Goal: Task Accomplishment & Management: Use online tool/utility

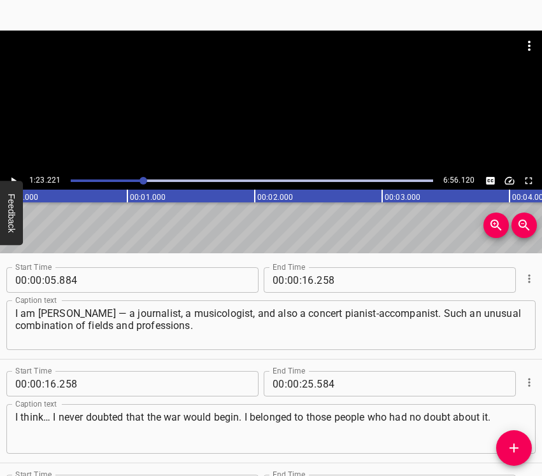
scroll to position [771, 0]
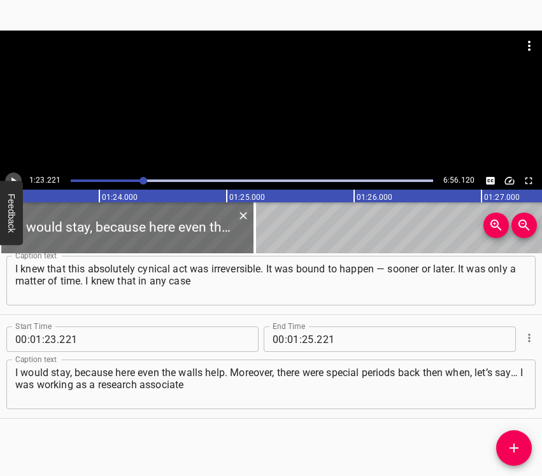
click at [14, 176] on icon "Play/Pause" at bounding box center [13, 180] width 11 height 11
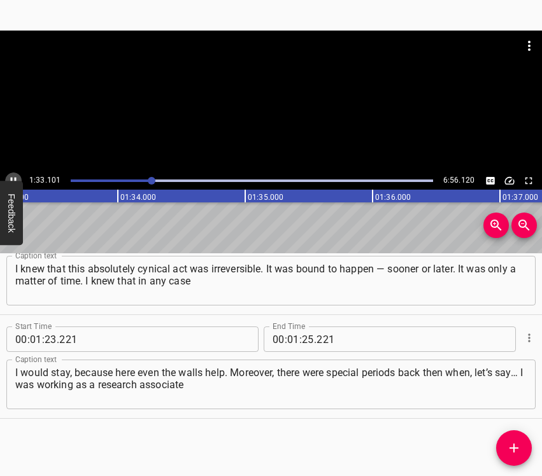
click at [13, 178] on icon "Play/Pause" at bounding box center [13, 180] width 11 height 11
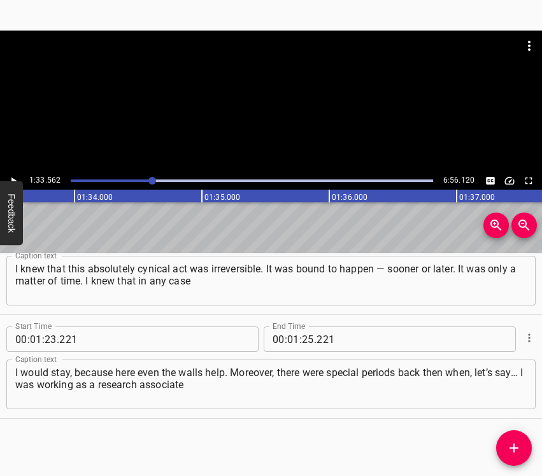
scroll to position [0, 11920]
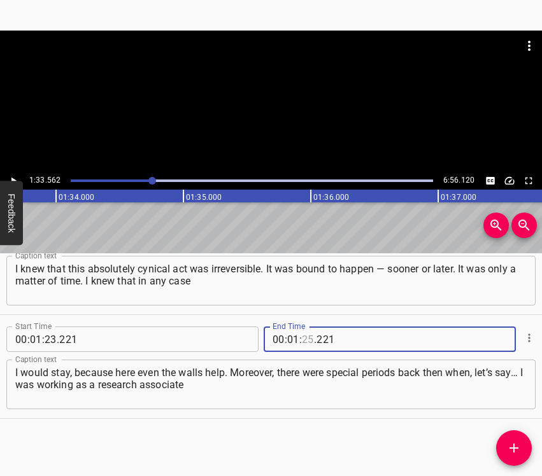
click at [306, 338] on input "number" at bounding box center [308, 339] width 12 height 25
type input "33"
type input "562"
click at [517, 448] on icon "Add Cue" at bounding box center [514, 448] width 9 height 9
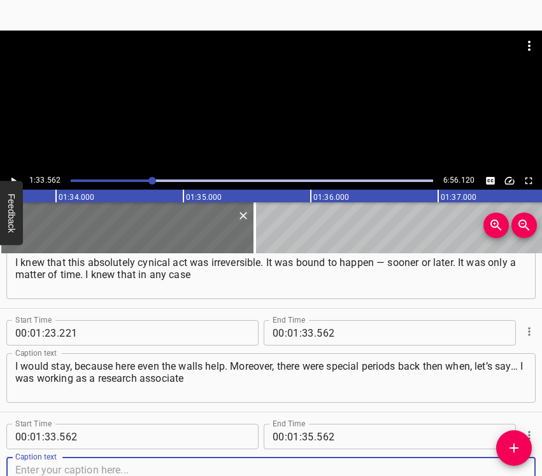
scroll to position [875, 0]
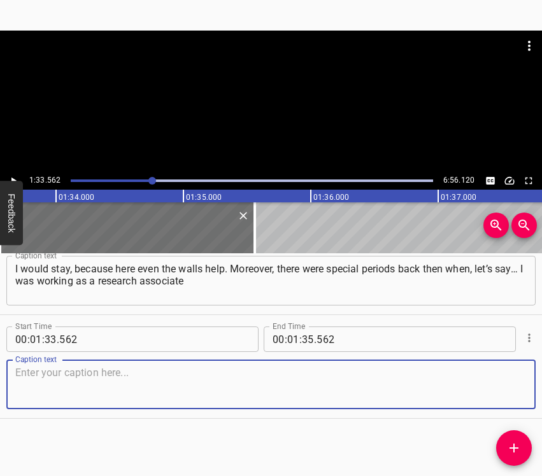
click at [493, 369] on textarea at bounding box center [271, 385] width 512 height 36
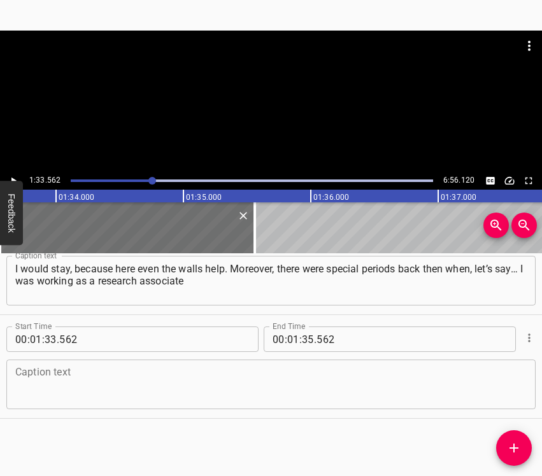
click at [98, 378] on textarea at bounding box center [271, 385] width 512 height 36
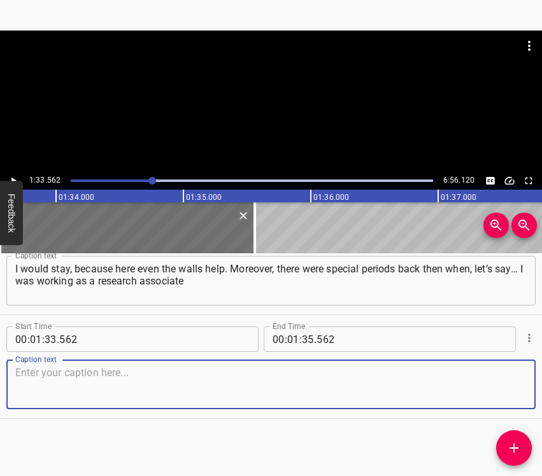
paste textarea "at the [GEOGRAPHIC_DATA]. By mutual agreement I resigned a bit later, but at th…"
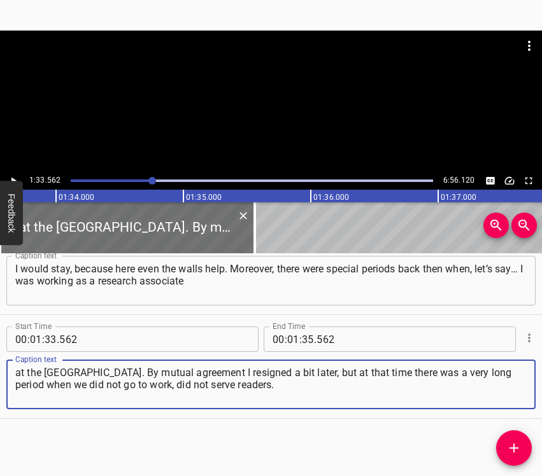
type textarea "at the [GEOGRAPHIC_DATA]. By mutual agreement I resigned a bit later, but at th…"
click at [18, 178] on icon "Play/Pause" at bounding box center [13, 180] width 11 height 11
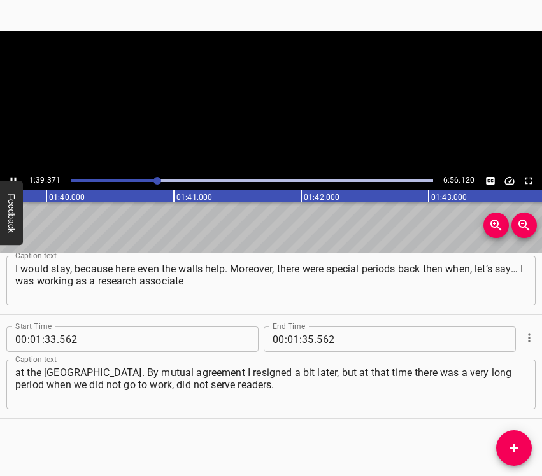
click at [9, 30] on div "1:39.371 6:56.120 00:00.000 00:01.000 00:02.000 00:03.000 00:04.000 00:05.000 0…" at bounding box center [271, 238] width 542 height 476
click at [10, 176] on icon "Play/Pause" at bounding box center [13, 180] width 11 height 11
click at [304, 338] on input "number" at bounding box center [308, 339] width 12 height 25
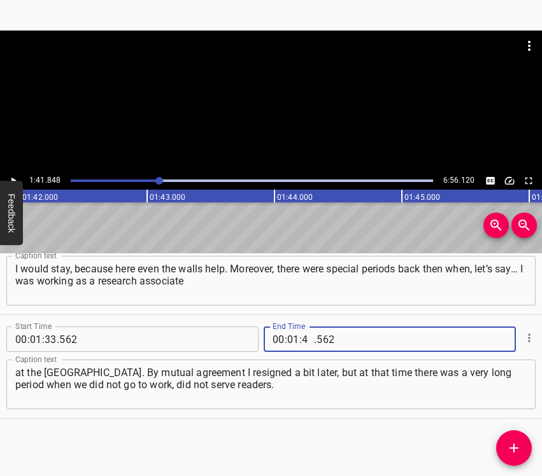
type input "41"
type input "848"
click at [509, 452] on icon "Add Cue" at bounding box center [513, 448] width 15 height 15
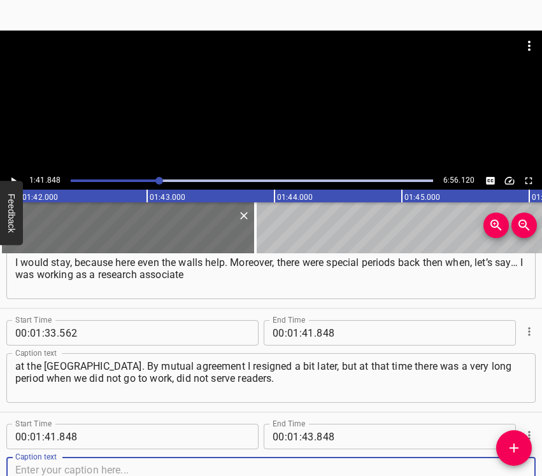
scroll to position [979, 0]
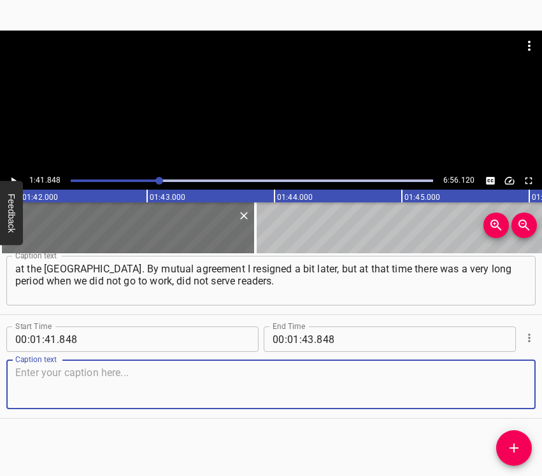
click at [500, 397] on textarea at bounding box center [271, 385] width 512 height 36
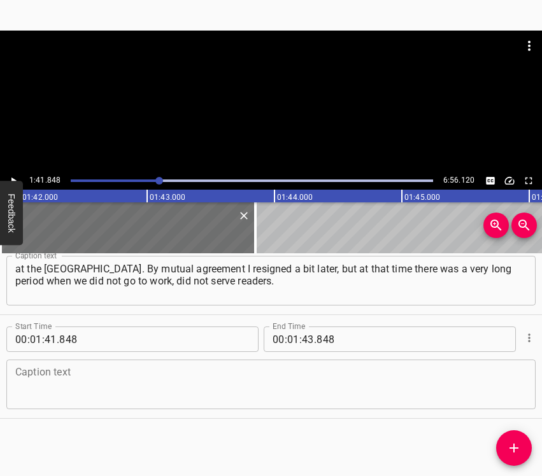
click at [176, 381] on textarea at bounding box center [271, 385] width 512 height 36
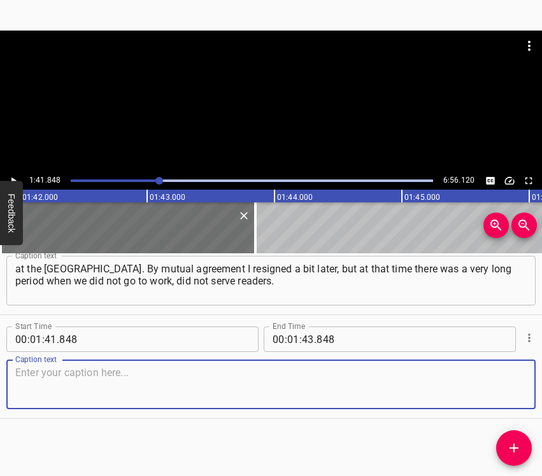
paste textarea "Researchers did not come, did not process their documents. I mean the research …"
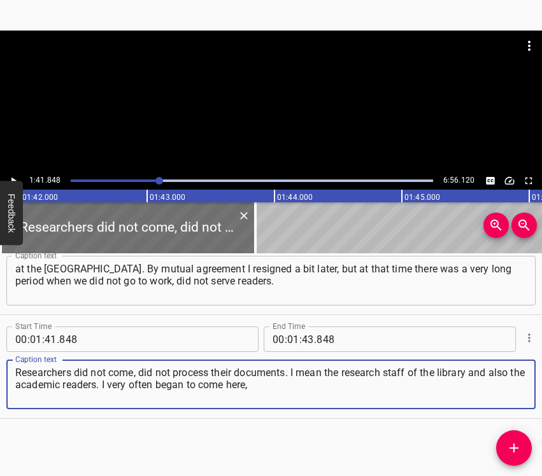
type textarea "Researchers did not come, did not process their documents. I mean the research …"
click at [9, 176] on icon "Play/Pause" at bounding box center [13, 180] width 11 height 11
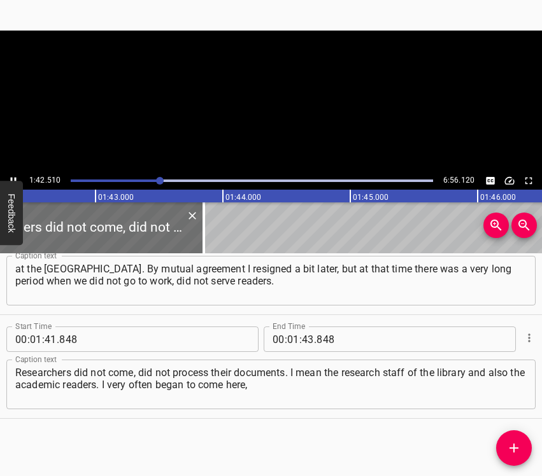
scroll to position [0, 13053]
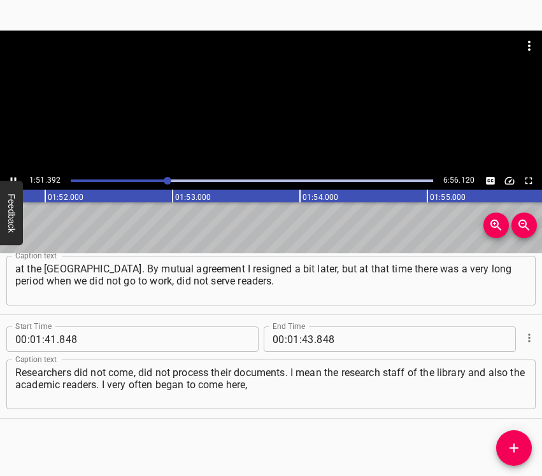
click at [13, 178] on icon "Play/Pause" at bounding box center [13, 180] width 11 height 11
click at [305, 334] on input "number" at bounding box center [308, 339] width 12 height 25
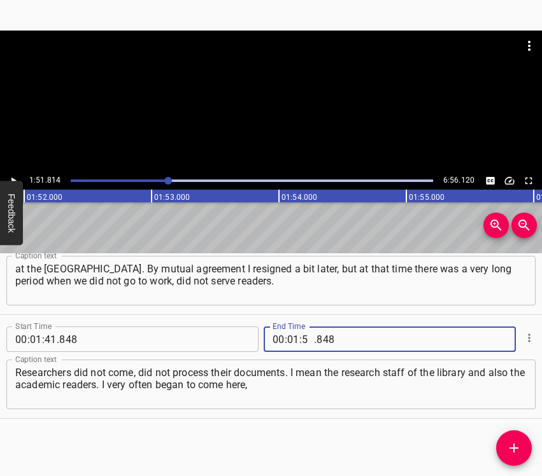
type input "51"
type input "814"
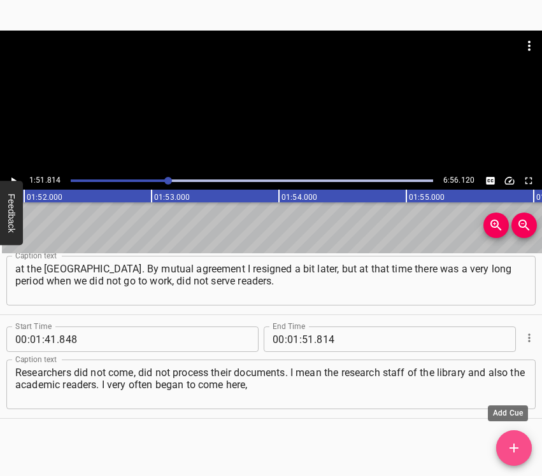
click at [516, 434] on button "Add Cue" at bounding box center [514, 449] width 36 height 36
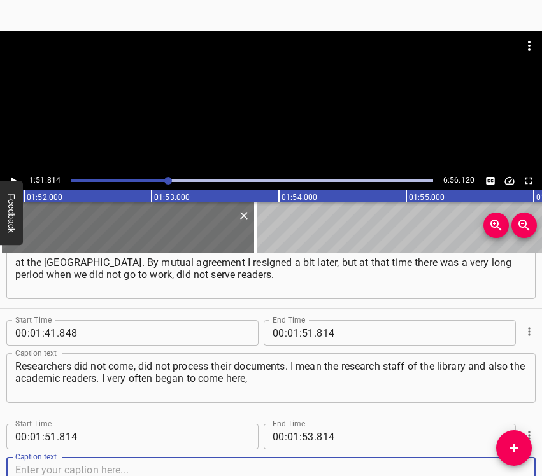
scroll to position [1083, 0]
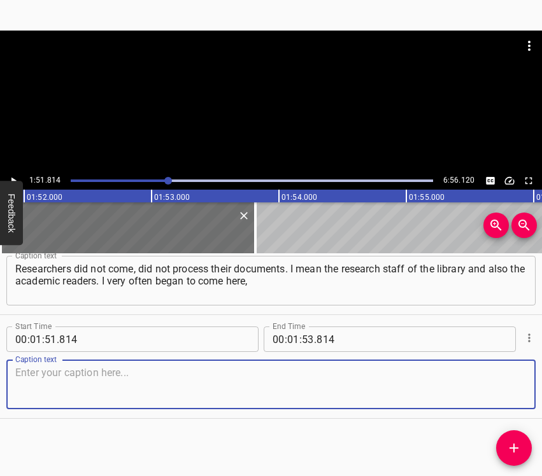
click at [503, 391] on textarea at bounding box center [271, 385] width 512 height 36
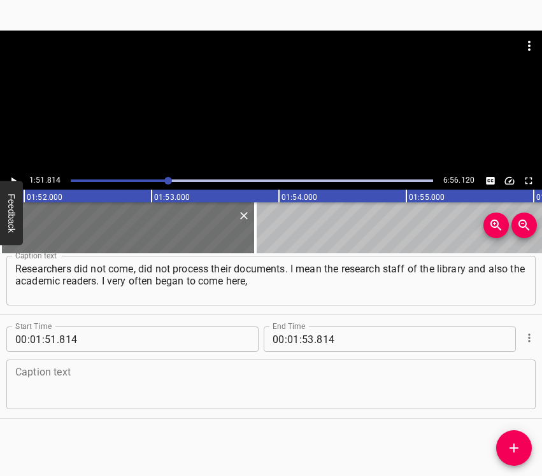
click at [197, 383] on textarea at bounding box center [271, 385] width 512 height 36
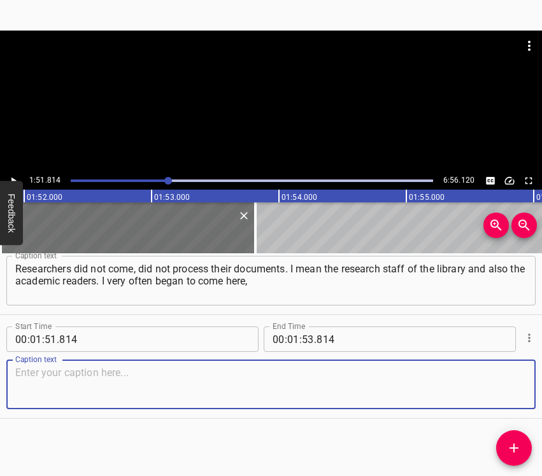
paste textarea "to [PERSON_NAME], where I was born. And these walls, where my childhood passed……"
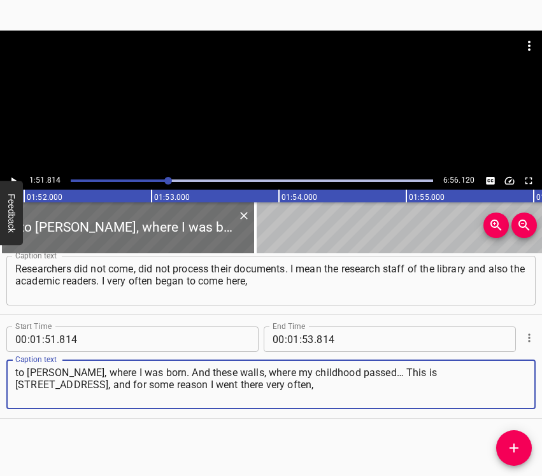
type textarea "to [PERSON_NAME], where I was born. And these walls, where my childhood passed……"
click at [11, 176] on icon "Play/Pause" at bounding box center [13, 180] width 11 height 11
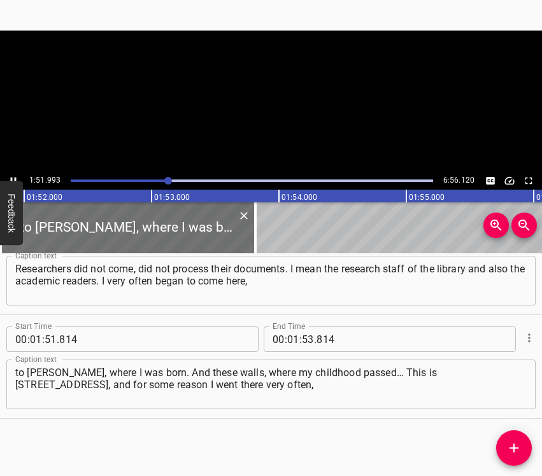
scroll to position [0, 14268]
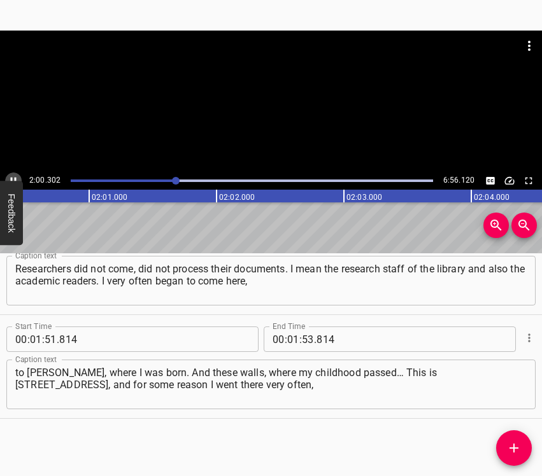
click at [11, 176] on icon "Play/Pause" at bounding box center [13, 180] width 11 height 11
click at [288, 342] on input "number" at bounding box center [293, 339] width 12 height 25
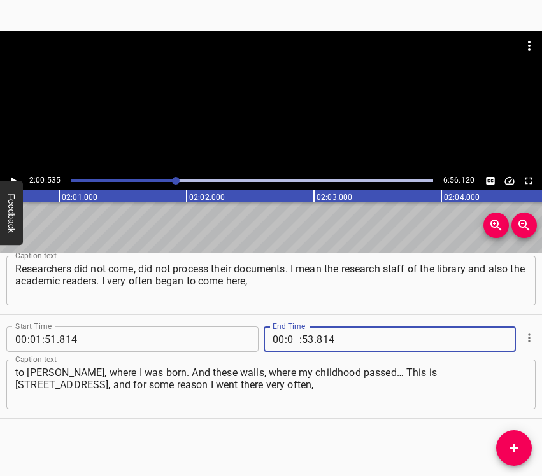
type input "02"
type input "00"
type input "535"
click at [509, 449] on icon "Add Cue" at bounding box center [513, 448] width 15 height 15
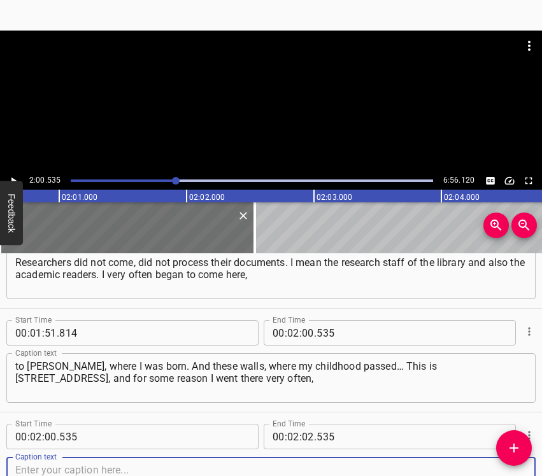
scroll to position [1187, 0]
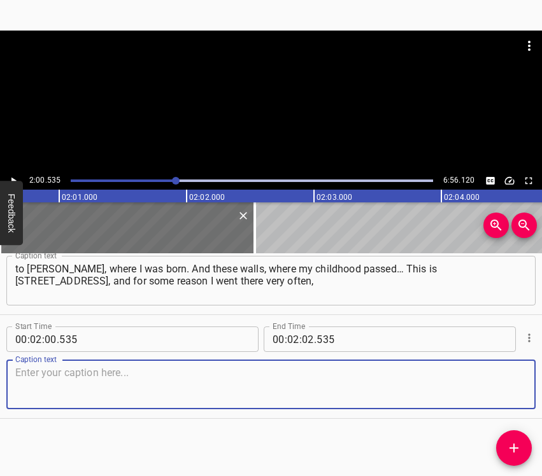
click at [494, 387] on textarea at bounding box center [271, 385] width 512 height 36
click at [187, 393] on textarea at bounding box center [271, 385] width 512 height 36
paste textarea "even walking from [GEOGRAPHIC_DATA]. I live near the “Obolon” metro station. An…"
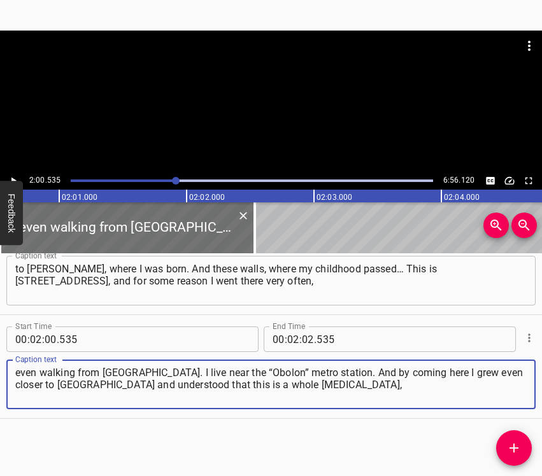
type textarea "even walking from [GEOGRAPHIC_DATA]. I live near the “Obolon” metro station. An…"
click at [10, 178] on icon "Play/Pause" at bounding box center [13, 180] width 11 height 11
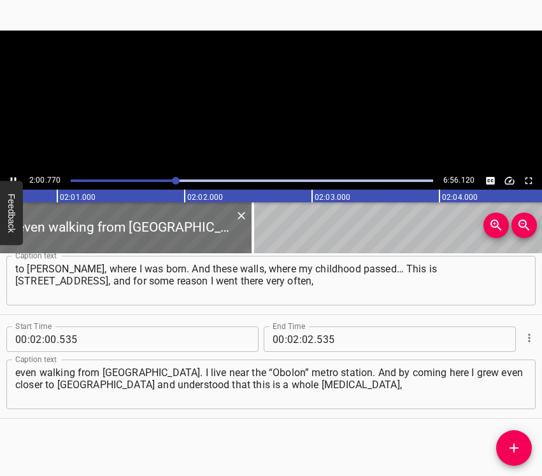
scroll to position [0, 15386]
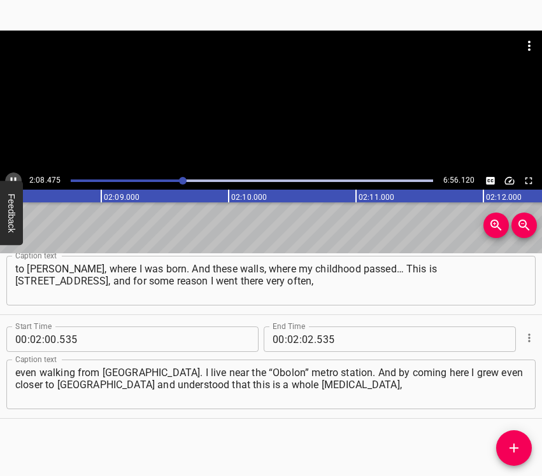
click at [8, 178] on icon "Play/Pause" at bounding box center [13, 180] width 11 height 11
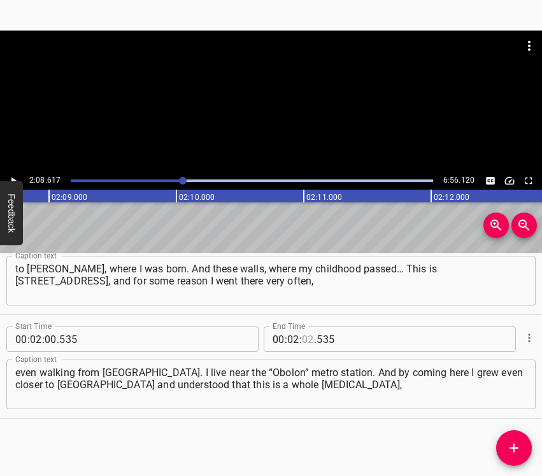
click at [302, 338] on input "number" at bounding box center [308, 339] width 12 height 25
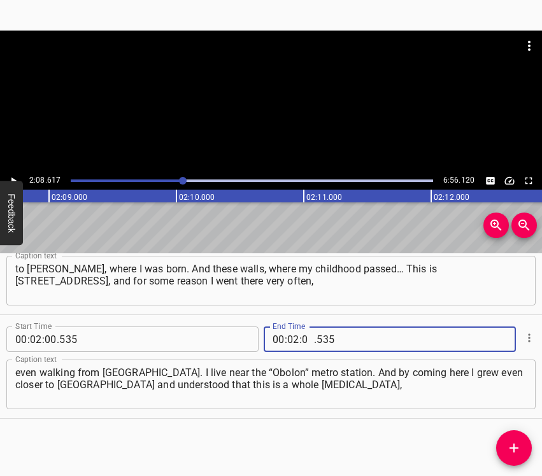
type input "08"
type input "617"
click at [512, 446] on icon "Add Cue" at bounding box center [513, 448] width 15 height 15
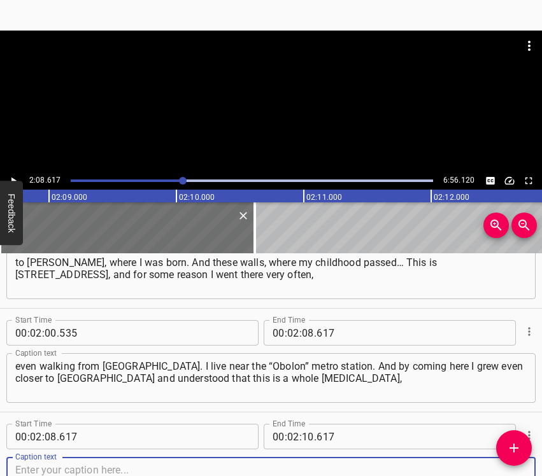
scroll to position [1291, 0]
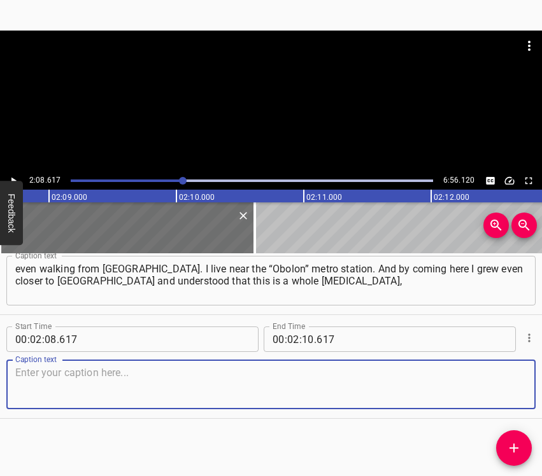
click at [510, 388] on textarea at bounding box center [271, 385] width 512 height 36
click at [127, 375] on textarea at bounding box center [271, 385] width 512 height 36
paste textarea "and I simply cannot physically move anywhere, it was not even in my thoughts. A…"
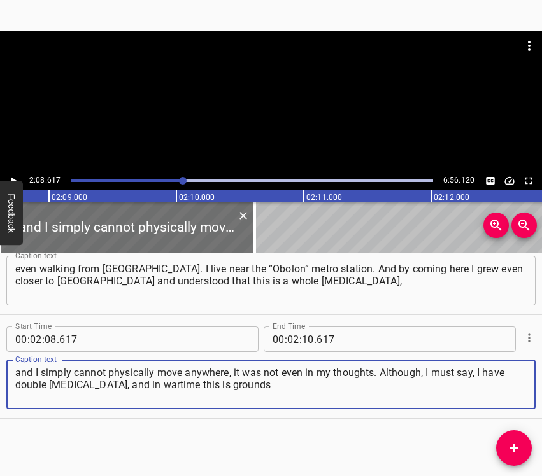
type textarea "and I simply cannot physically move anywhere, it was not even in my thoughts. A…"
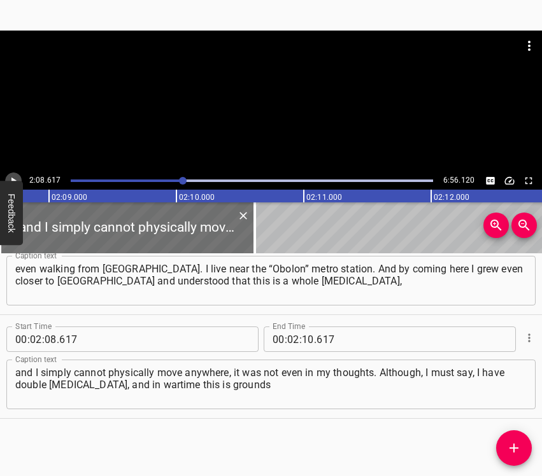
click at [19, 178] on button "Play/Pause" at bounding box center [13, 181] width 17 height 17
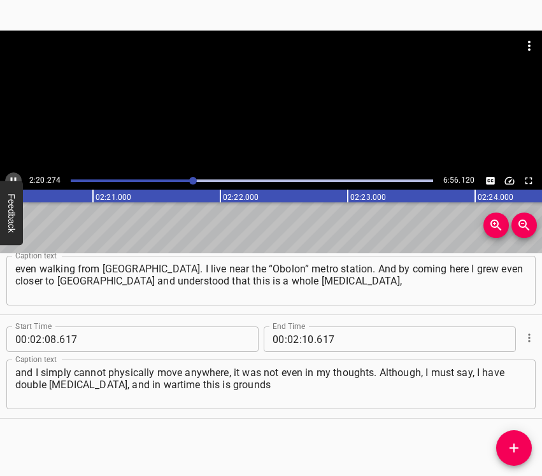
click at [13, 178] on icon "Play/Pause" at bounding box center [13, 180] width 11 height 11
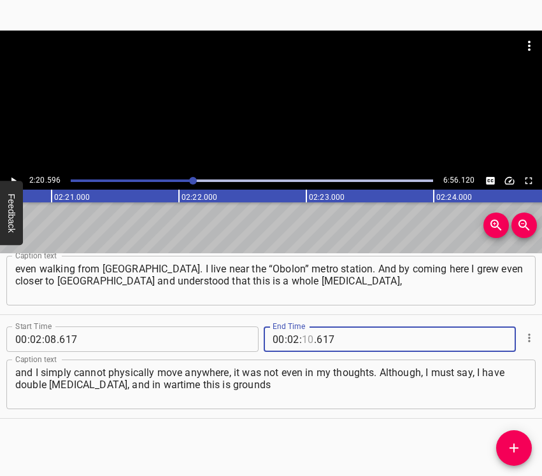
click at [305, 339] on input "number" at bounding box center [308, 339] width 12 height 25
type input "20"
type input "596"
click at [508, 447] on icon "Add Cue" at bounding box center [513, 448] width 15 height 15
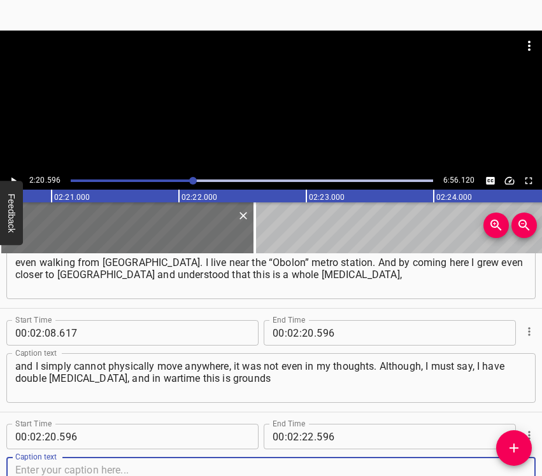
scroll to position [1394, 0]
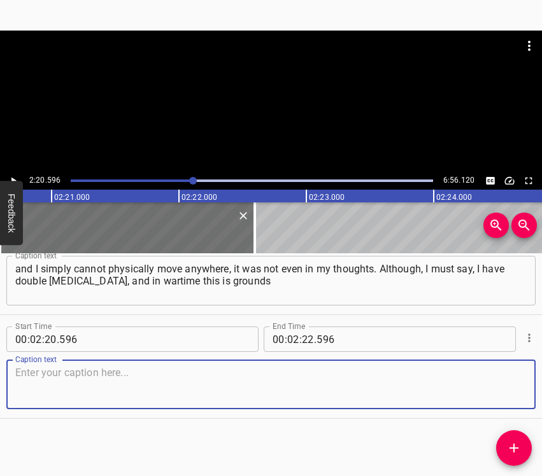
click at [509, 390] on textarea at bounding box center [271, 385] width 512 height 36
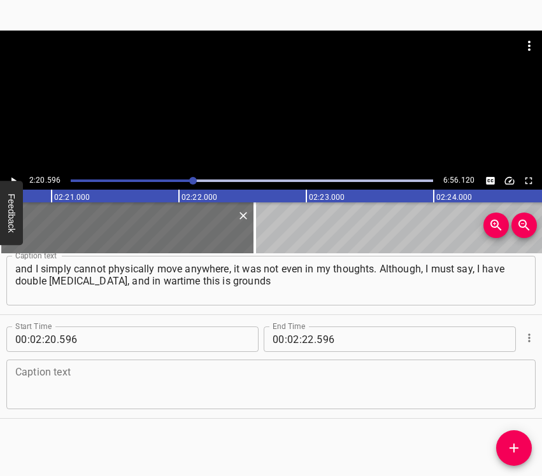
click at [117, 397] on textarea at bounding box center [271, 385] width 512 height 36
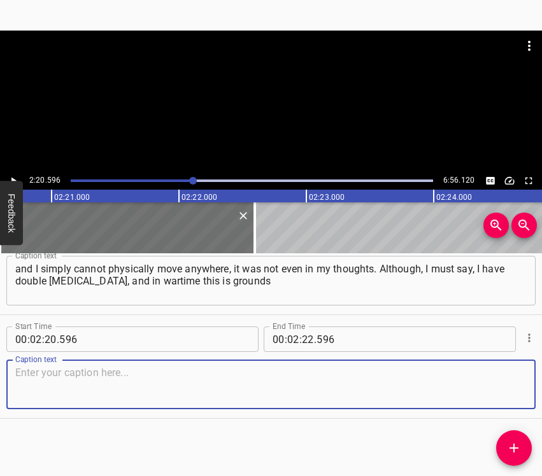
paste textarea "for removal from the military register, but I did not take advantage of this. A…"
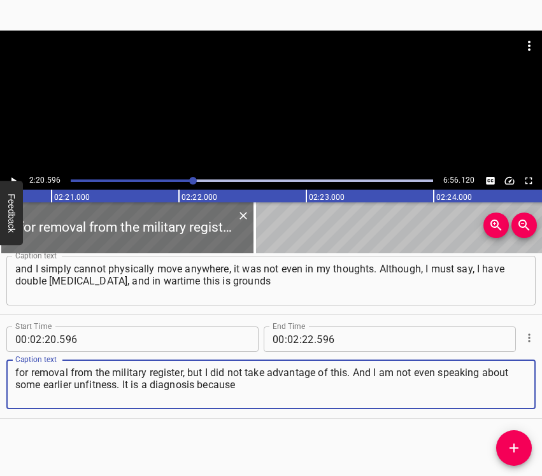
type textarea "for removal from the military register, but I did not take advantage of this. A…"
click at [8, 178] on icon "Play/Pause" at bounding box center [13, 180] width 11 height 11
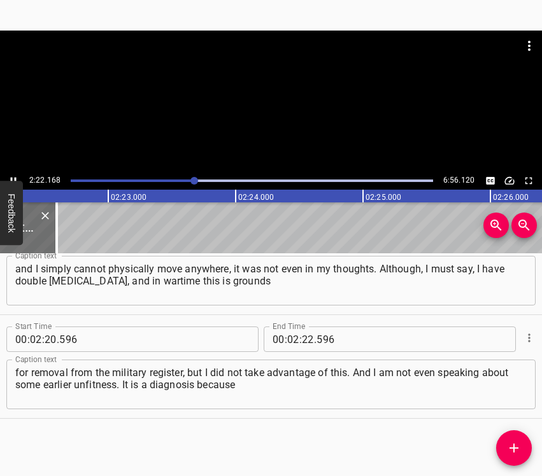
scroll to position [0, 18112]
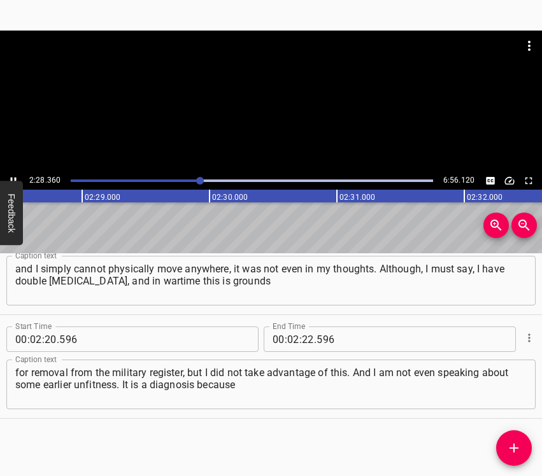
click at [8, 176] on icon "Play/Pause" at bounding box center [13, 180] width 11 height 11
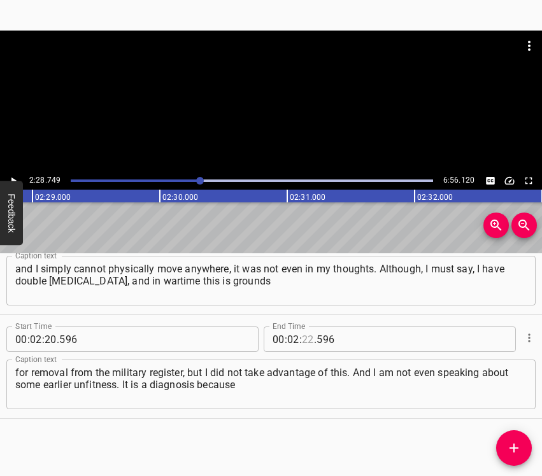
click at [302, 336] on input "number" at bounding box center [308, 339] width 12 height 25
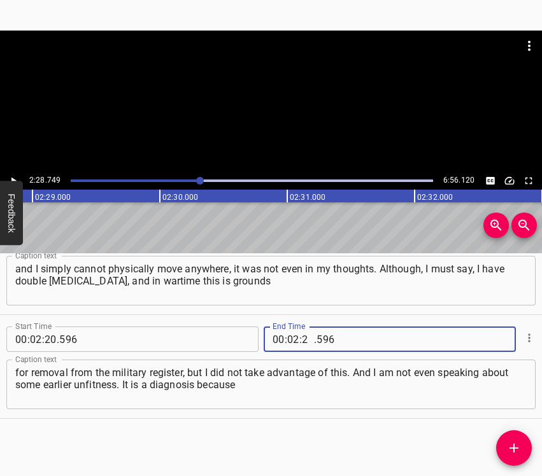
type input "28"
type input "749"
click at [510, 441] on icon "Add Cue" at bounding box center [513, 448] width 15 height 15
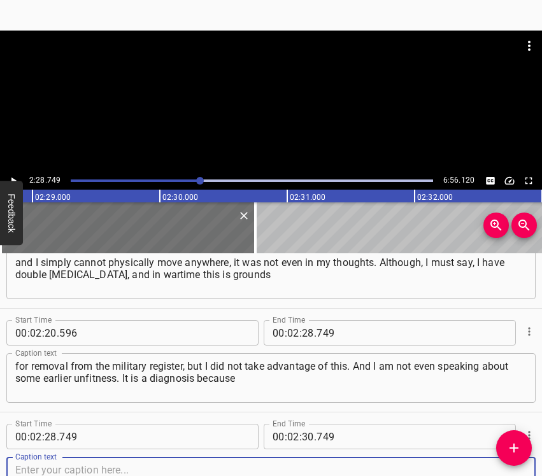
scroll to position [1498, 0]
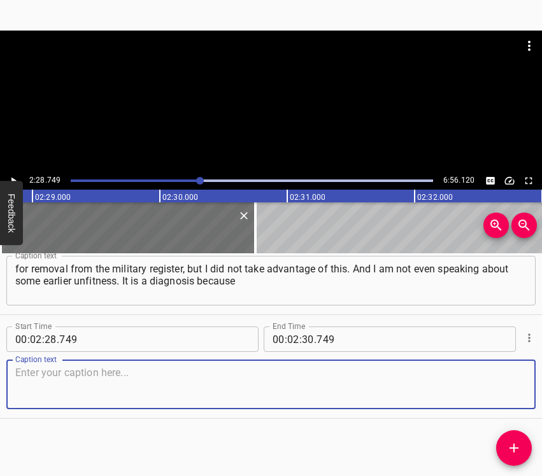
click at [510, 375] on textarea at bounding box center [271, 385] width 512 height 36
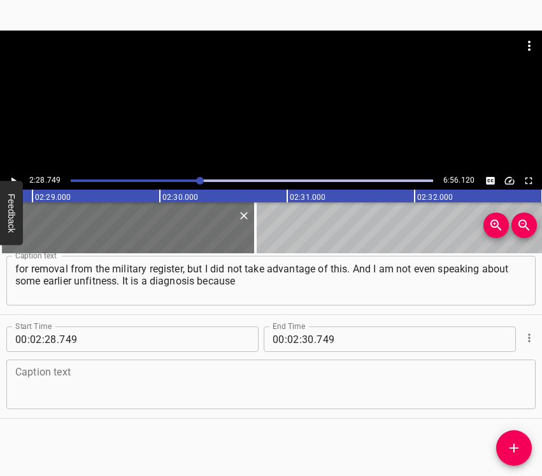
click at [280, 390] on textarea at bounding box center [271, 385] width 512 height 36
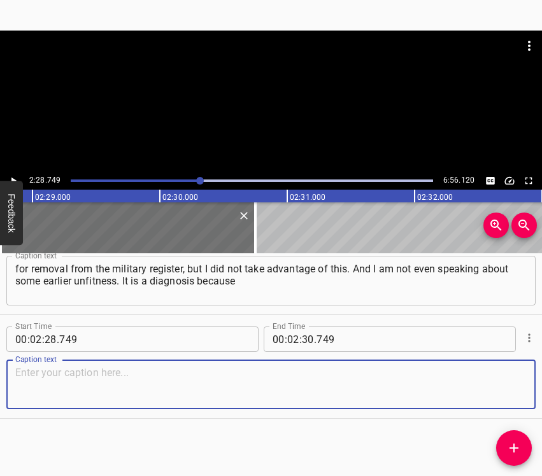
paste textarea "of which right now, during the war, a person is removed from the register. But …"
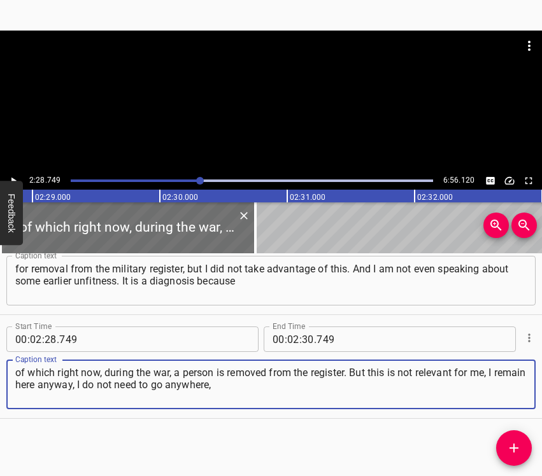
type textarea "of which right now, during the war, a person is removed from the register. But …"
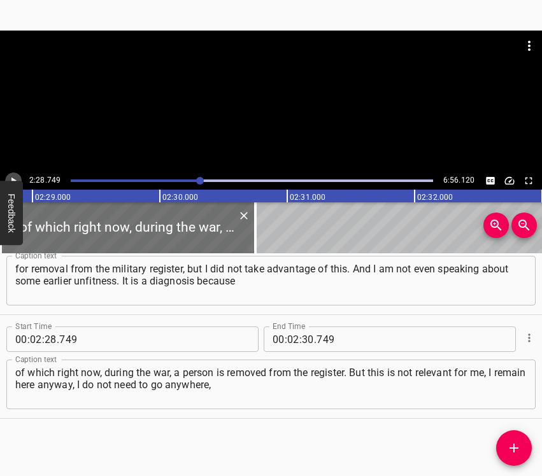
click at [9, 177] on icon "Play/Pause" at bounding box center [13, 180] width 11 height 11
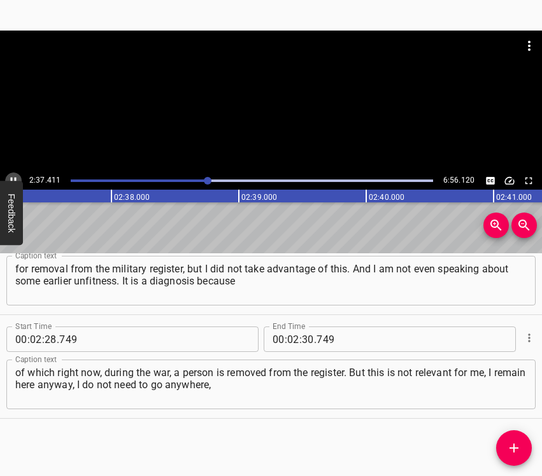
click at [13, 176] on icon "Play/Pause" at bounding box center [13, 180] width 11 height 11
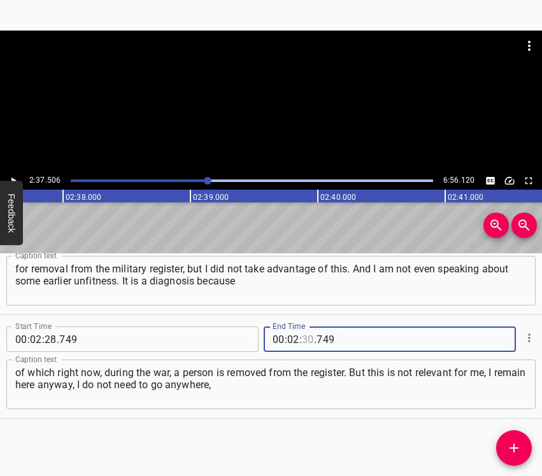
click at [305, 340] on input "number" at bounding box center [308, 339] width 12 height 25
type input "37"
type input "506"
click at [519, 448] on icon "Add Cue" at bounding box center [514, 448] width 9 height 9
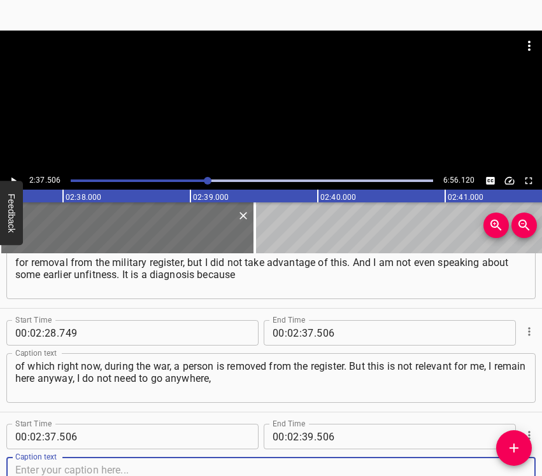
scroll to position [1602, 0]
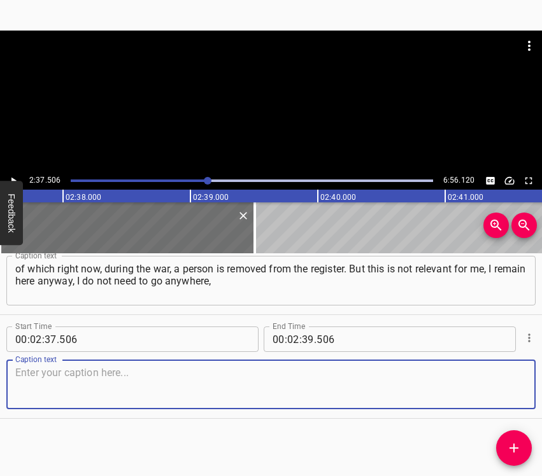
click at [498, 392] on textarea at bounding box center [271, 385] width 512 height 36
click at [124, 396] on textarea at bounding box center [271, 385] width 512 height 36
paste textarea "I do not need to invent documents and reasons as a man to flee from here, becau…"
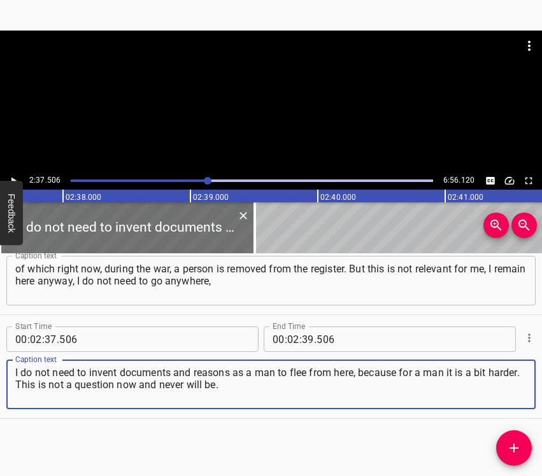
type textarea "I do not need to invent documents and reasons as a man to flee from here, becau…"
click at [14, 177] on icon "Play/Pause" at bounding box center [13, 180] width 11 height 11
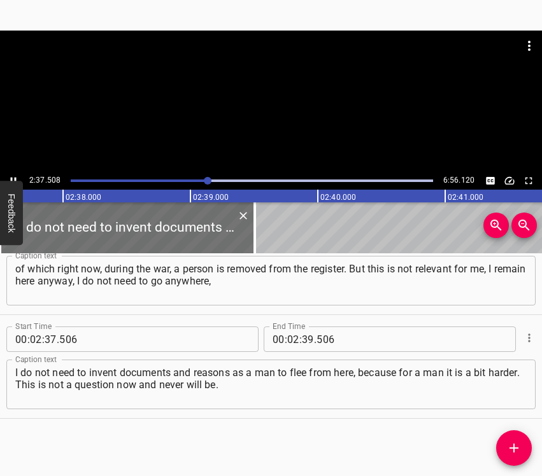
scroll to position [0, 20096]
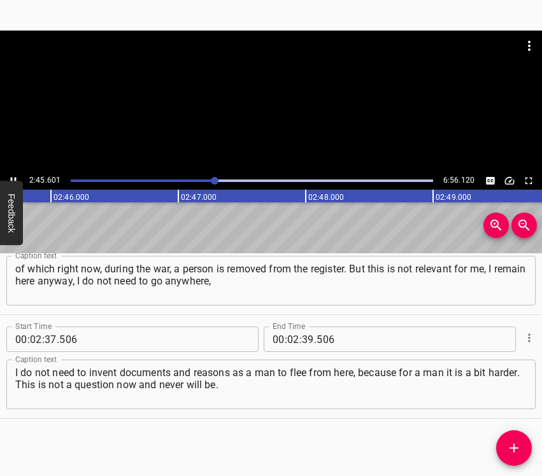
click at [11, 177] on icon "Play/Pause" at bounding box center [13, 180] width 11 height 11
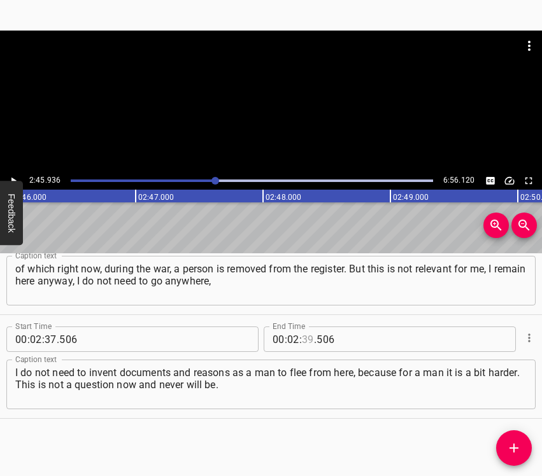
click at [303, 338] on input "number" at bounding box center [308, 339] width 12 height 25
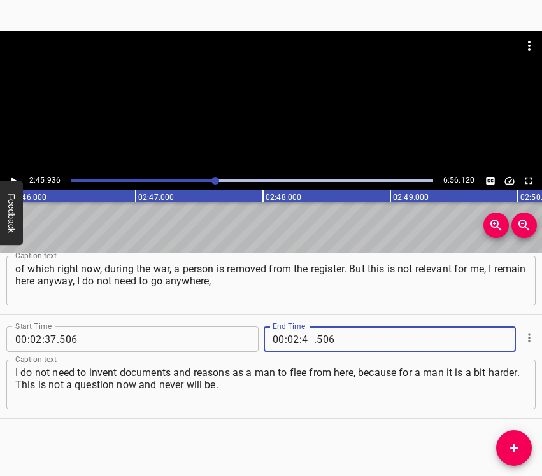
type input "45"
type input "936"
click at [508, 441] on icon "Add Cue" at bounding box center [513, 448] width 15 height 15
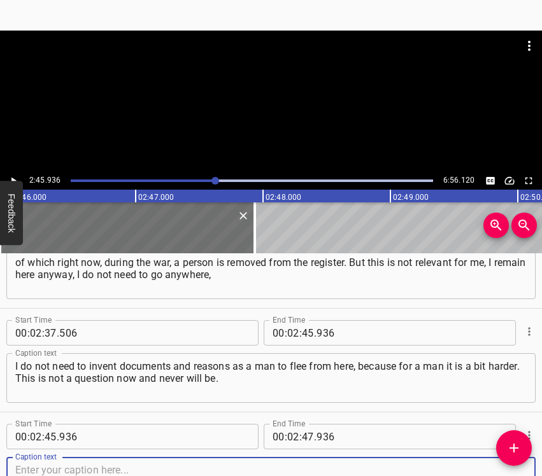
scroll to position [1706, 0]
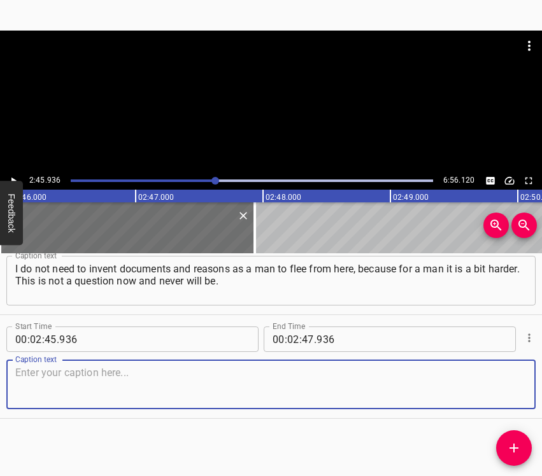
click at [508, 384] on textarea at bounding box center [271, 385] width 512 height 36
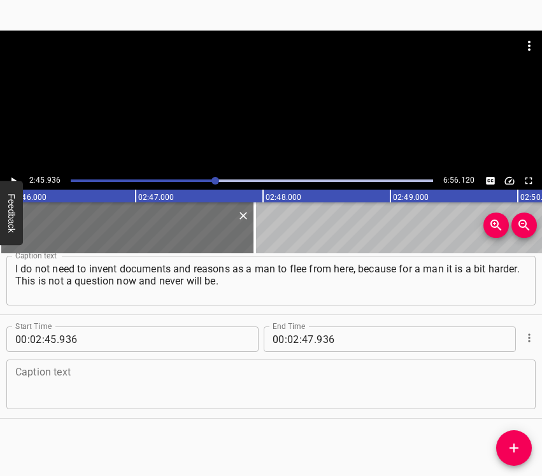
click at [47, 378] on textarea at bounding box center [271, 385] width 512 height 36
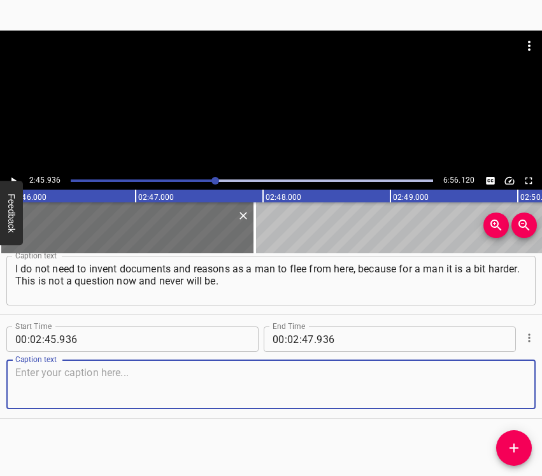
paste textarea "Of course, we all receive mournful news about the bombings of Kyiv and not only…"
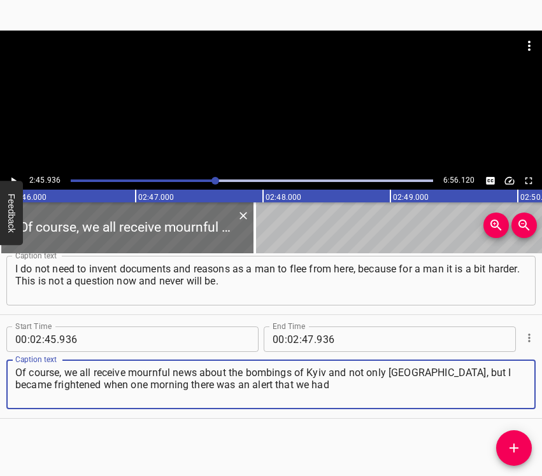
type textarea "Of course, we all receive mournful news about the bombings of Kyiv and not only…"
click at [13, 176] on icon "Play/Pause" at bounding box center [13, 180] width 11 height 11
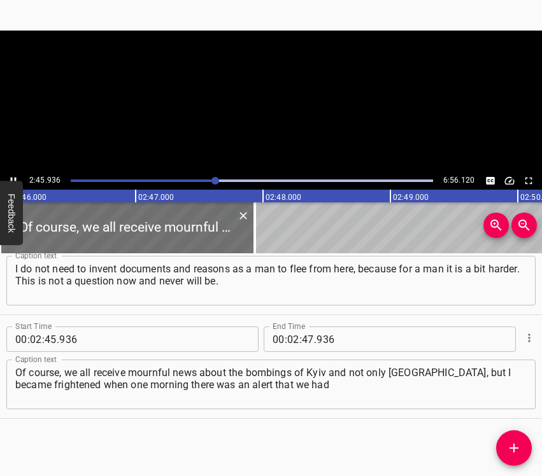
scroll to position [0, 21144]
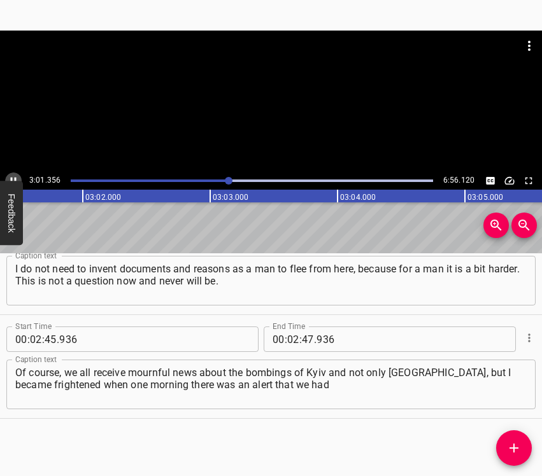
click at [12, 176] on icon "Play/Pause" at bounding box center [13, 180] width 11 height 11
click at [289, 339] on input "number" at bounding box center [293, 339] width 12 height 25
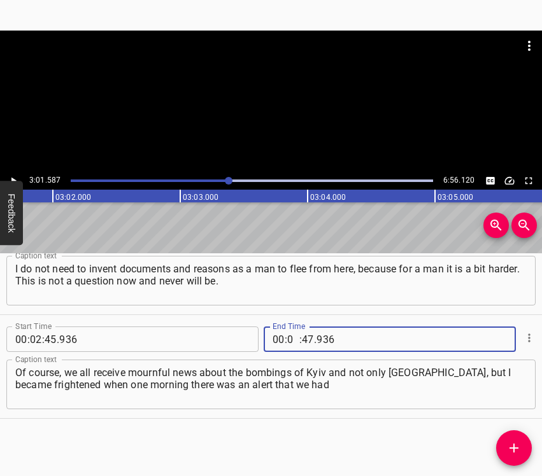
type input "03"
type input "01"
type input "587"
click at [513, 445] on icon "Add Cue" at bounding box center [514, 448] width 9 height 9
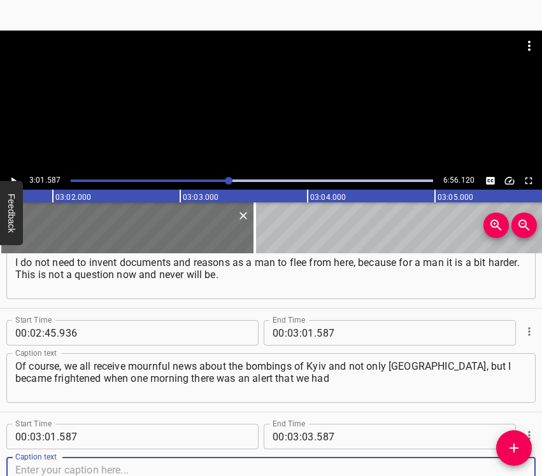
scroll to position [1810, 0]
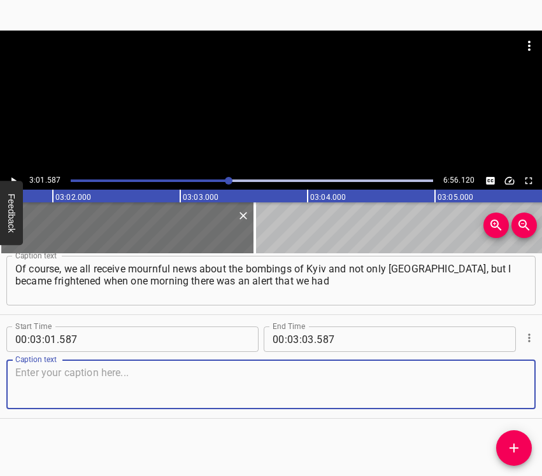
click at [498, 392] on textarea at bounding box center [271, 385] width 512 height 36
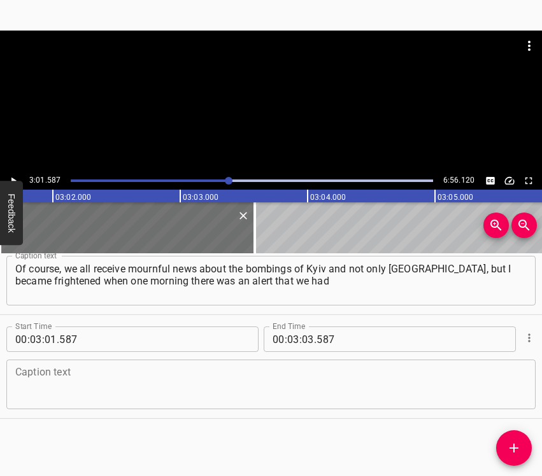
click at [57, 385] on textarea at bounding box center [271, 385] width 512 height 36
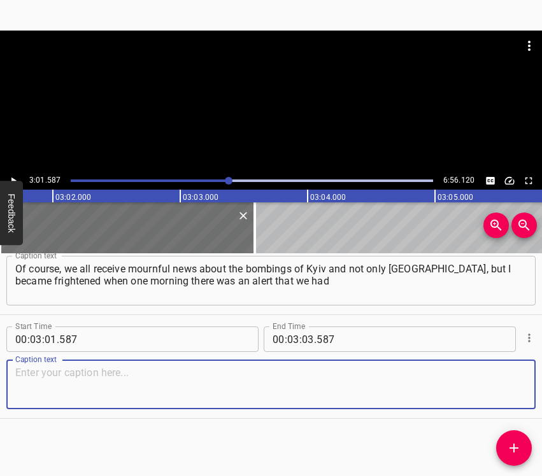
paste textarea "very serious strikes and severe damage near three sites: the monument to [GEOGR…"
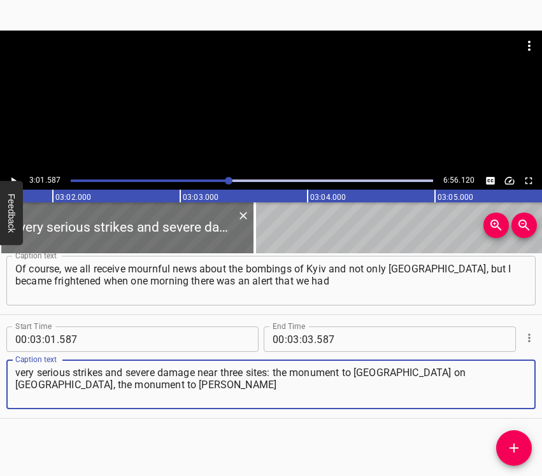
type textarea "very serious strikes and severe damage near three sites: the monument to [GEOGR…"
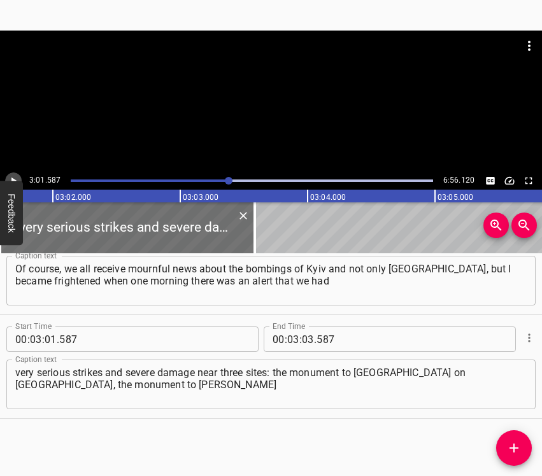
click at [8, 176] on icon "Play/Pause" at bounding box center [13, 180] width 11 height 11
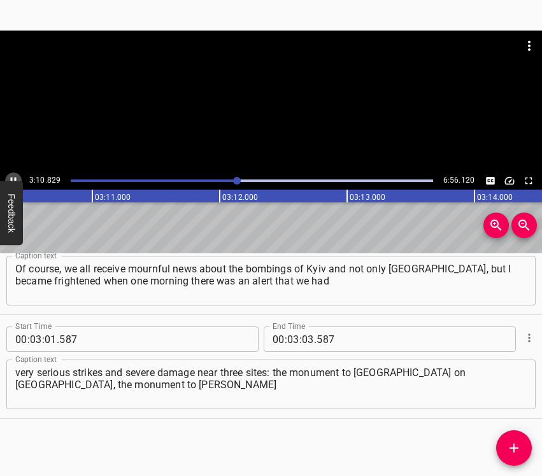
click at [13, 177] on icon "Play/Pause" at bounding box center [13, 180] width 11 height 11
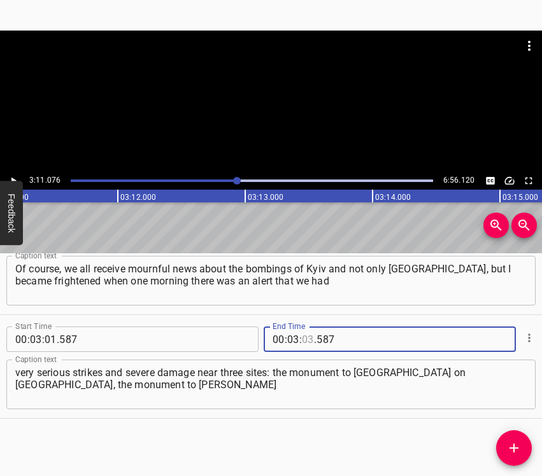
click at [304, 333] on input "number" at bounding box center [308, 339] width 12 height 25
type input "11"
type input "076"
click at [517, 443] on icon "Add Cue" at bounding box center [513, 448] width 15 height 15
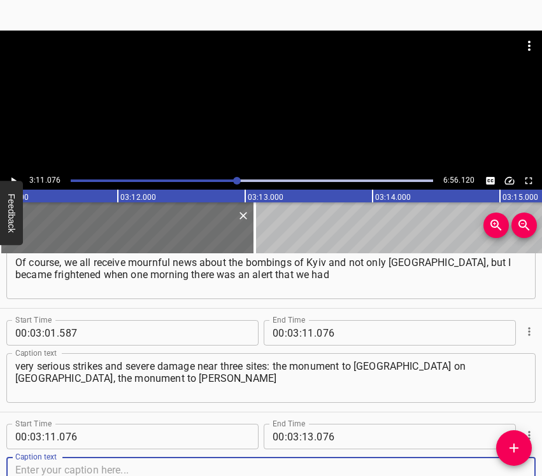
scroll to position [1914, 0]
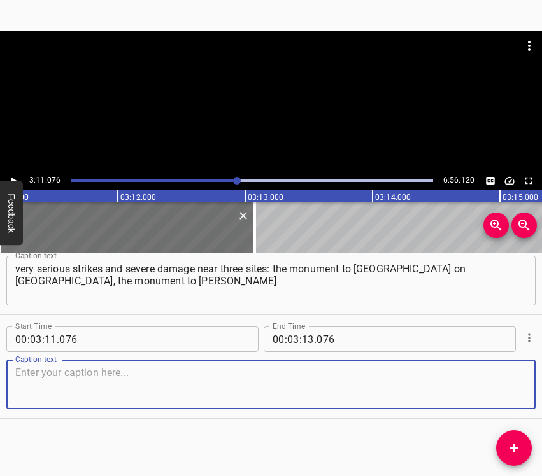
drag, startPoint x: 494, startPoint y: 389, endPoint x: 541, endPoint y: 376, distance: 49.0
click at [496, 389] on textarea at bounding box center [271, 385] width 512 height 36
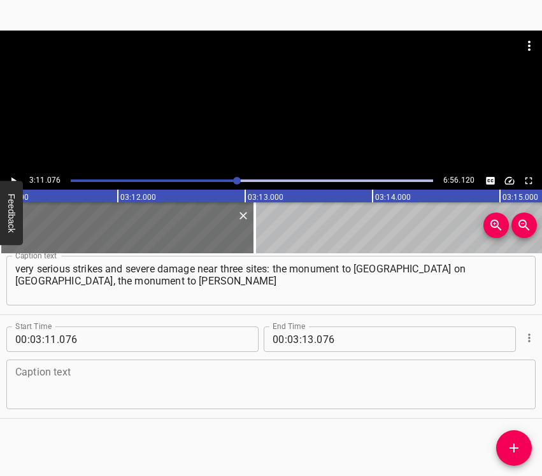
click at [29, 387] on textarea at bounding box center [271, 385] width 512 height 36
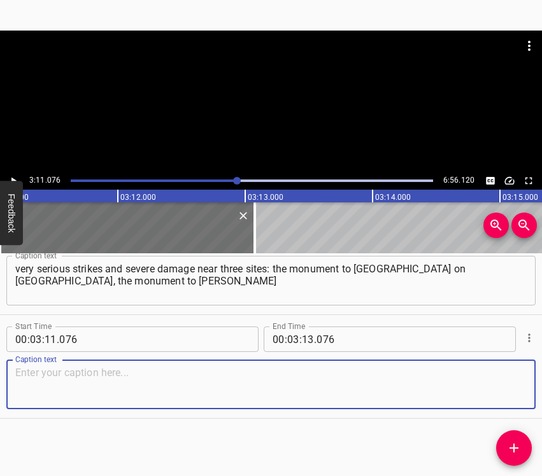
paste textarea "near the [GEOGRAPHIC_DATA], and somewhere near [GEOGRAPHIC_DATA]. I realized th…"
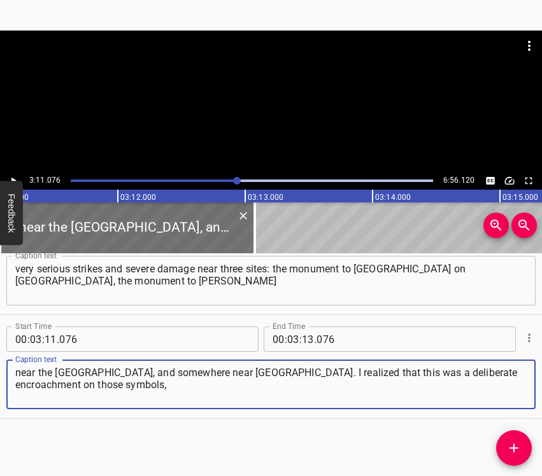
type textarea "near the [GEOGRAPHIC_DATA], and somewhere near [GEOGRAPHIC_DATA]. I realized th…"
click at [13, 176] on icon "Play/Pause" at bounding box center [13, 180] width 11 height 11
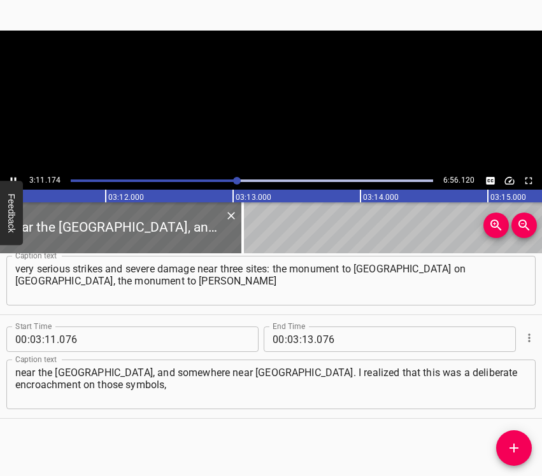
scroll to position [0, 24390]
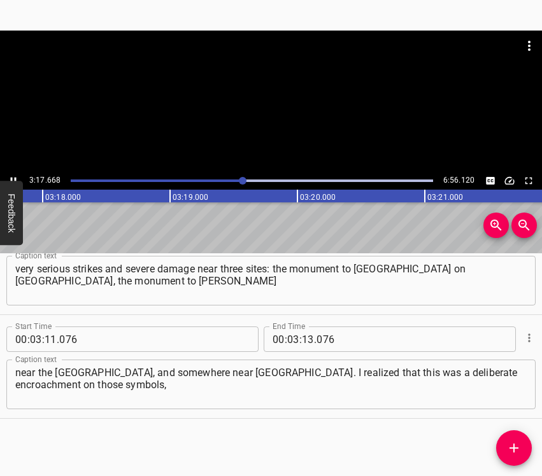
click at [10, 176] on icon "Play/Pause" at bounding box center [13, 180] width 11 height 11
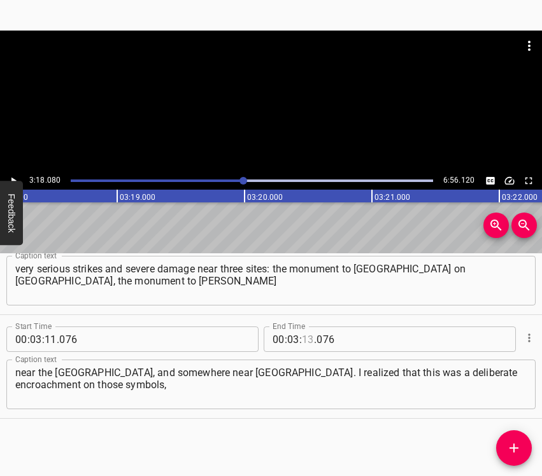
click at [308, 340] on input "number" at bounding box center [308, 339] width 12 height 25
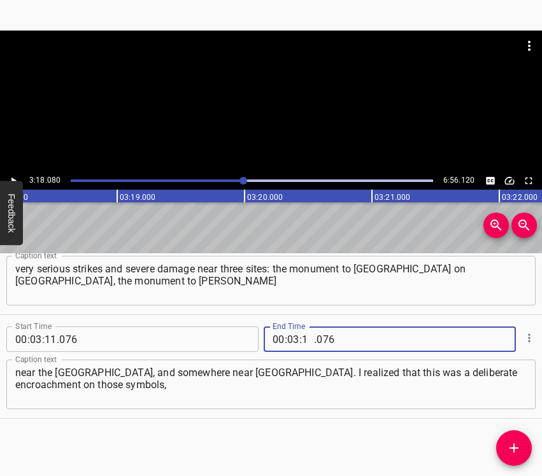
type input "18"
type input "080"
click at [505, 448] on span "Add Cue" at bounding box center [514, 448] width 36 height 15
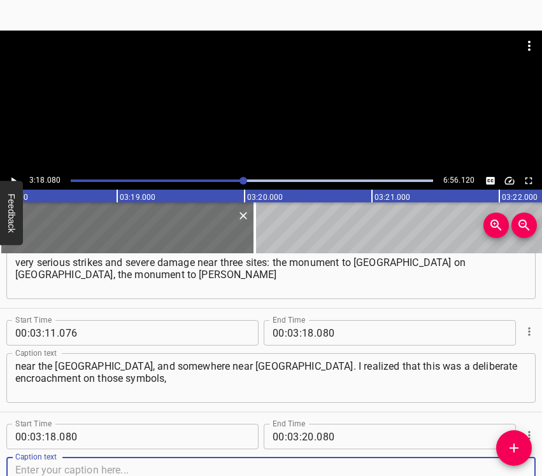
scroll to position [2017, 0]
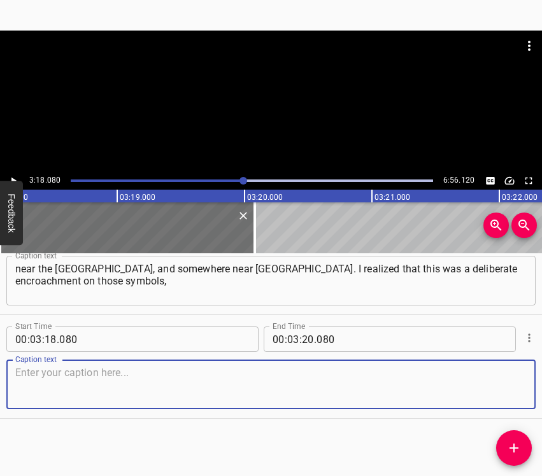
click at [483, 376] on textarea at bounding box center [271, 385] width 512 height 36
click at [213, 376] on textarea at bounding box center [271, 385] width 512 height 36
paste textarea "without which [DATE] in their (the [DEMOGRAPHIC_DATA]’) eyes Ukraine could be t…"
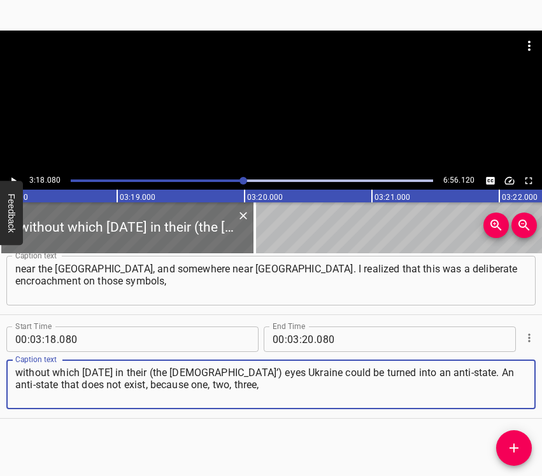
type textarea "without which [DATE] in their (the [DEMOGRAPHIC_DATA]’) eyes Ukraine could be t…"
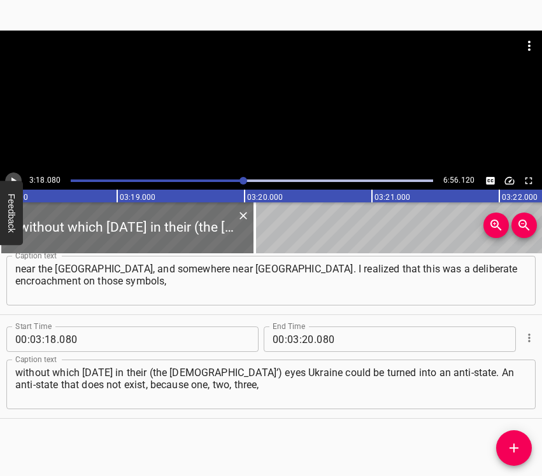
click at [14, 177] on icon "Play/Pause" at bounding box center [13, 180] width 11 height 11
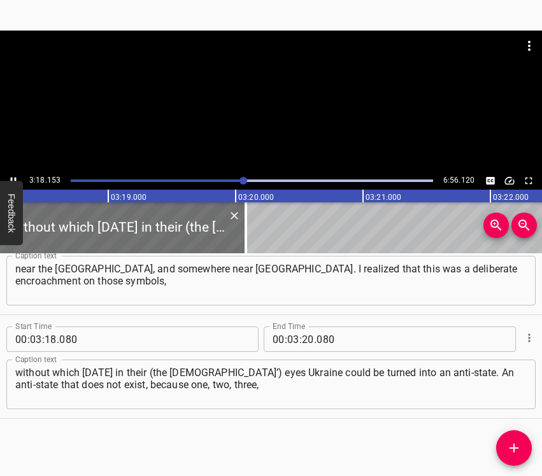
scroll to position [0, 25279]
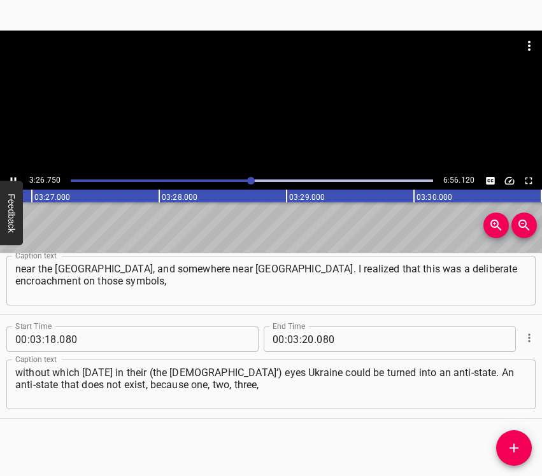
click at [11, 176] on icon "Play/Pause" at bounding box center [13, 180] width 11 height 11
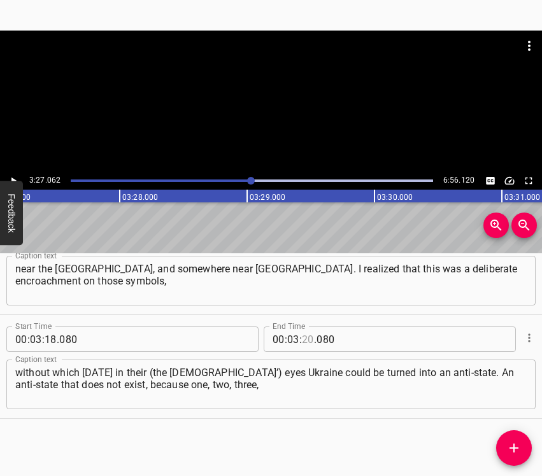
click at [304, 337] on input "number" at bounding box center [308, 339] width 12 height 25
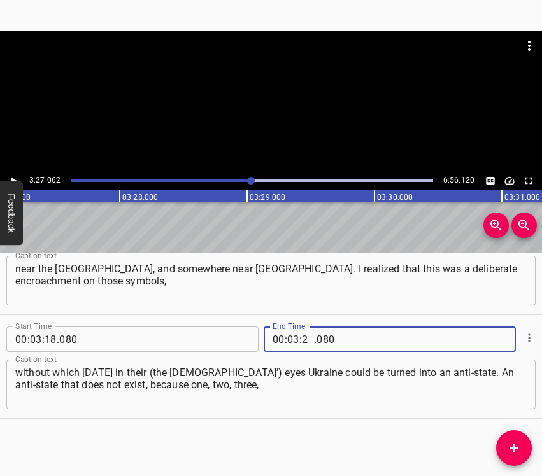
type input "27"
type input "062"
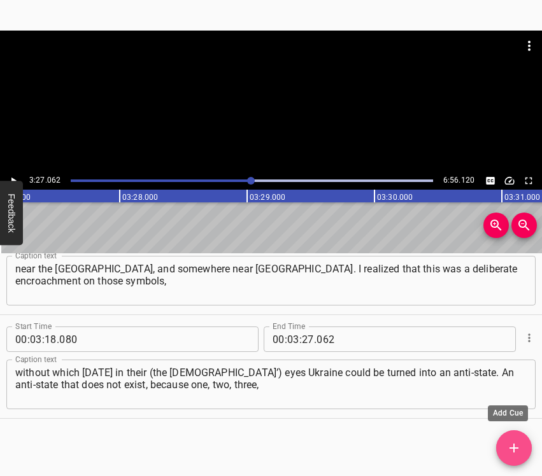
click at [513, 445] on icon "Add Cue" at bounding box center [513, 448] width 15 height 15
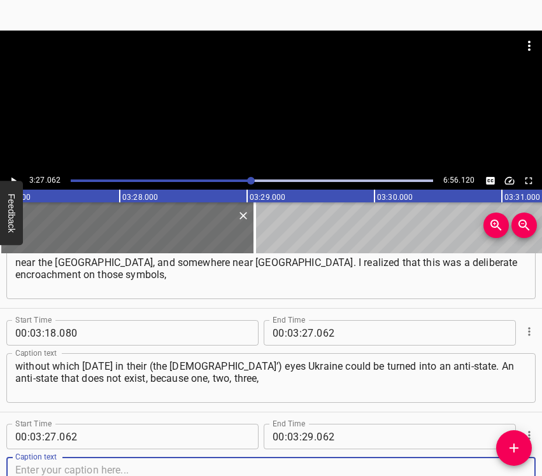
scroll to position [2121, 0]
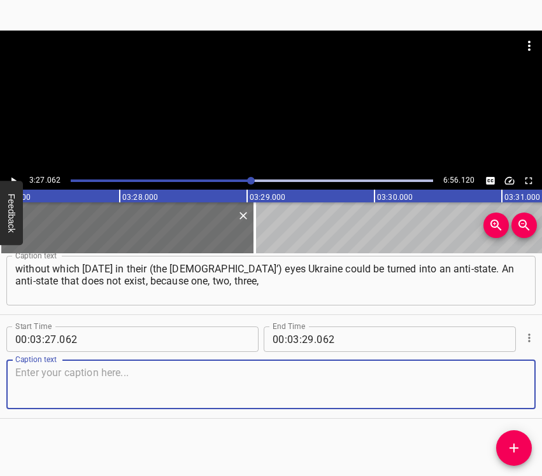
click at [505, 391] on textarea at bounding box center [271, 385] width 512 height 36
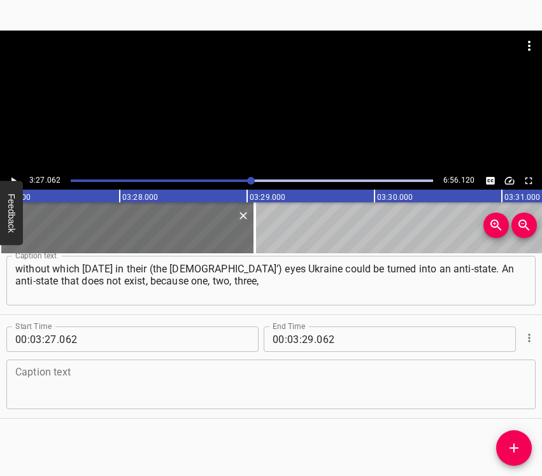
click at [70, 389] on textarea at bounding box center [271, 385] width 512 height 36
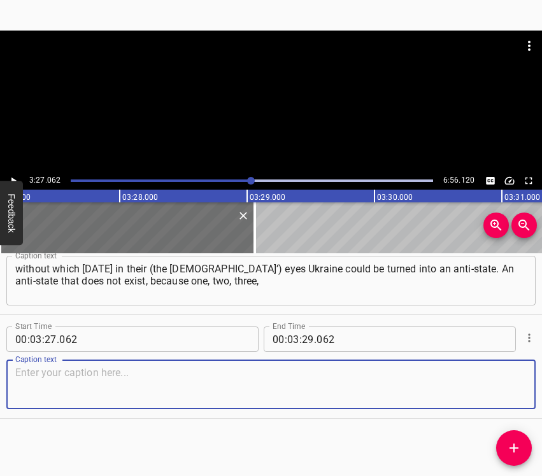
paste textarea "four of the main symbols have been destroyed. No one understood why there was a…"
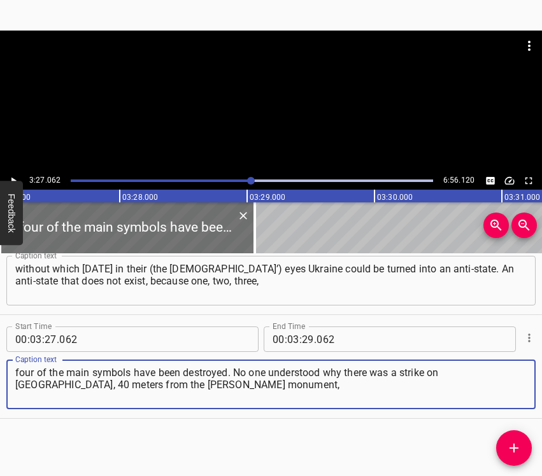
type textarea "four of the main symbols have been destroyed. No one understood why there was a…"
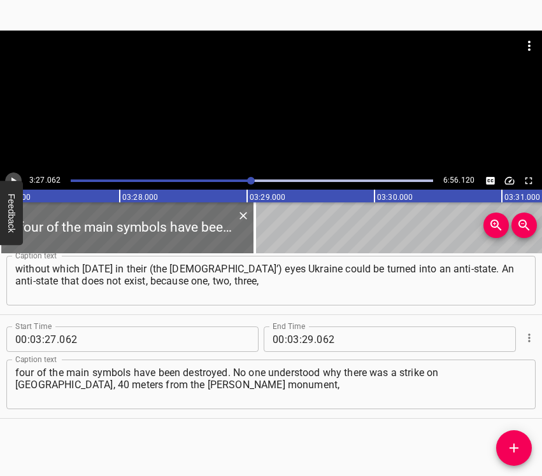
click at [15, 178] on icon "Play/Pause" at bounding box center [13, 180] width 11 height 11
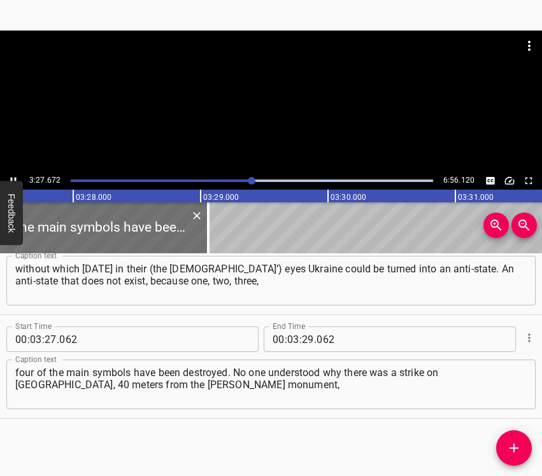
scroll to position [0, 26458]
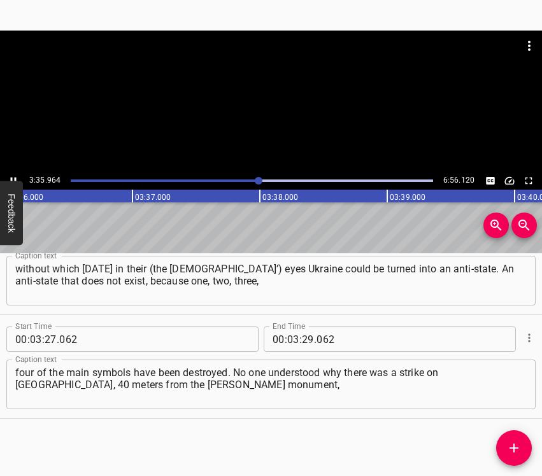
click at [10, 177] on icon "Play/Pause" at bounding box center [13, 180] width 11 height 11
click at [302, 340] on input "number" at bounding box center [308, 339] width 12 height 25
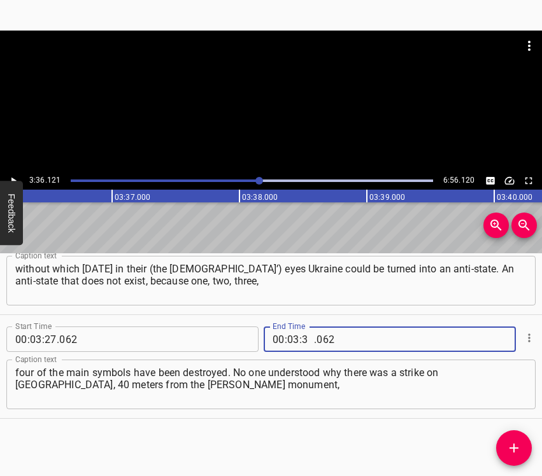
type input "36"
type input "121"
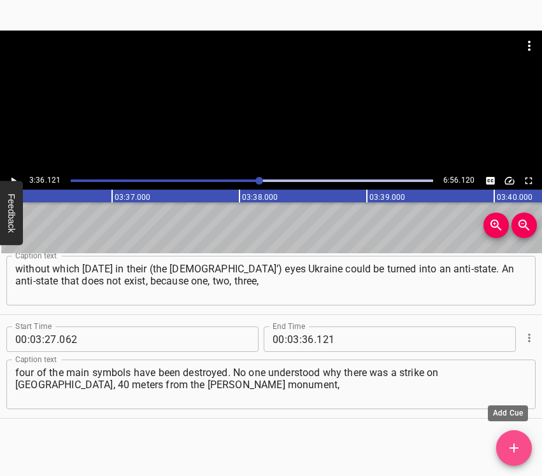
click at [517, 445] on icon "Add Cue" at bounding box center [513, 448] width 15 height 15
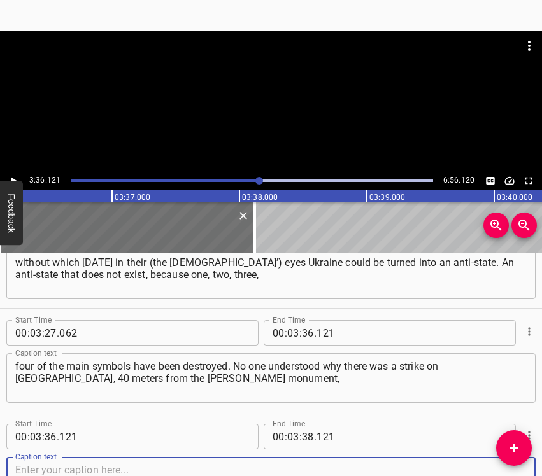
scroll to position [2225, 0]
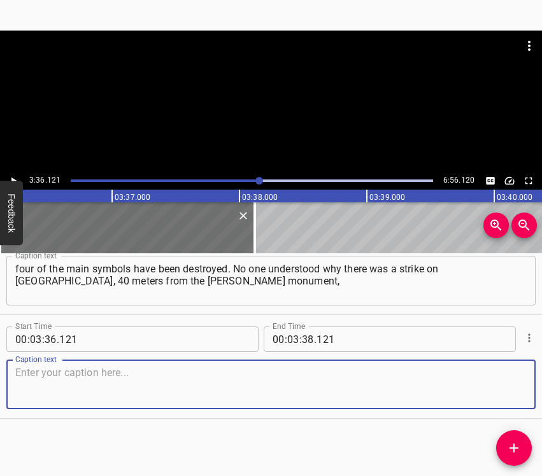
drag, startPoint x: 494, startPoint y: 389, endPoint x: 541, endPoint y: 378, distance: 47.7
click at [499, 389] on textarea at bounding box center [271, 385] width 512 height 36
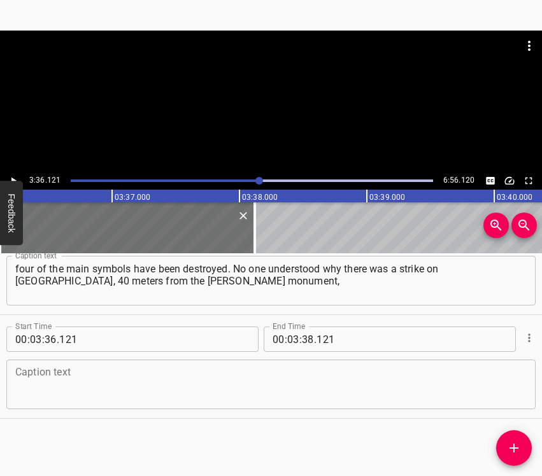
click at [48, 385] on textarea at bounding box center [271, 385] width 512 height 36
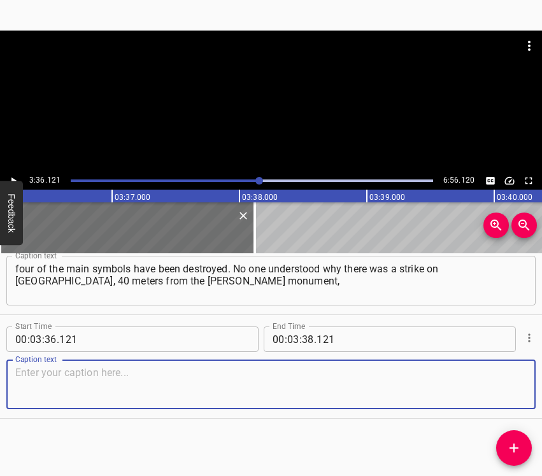
paste textarea "and why likewise… The monument to [GEOGRAPHIC_DATA] is the oldest sculpture ins…"
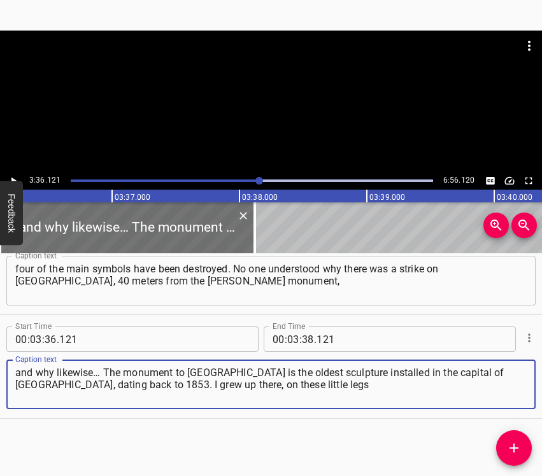
type textarea "and why likewise… The monument to [GEOGRAPHIC_DATA] is the oldest sculpture ins…"
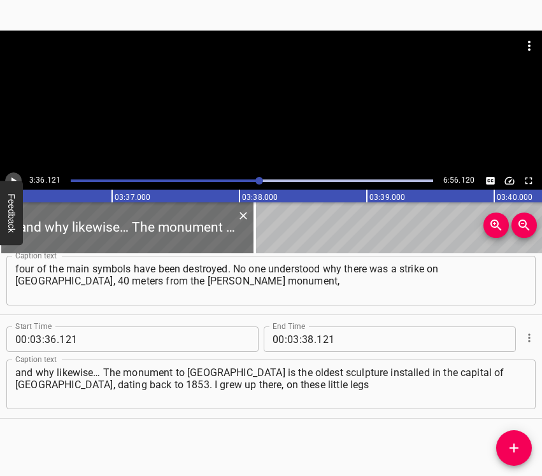
click at [15, 175] on icon "Play/Pause" at bounding box center [13, 180] width 11 height 11
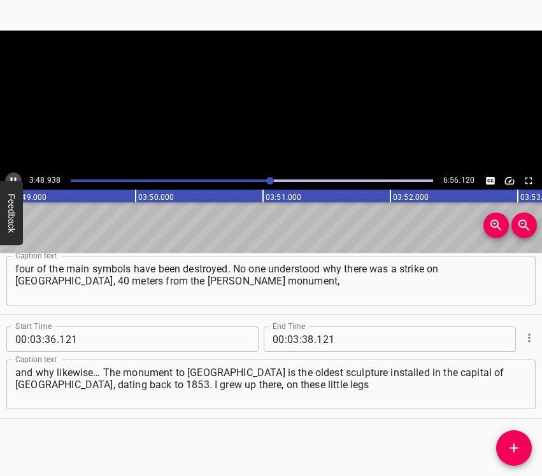
click at [15, 175] on icon "Play/Pause" at bounding box center [13, 180] width 11 height 11
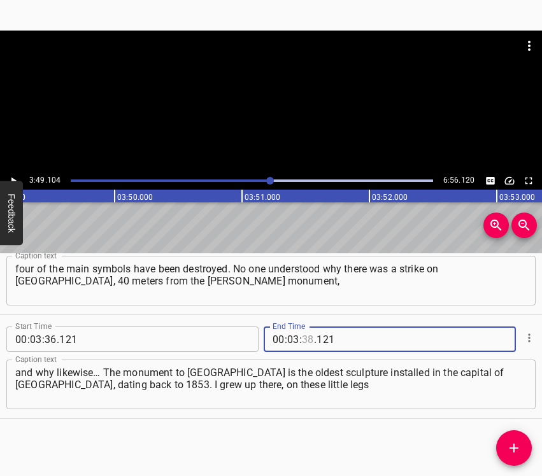
click at [302, 335] on input "number" at bounding box center [308, 339] width 12 height 25
type input "49"
type input "104"
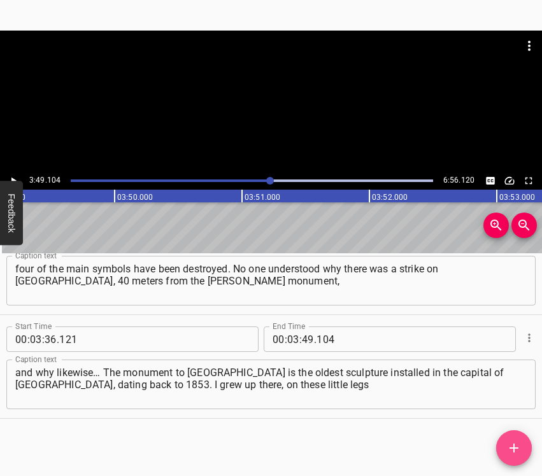
click at [519, 447] on icon "Add Cue" at bounding box center [513, 448] width 15 height 15
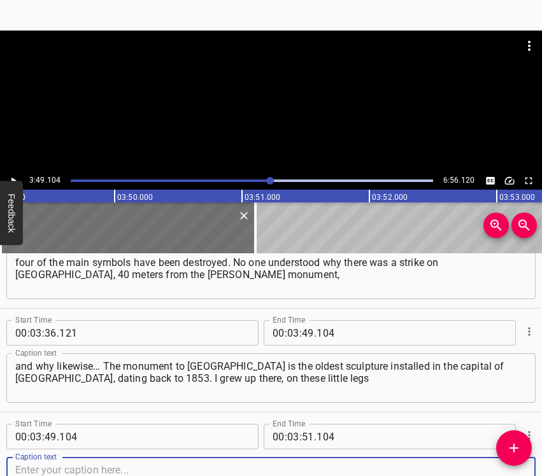
scroll to position [2329, 0]
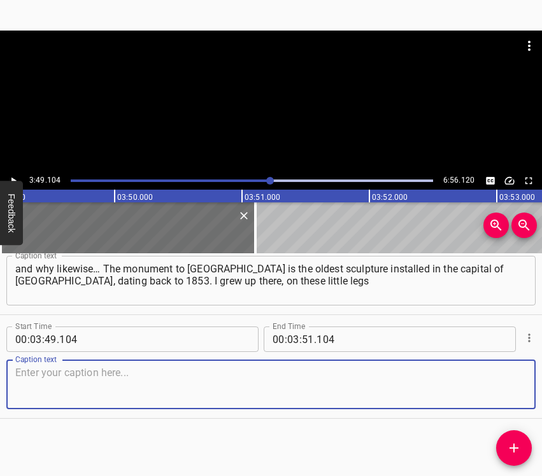
click at [498, 403] on div "Caption text" at bounding box center [270, 385] width 529 height 50
click at [162, 389] on textarea at bounding box center [271, 385] width 512 height 36
paste textarea "I ran every day along [PERSON_NAME] with my grandmother and her sister. So how …"
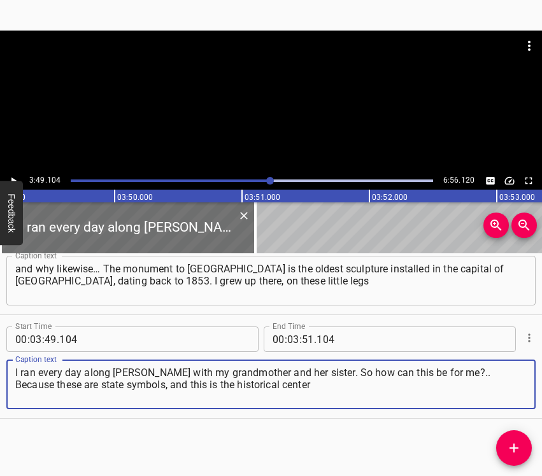
type textarea "I ran every day along [PERSON_NAME] with my grandmother and her sister. So how …"
click at [12, 176] on icon "Play/Pause" at bounding box center [13, 180] width 11 height 11
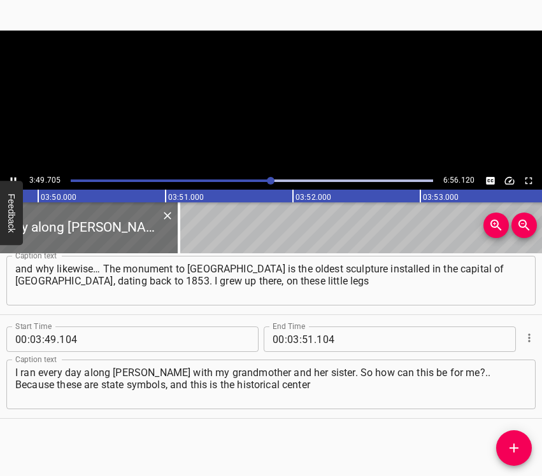
scroll to position [0, 29265]
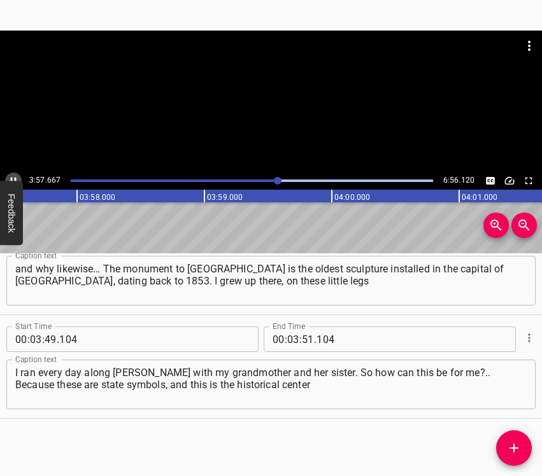
click at [15, 174] on button "Play/Pause" at bounding box center [13, 181] width 17 height 17
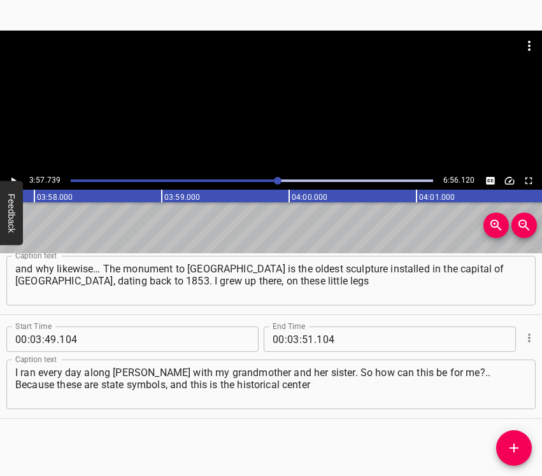
scroll to position [0, 30288]
click at [306, 335] on input "number" at bounding box center [308, 339] width 12 height 25
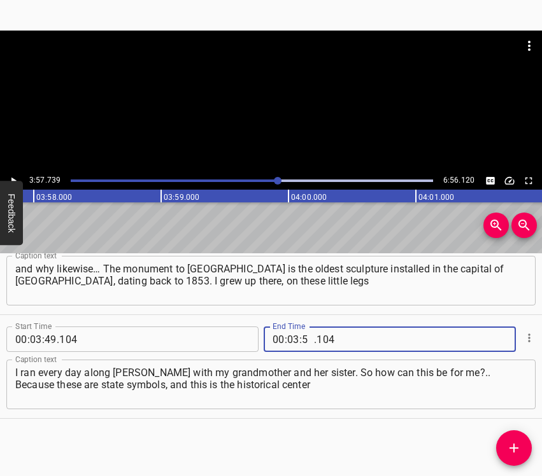
type input "57"
type input "739"
click at [513, 457] on button "Add Cue" at bounding box center [514, 449] width 36 height 36
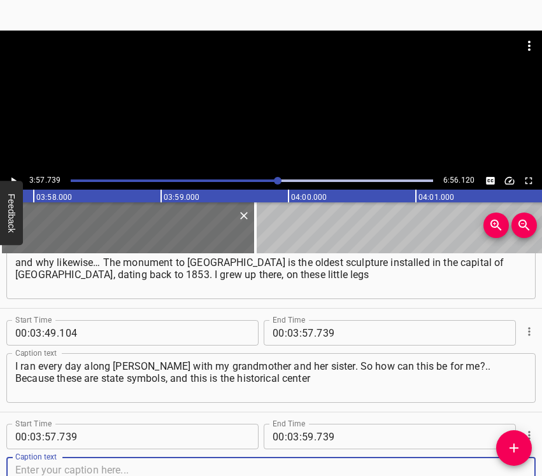
scroll to position [2433, 0]
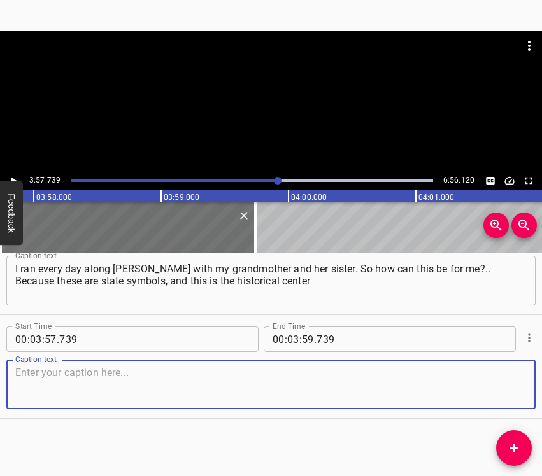
click at [508, 397] on textarea at bounding box center [271, 385] width 512 height 36
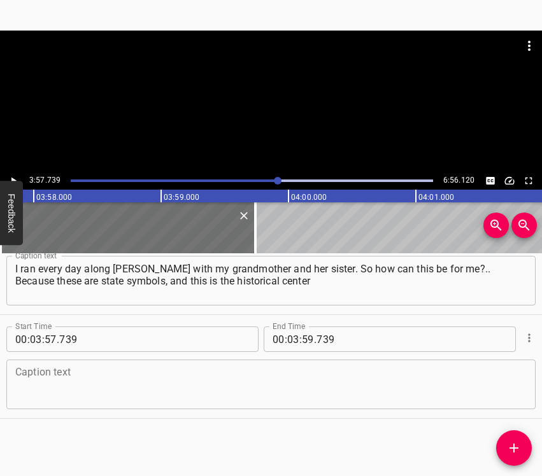
click at [165, 387] on textarea at bounding box center [271, 385] width 512 height 36
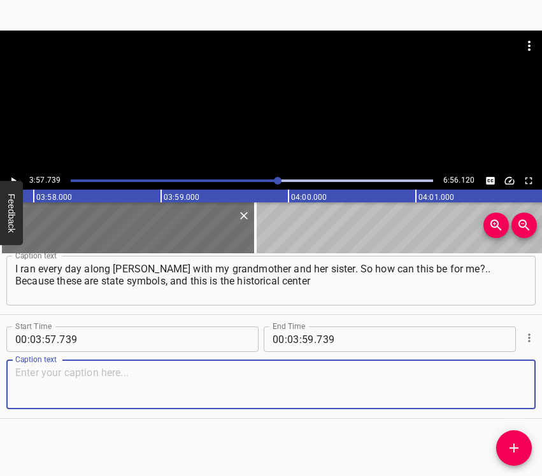
paste textarea "that is dear to me. Because the historical center is not what we now call it, w…"
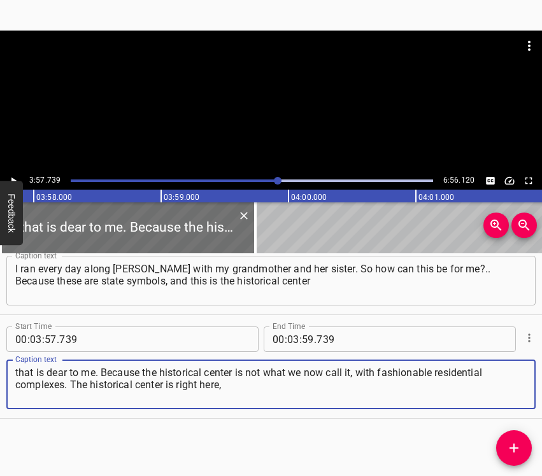
type textarea "that is dear to me. Because the historical center is not what we now call it, w…"
click at [14, 176] on icon "Play/Pause" at bounding box center [13, 180] width 11 height 11
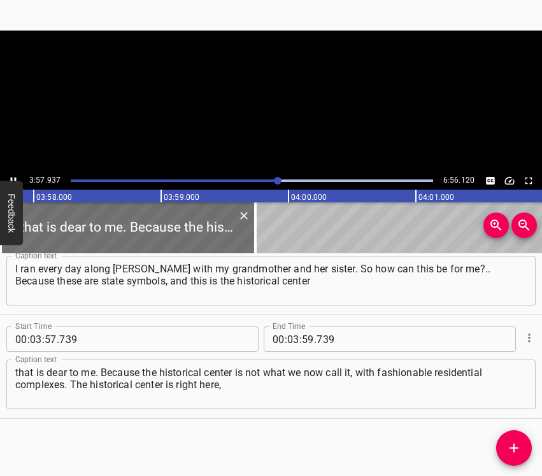
scroll to position [0, 30310]
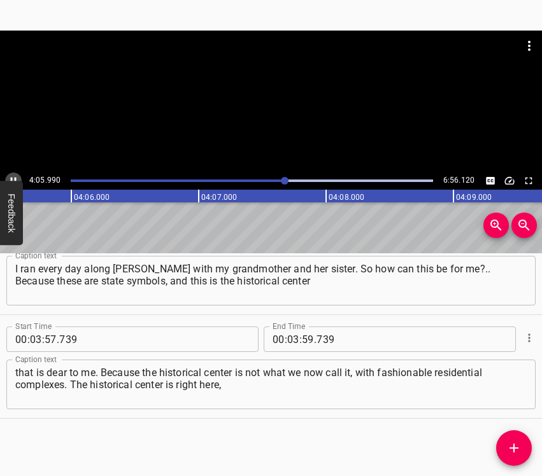
click at [11, 175] on button "Play/Pause" at bounding box center [13, 181] width 17 height 17
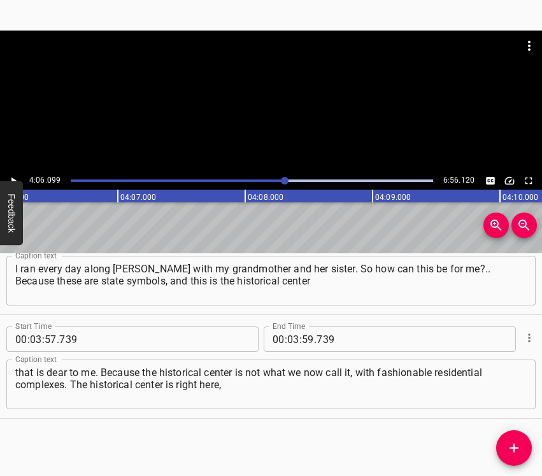
scroll to position [0, 31353]
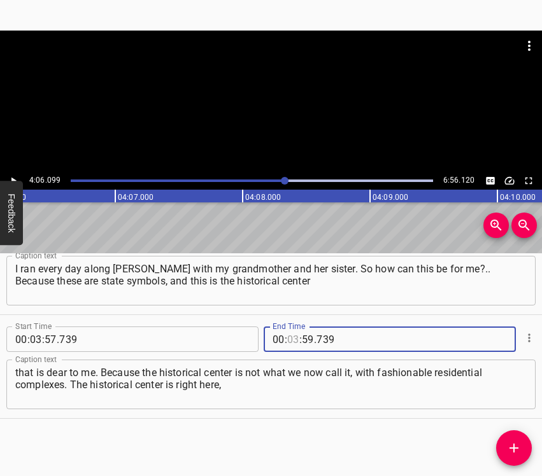
click at [290, 337] on input "number" at bounding box center [293, 339] width 12 height 25
type input "04"
type input "06"
type input "099"
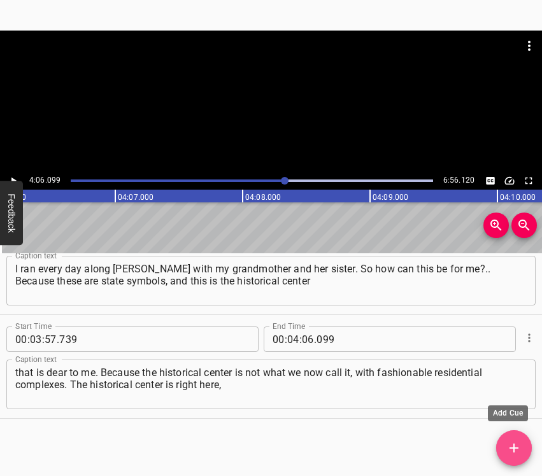
click at [512, 439] on button "Add Cue" at bounding box center [514, 449] width 36 height 36
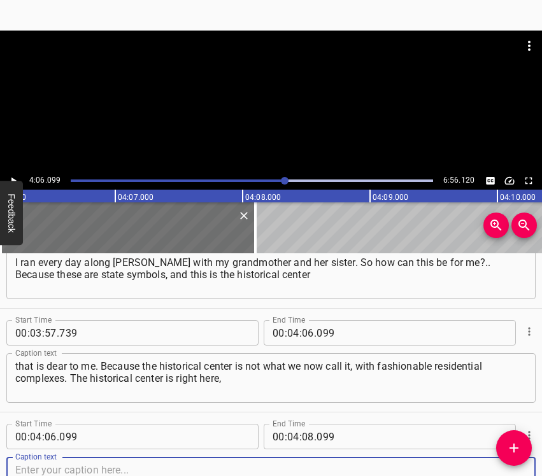
scroll to position [2537, 0]
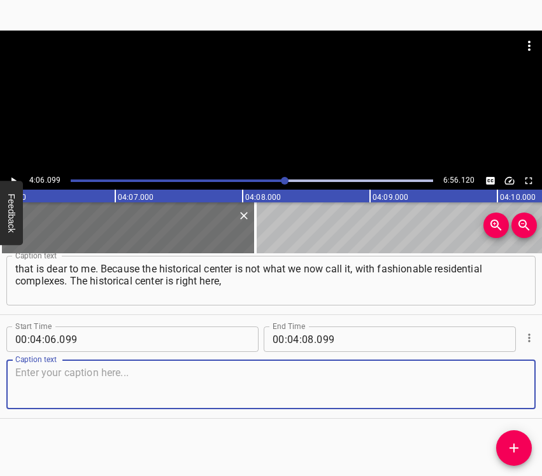
click at [503, 387] on textarea at bounding box center [271, 385] width 512 height 36
click at [215, 385] on textarea at bounding box center [271, 385] width 512 height 36
paste textarea "where [PERSON_NAME] is, where [PERSON_NAME]’s city was, where the Church of the…"
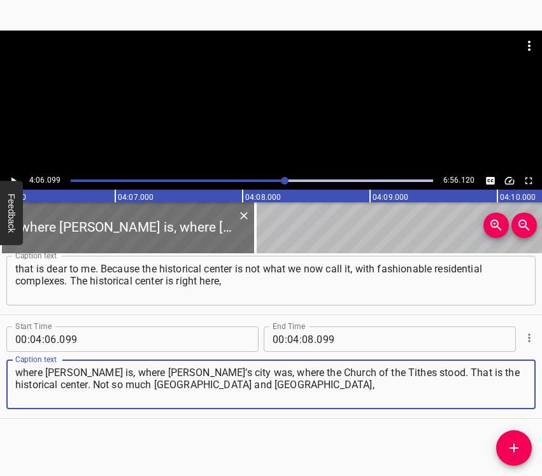
type textarea "where [PERSON_NAME] is, where [PERSON_NAME]’s city was, where the Church of the…"
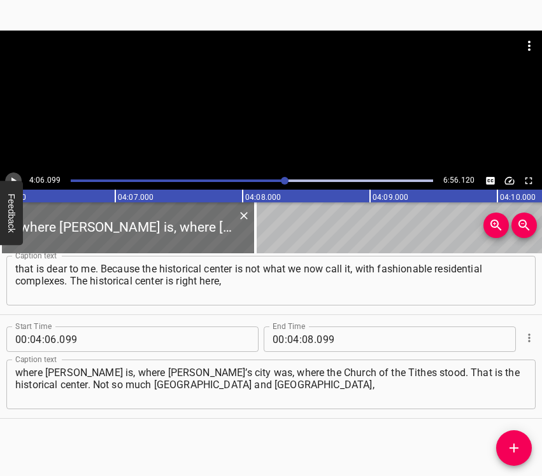
click at [6, 178] on button "Play/Pause" at bounding box center [13, 181] width 17 height 17
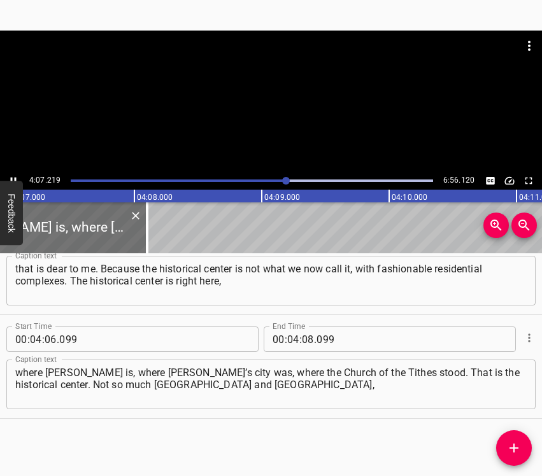
scroll to position [0, 31493]
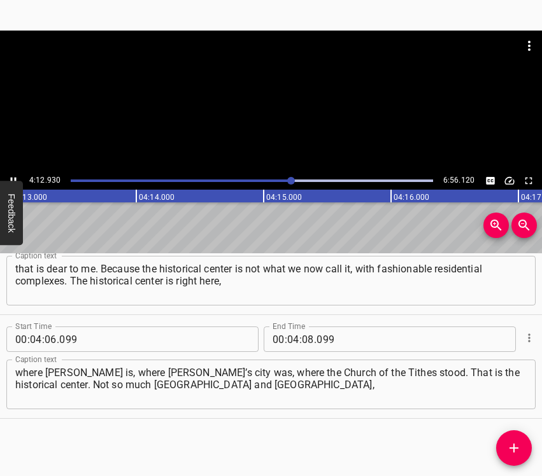
click at [14, 175] on icon "Play/Pause" at bounding box center [13, 180] width 11 height 11
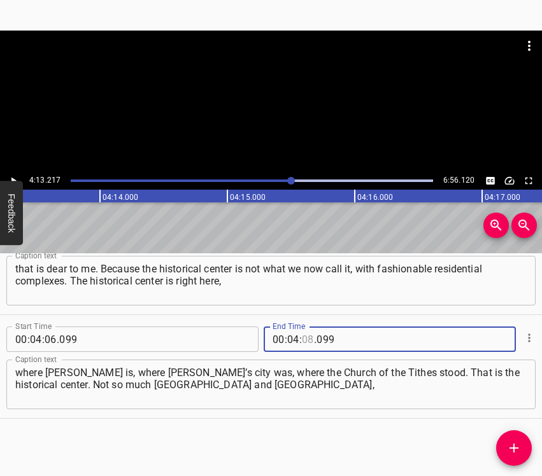
click at [302, 338] on input "number" at bounding box center [308, 339] width 12 height 25
type input "13"
type input "217"
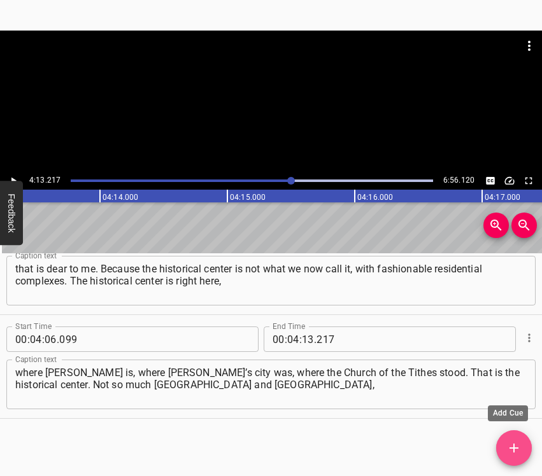
click at [511, 446] on icon "Add Cue" at bounding box center [513, 448] width 15 height 15
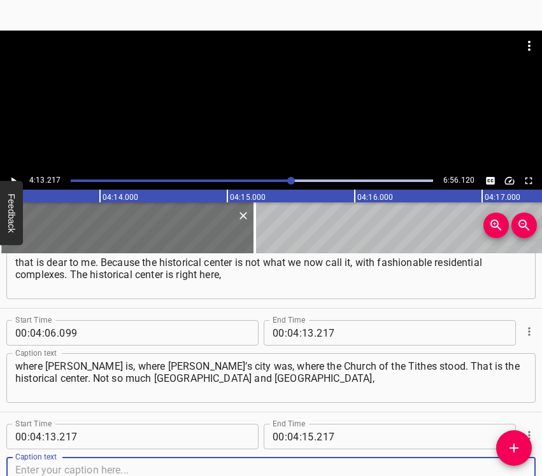
scroll to position [2640, 0]
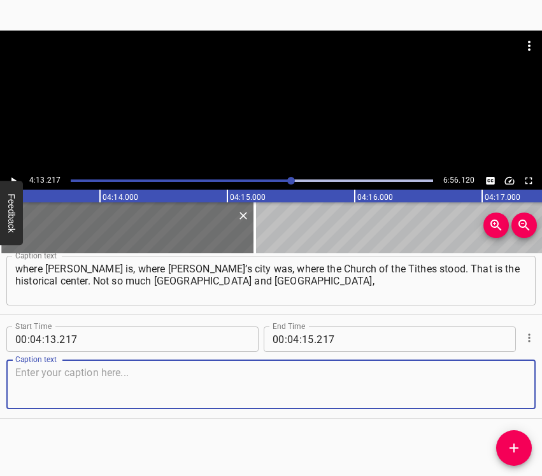
click at [502, 392] on textarea at bounding box center [271, 385] width 512 height 36
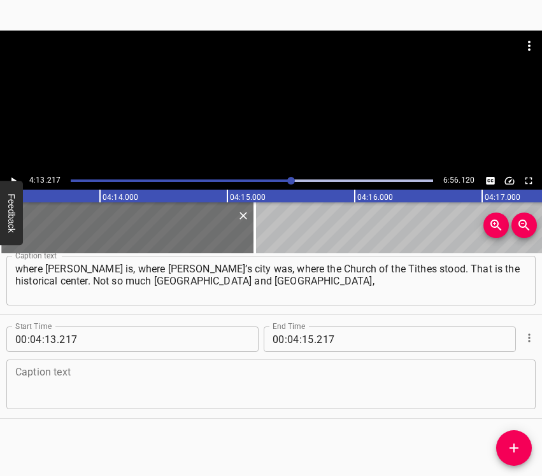
click at [253, 376] on textarea at bounding box center [271, 385] width 512 height 36
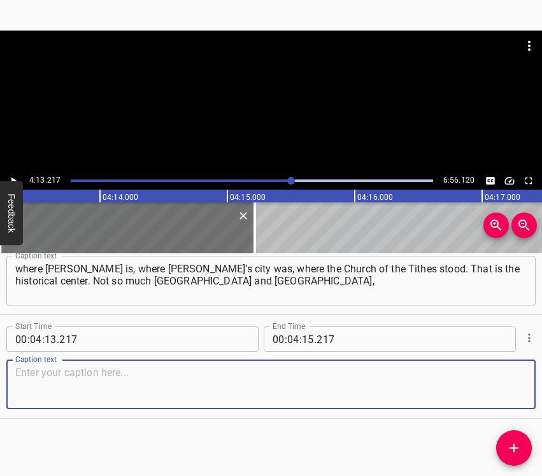
paste textarea "but precisely there. In addition, I am a musician by professional training, so …"
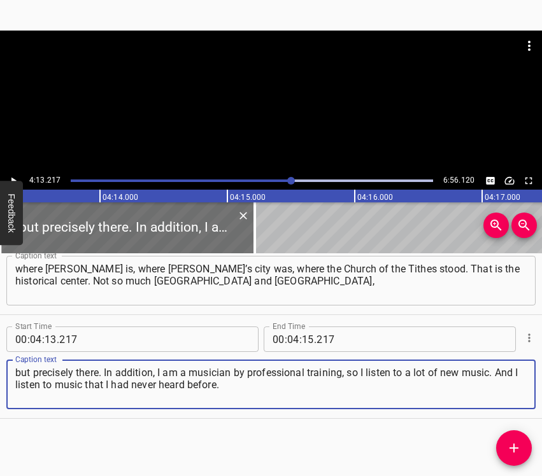
type textarea "but precisely there. In addition, I am a musician by professional training, so …"
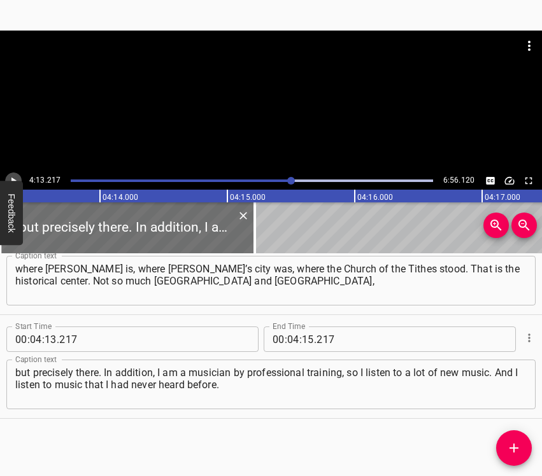
click at [17, 176] on icon "Play/Pause" at bounding box center [13, 180] width 11 height 11
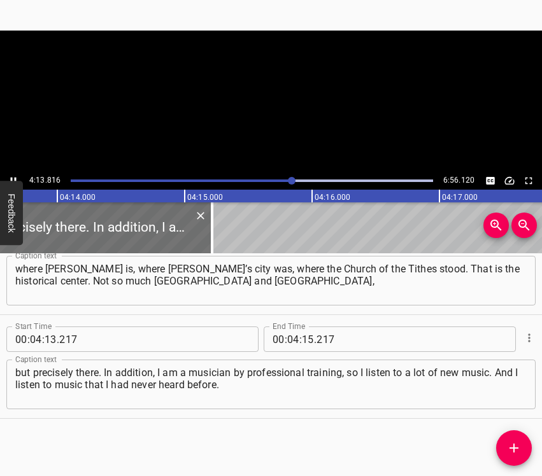
scroll to position [0, 32337]
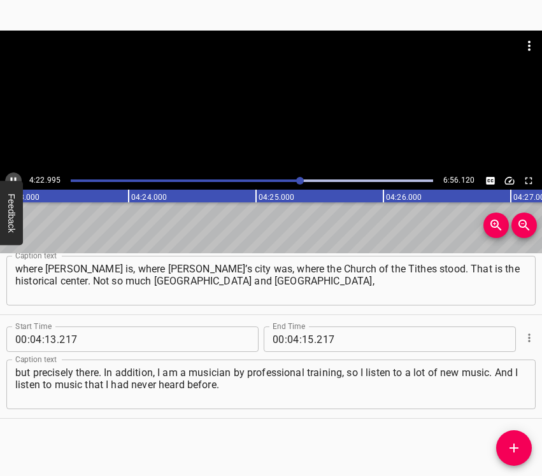
click at [11, 175] on icon "Play/Pause" at bounding box center [13, 180] width 11 height 11
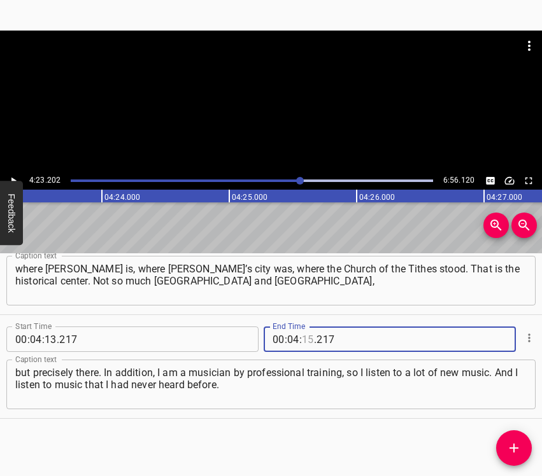
click at [303, 335] on input "number" at bounding box center [308, 339] width 12 height 25
type input "23"
type input "202"
click at [504, 438] on button "Add Cue" at bounding box center [514, 449] width 36 height 36
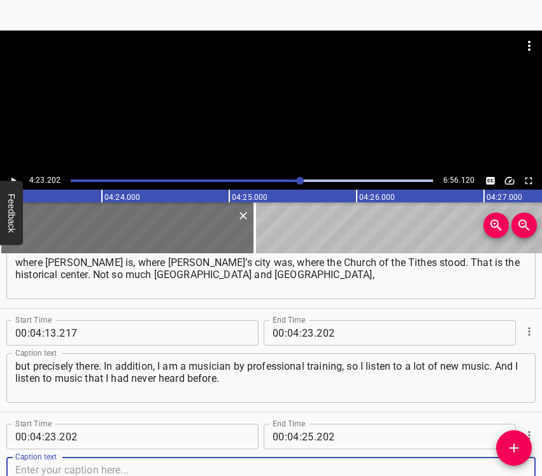
scroll to position [2744, 0]
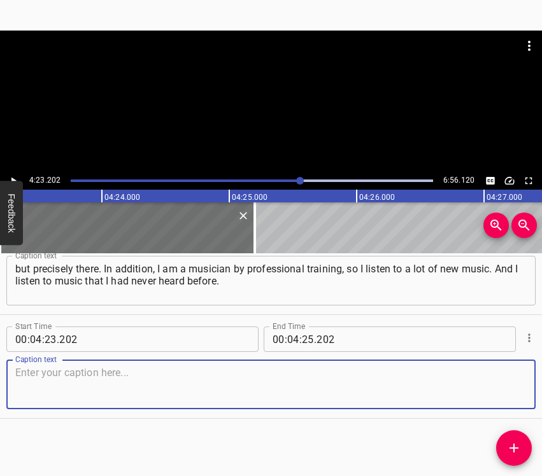
click at [505, 389] on textarea at bounding box center [271, 385] width 512 height 36
click at [53, 383] on textarea at bounding box center [271, 385] width 512 height 36
paste textarea "It only seems to us: yes, we hold the line, we keep our resolve. But still, unf…"
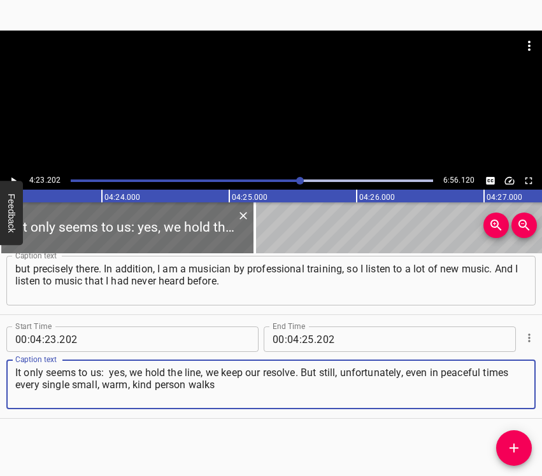
type textarea "It only seems to us: yes, we hold the line, we keep our resolve. But still, unf…"
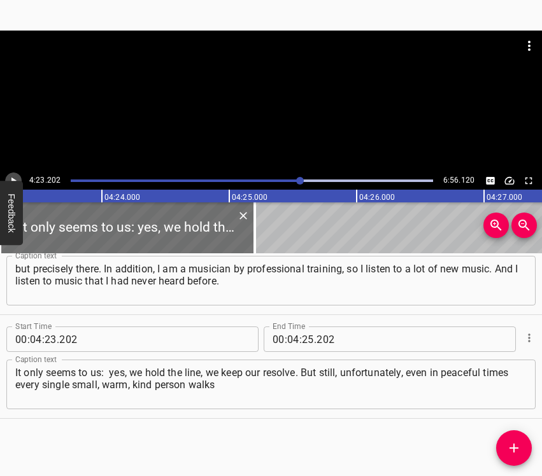
click at [16, 176] on icon "Play/Pause" at bounding box center [13, 180] width 11 height 11
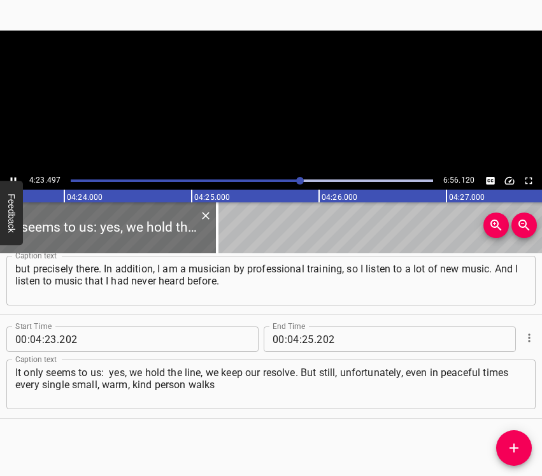
scroll to position [0, 33604]
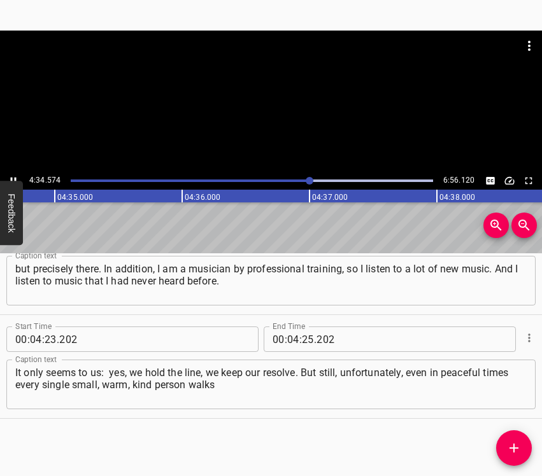
click at [11, 179] on icon "Play/Pause" at bounding box center [14, 181] width 6 height 7
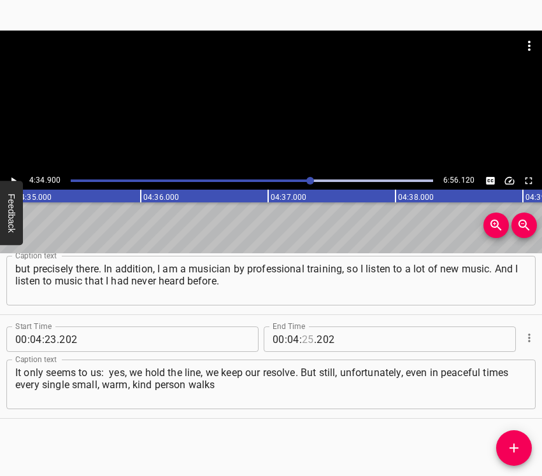
click at [302, 338] on input "number" at bounding box center [308, 339] width 12 height 25
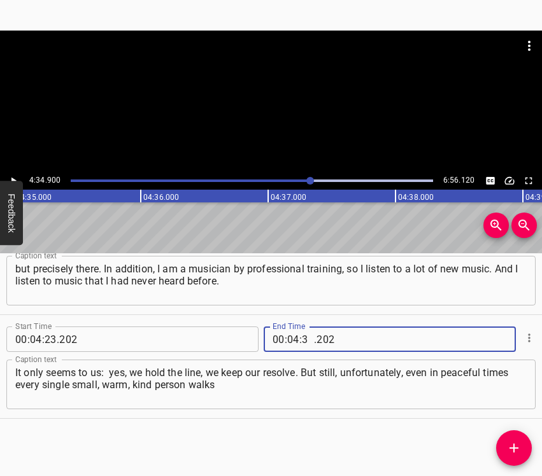
type input "34"
type input "900"
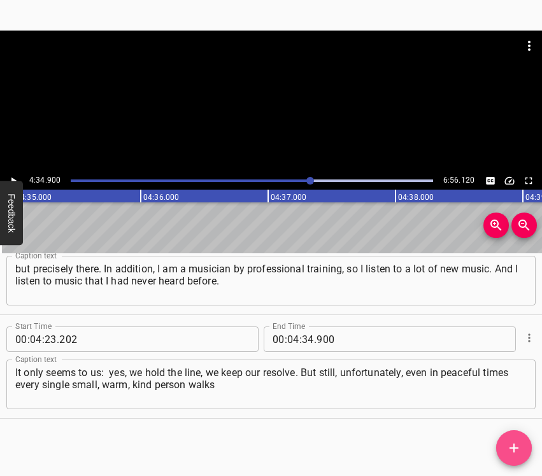
click at [515, 446] on icon "Add Cue" at bounding box center [514, 448] width 9 height 9
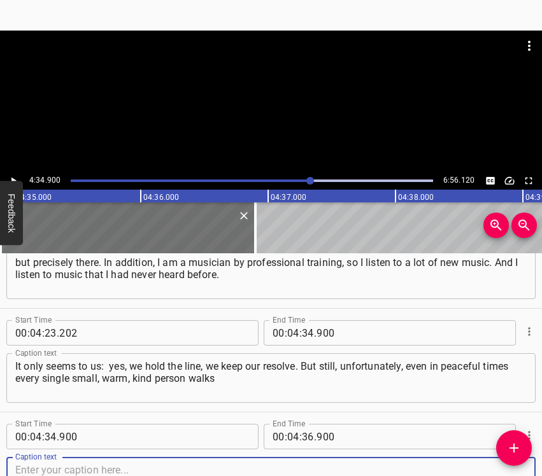
scroll to position [2848, 0]
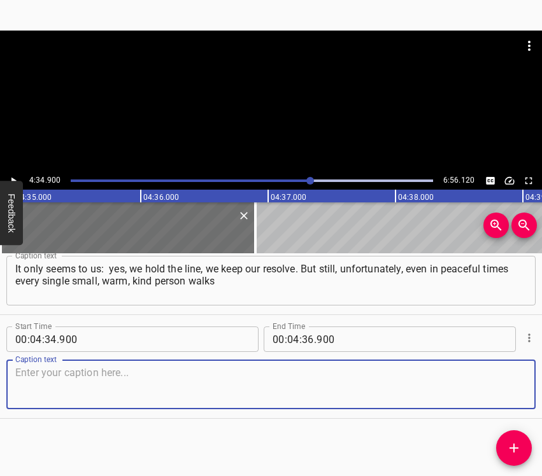
drag, startPoint x: 510, startPoint y: 392, endPoint x: 537, endPoint y: 382, distance: 29.2
click at [510, 391] on textarea at bounding box center [271, 385] width 512 height 36
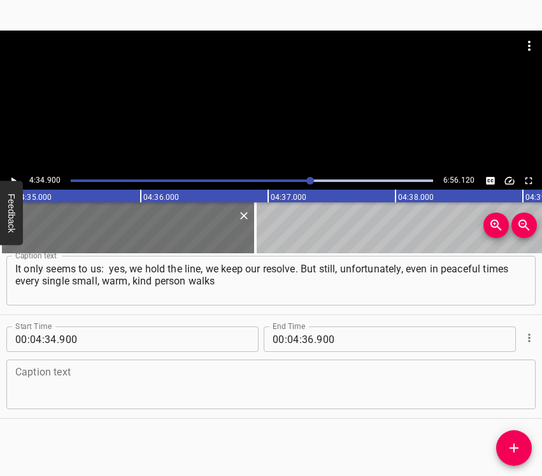
click at [248, 376] on textarea at bounding box center [271, 385] width 512 height 36
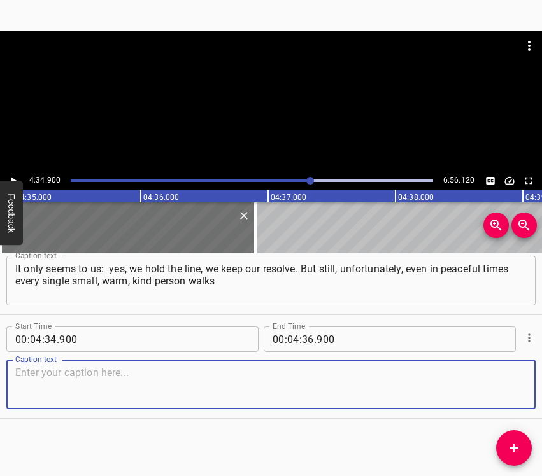
paste textarea "literally a meter away… When one walks near a highway, one walks a meter from d…"
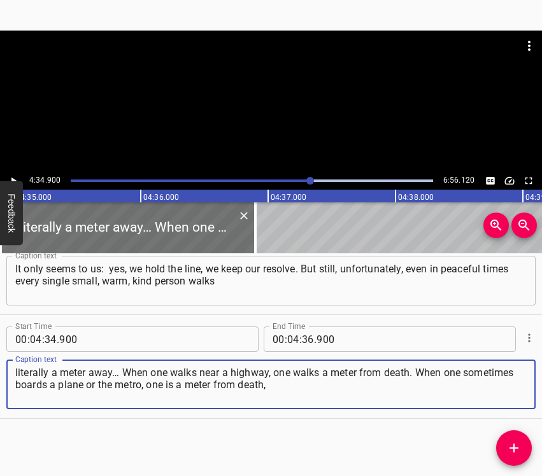
type textarea "literally a meter away… When one walks near a highway, one walks a meter from d…"
click at [21, 173] on div "4:34.900 6:56.120" at bounding box center [271, 181] width 542 height 18
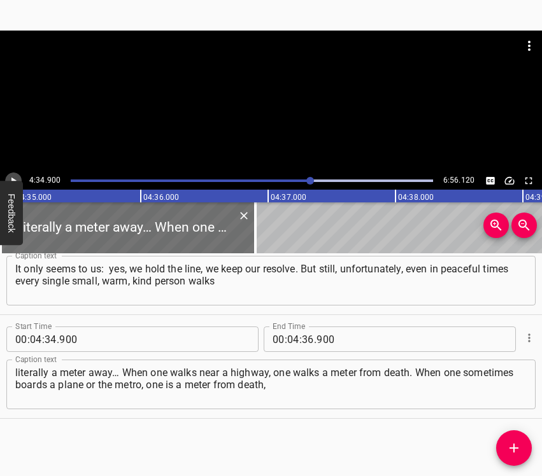
click at [12, 176] on icon "Play/Pause" at bounding box center [13, 180] width 11 height 11
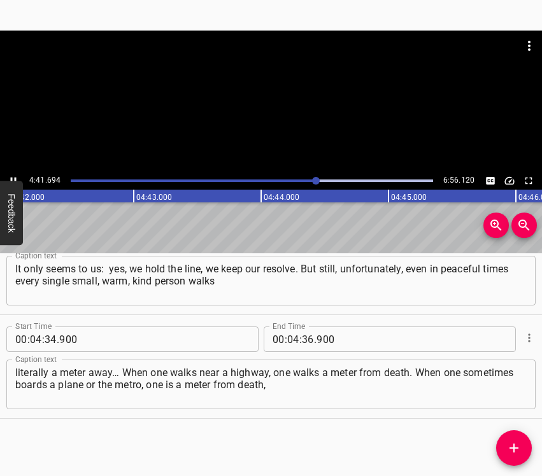
click at [10, 176] on icon "Play/Pause" at bounding box center [13, 180] width 11 height 11
click at [307, 338] on input "number" at bounding box center [308, 339] width 12 height 25
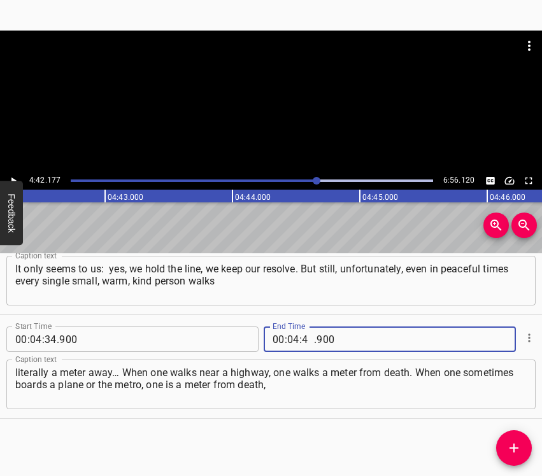
type input "42"
type input "177"
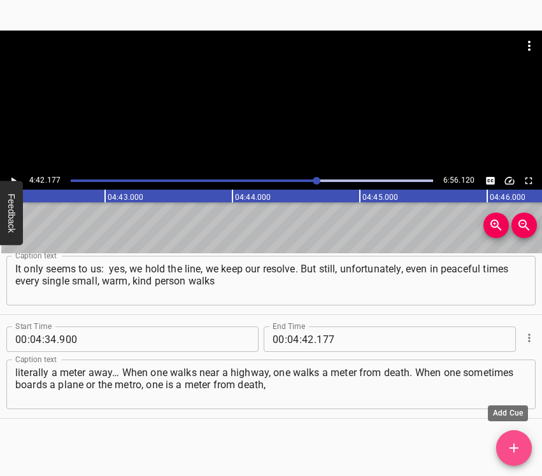
click at [515, 441] on icon "Add Cue" at bounding box center [513, 448] width 15 height 15
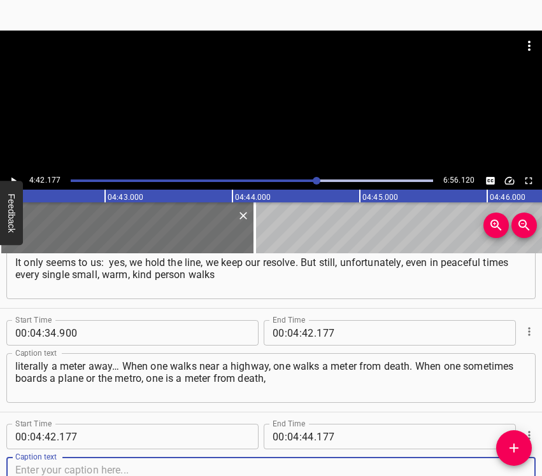
scroll to position [2952, 0]
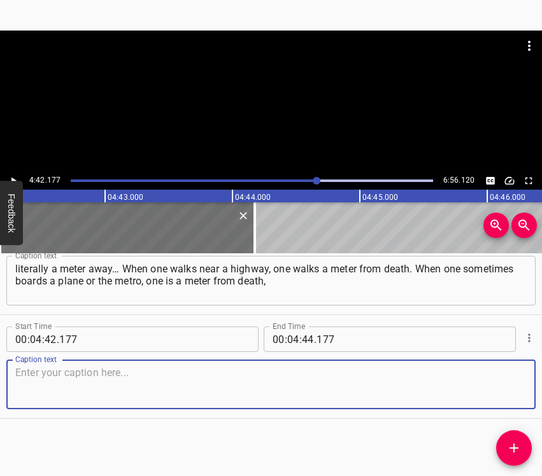
drag, startPoint x: 508, startPoint y: 385, endPoint x: 519, endPoint y: 378, distance: 13.4
click at [507, 384] on textarea at bounding box center [271, 385] width 512 height 36
click at [67, 369] on textarea at bounding box center [271, 385] width 512 height 36
paste textarea "a meter from 3000 volts, and this is very vulnerable. That is why I admit that …"
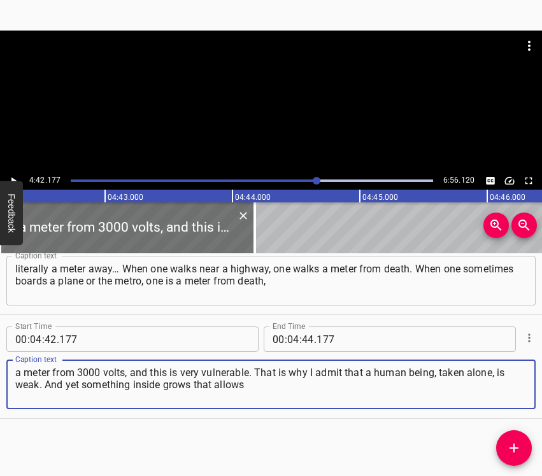
type textarea "a meter from 3000 volts, and this is very vulnerable. That is why I admit that …"
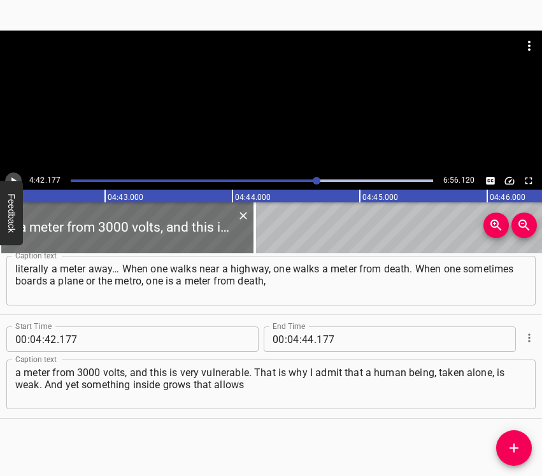
click at [8, 175] on button "Play/Pause" at bounding box center [13, 181] width 17 height 17
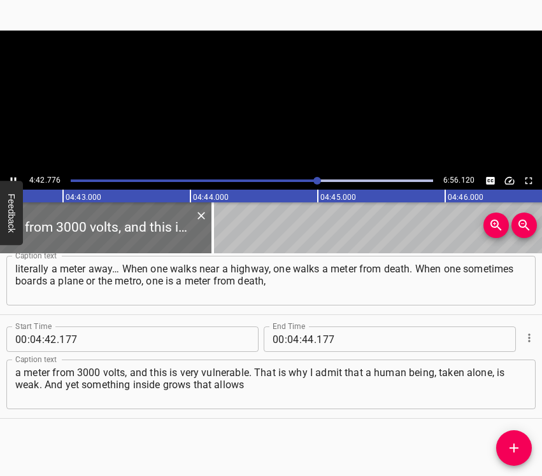
scroll to position [0, 36026]
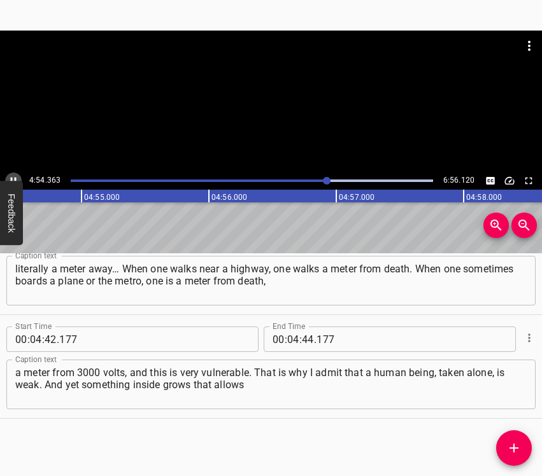
click at [11, 175] on icon "Play/Pause" at bounding box center [13, 180] width 11 height 11
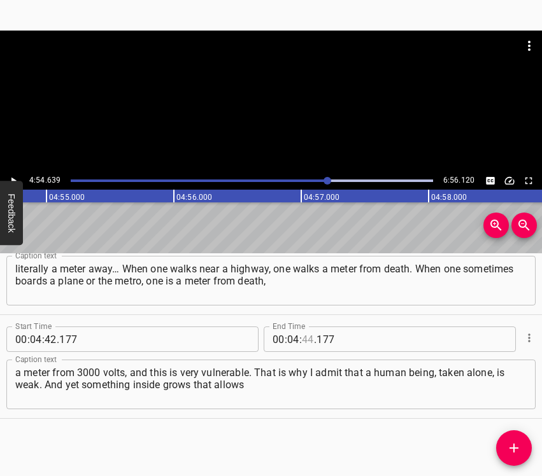
click at [303, 341] on input "number" at bounding box center [308, 339] width 12 height 25
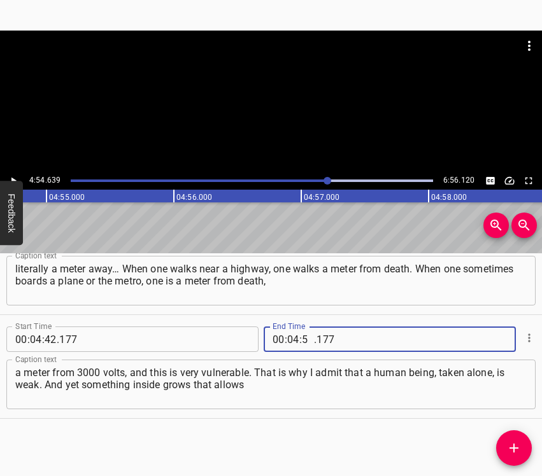
type input "54"
type input "639"
click at [512, 443] on icon "Add Cue" at bounding box center [513, 448] width 15 height 15
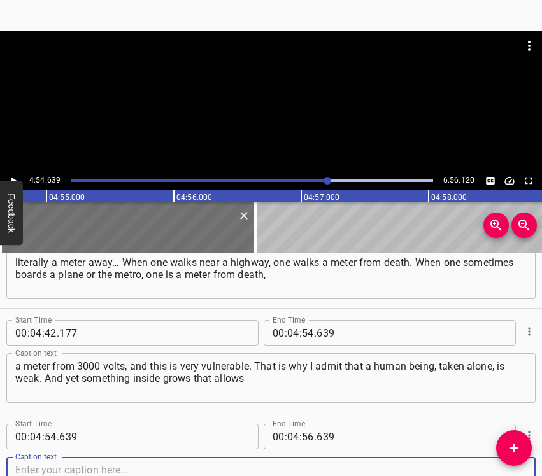
scroll to position [3056, 0]
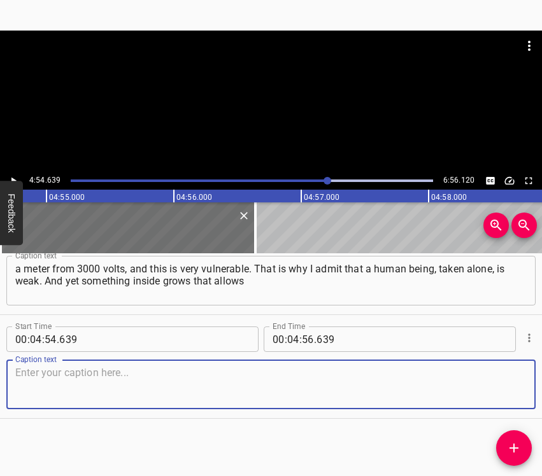
drag, startPoint x: 508, startPoint y: 390, endPoint x: 536, endPoint y: 383, distance: 28.9
click at [525, 385] on div "Start Time 00 : 04 : 54 . 639 Start Time End Time 00 : 04 : 56 . 639 End Time C…" at bounding box center [271, 366] width 542 height 103
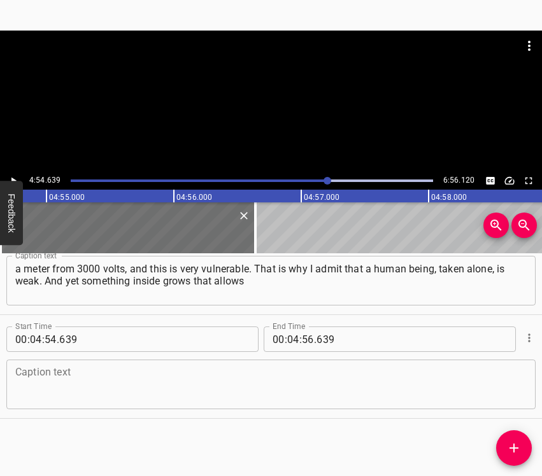
click at [102, 387] on textarea at bounding box center [271, 385] width 512 height 36
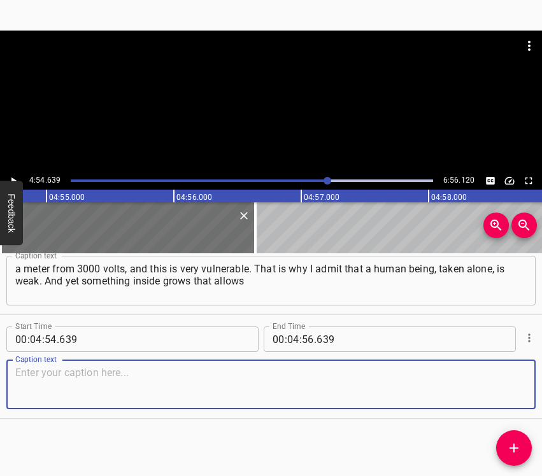
paste textarea "one throughout life to neglect this weakness and this doom. As some philosopher…"
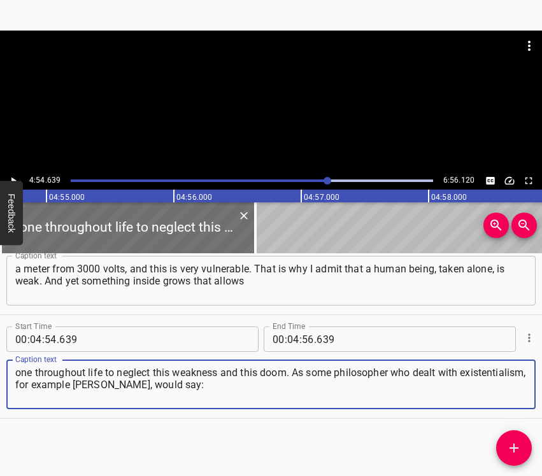
type textarea "one throughout life to neglect this weakness and this doom. As some philosopher…"
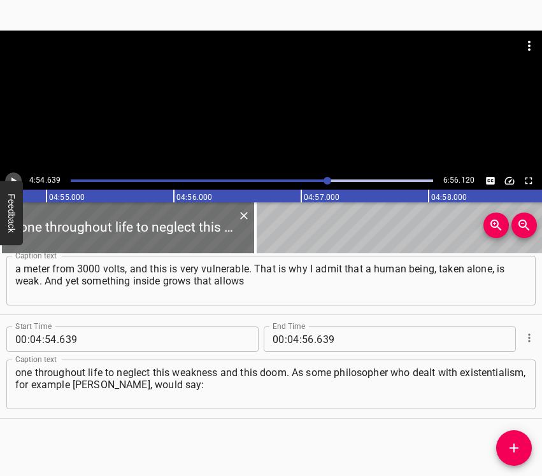
click at [16, 178] on icon "Play/Pause" at bounding box center [13, 180] width 11 height 11
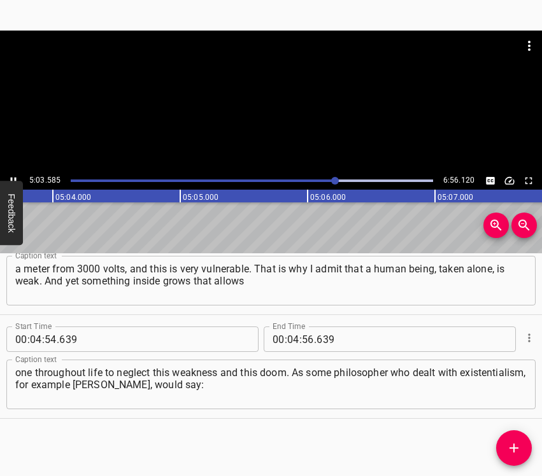
click at [13, 173] on button "Play/Pause" at bounding box center [13, 181] width 17 height 17
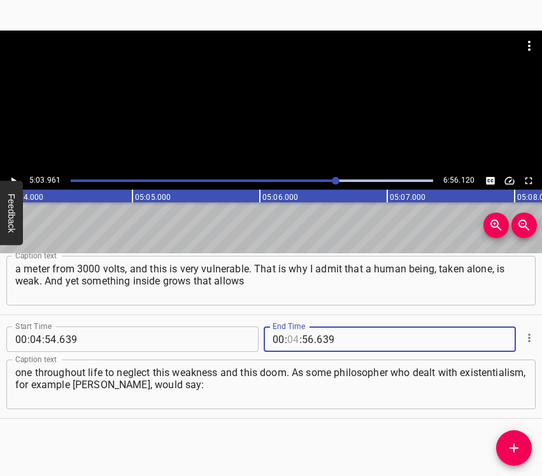
click at [293, 340] on input "number" at bounding box center [293, 339] width 12 height 25
type input "05"
type input "03"
type input "961"
click at [524, 448] on span "Add Cue" at bounding box center [514, 448] width 36 height 15
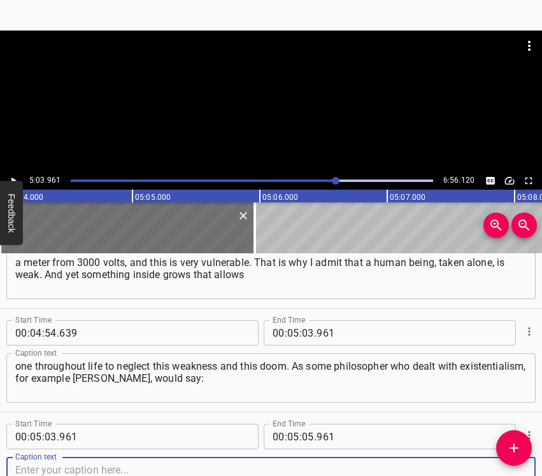
scroll to position [3160, 0]
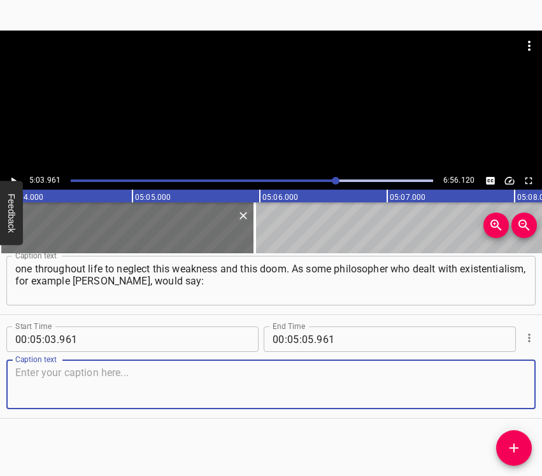
click at [501, 394] on textarea at bounding box center [271, 385] width 512 height 36
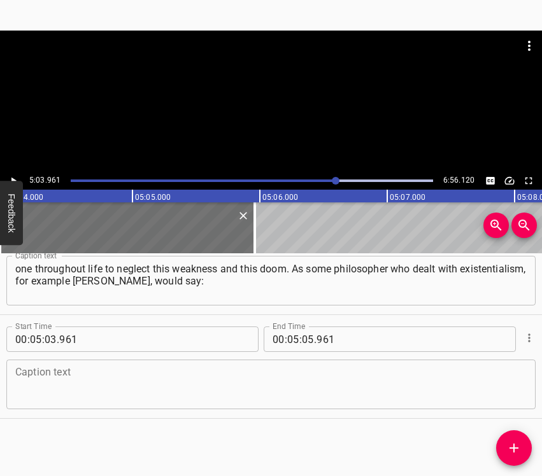
click at [66, 383] on textarea at bounding box center [271, 385] width 512 height 36
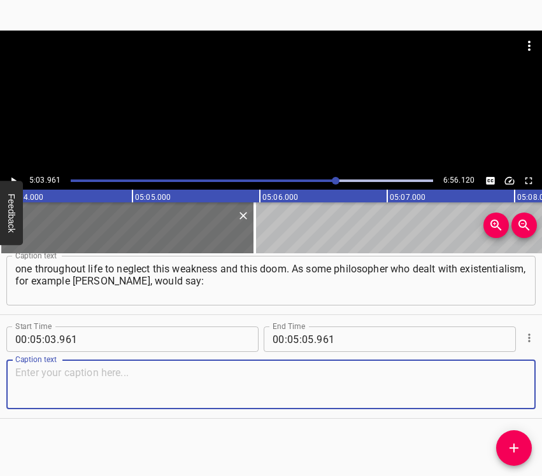
paste textarea "a single person is nobody and nothing, capable of nothing. No — capable. Still,…"
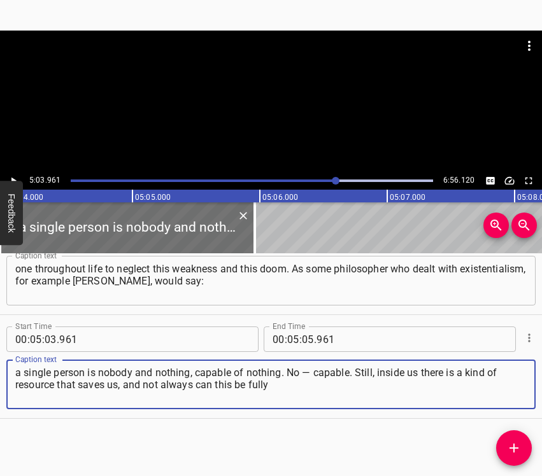
type textarea "a single person is nobody and nothing, capable of nothing. No — capable. Still,…"
click at [15, 181] on button "Feedback" at bounding box center [11, 213] width 23 height 64
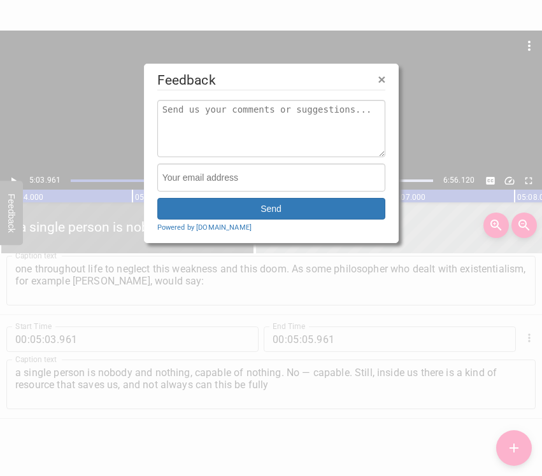
click at [12, 175] on div at bounding box center [271, 238] width 542 height 476
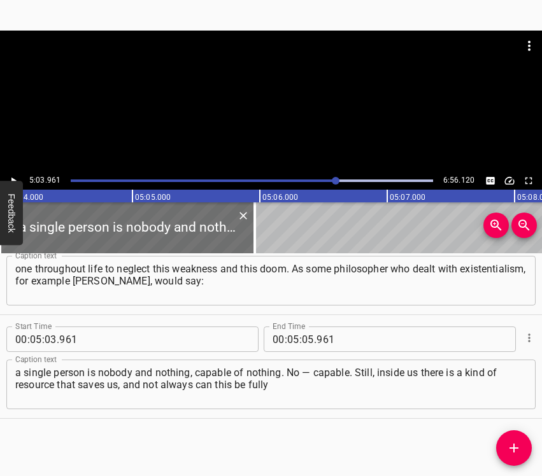
click at [12, 175] on button "Play/Pause" at bounding box center [13, 181] width 17 height 17
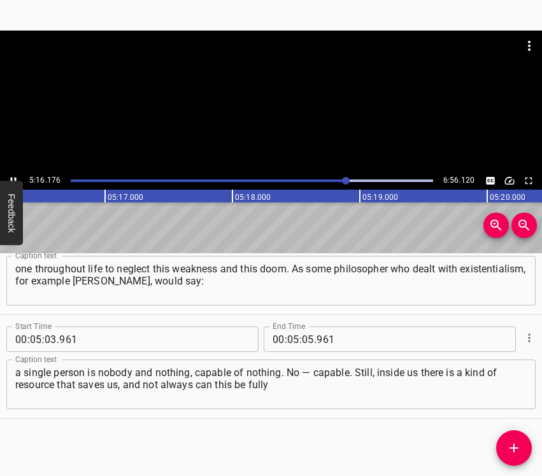
click at [12, 174] on button "Play/Pause" at bounding box center [13, 181] width 17 height 17
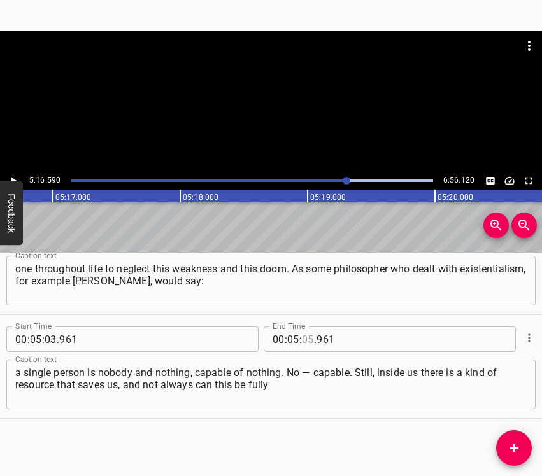
click at [302, 338] on input "number" at bounding box center [308, 339] width 12 height 25
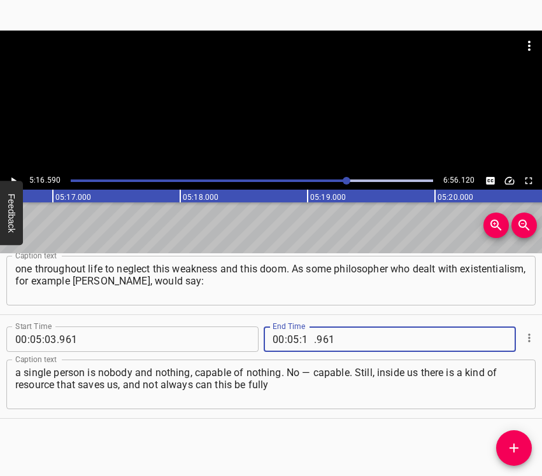
type input "16"
type input "590"
click at [520, 437] on button "Add Cue" at bounding box center [514, 449] width 36 height 36
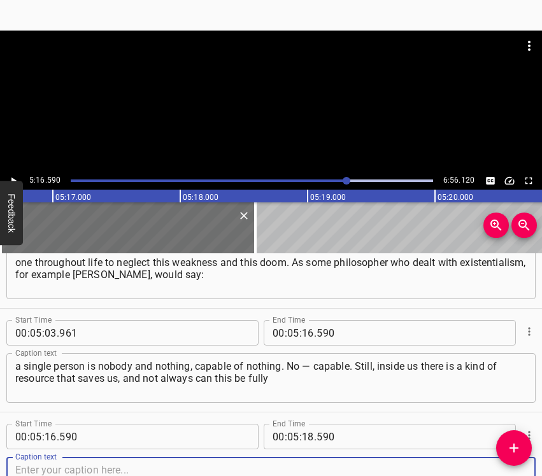
scroll to position [3263, 0]
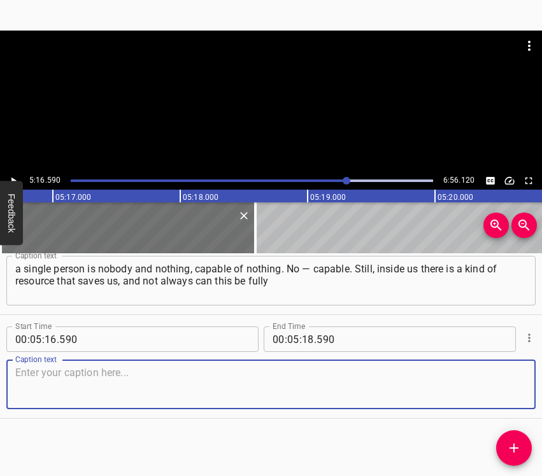
click at [489, 396] on textarea at bounding box center [271, 385] width 512 height 36
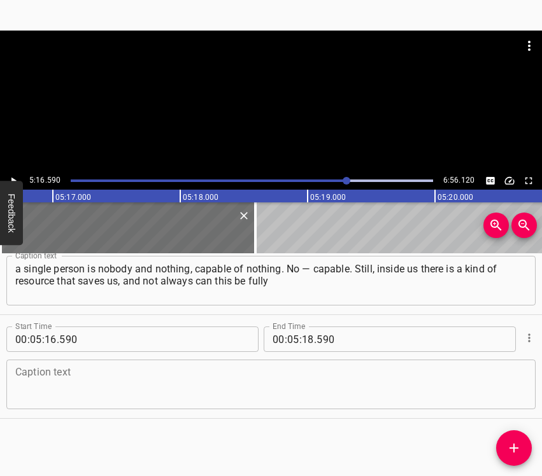
click at [68, 381] on textarea at bounding box center [271, 385] width 512 height 36
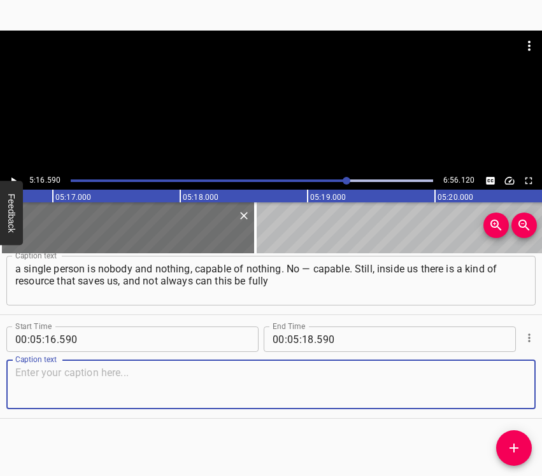
paste textarea "explained in words. At one time [PERSON_NAME] [PERSON_NAME] painted a portrait …"
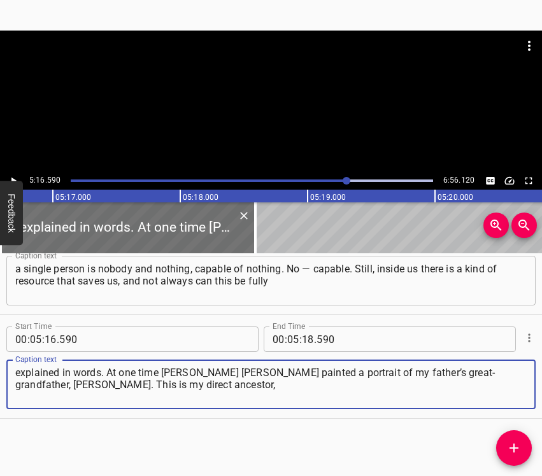
type textarea "explained in words. At one time [PERSON_NAME] [PERSON_NAME] painted a portrait …"
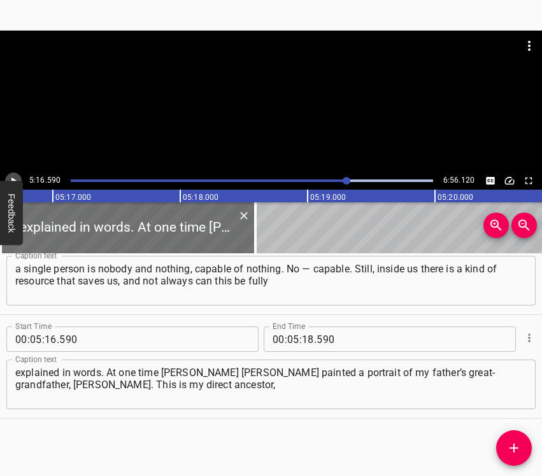
click at [12, 179] on icon "Play/Pause" at bounding box center [13, 181] width 5 height 7
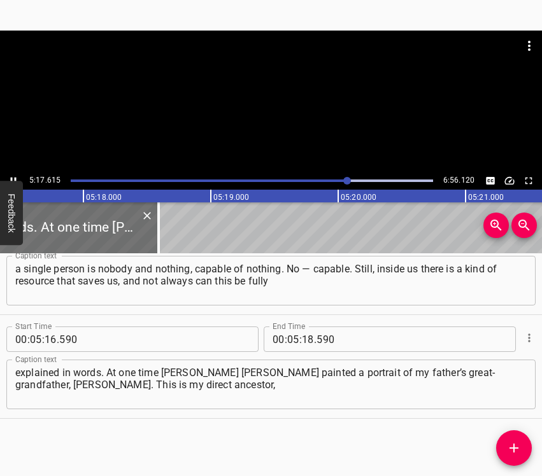
scroll to position [0, 40464]
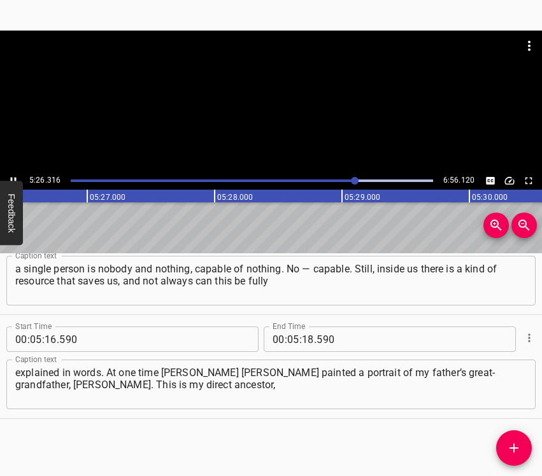
click at [17, 175] on button "Play/Pause" at bounding box center [13, 181] width 17 height 17
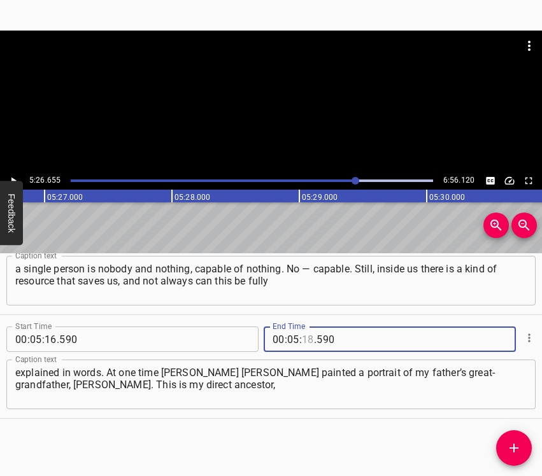
click at [302, 340] on input "number" at bounding box center [308, 339] width 12 height 25
type input "26"
type input "655"
click at [516, 448] on icon "Add Cue" at bounding box center [514, 448] width 9 height 9
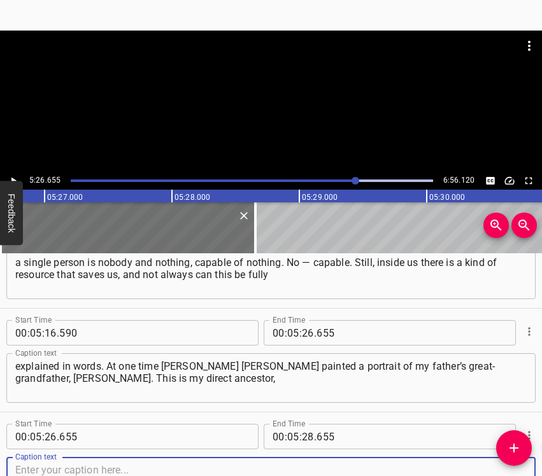
scroll to position [3367, 0]
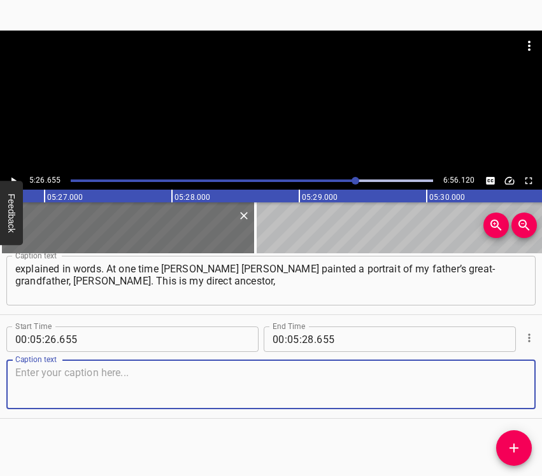
click at [510, 389] on textarea at bounding box center [271, 385] width 512 height 36
click at [87, 373] on textarea at bounding box center [271, 385] width 512 height 36
paste textarea "and I am his descendant through the [DEMOGRAPHIC_DATA], paternal line. This wor…"
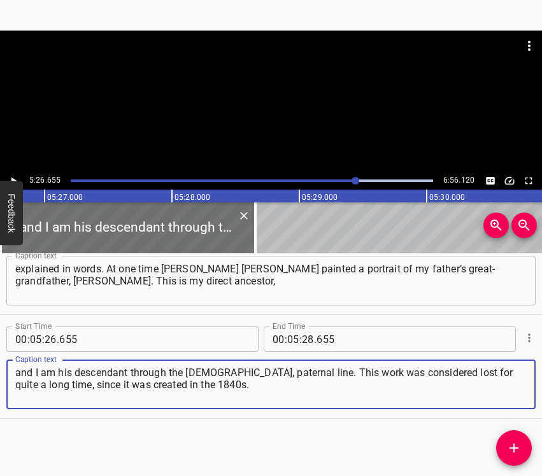
type textarea "and I am his descendant through the [DEMOGRAPHIC_DATA], paternal line. This wor…"
click at [17, 175] on button "Play/Pause" at bounding box center [13, 181] width 17 height 17
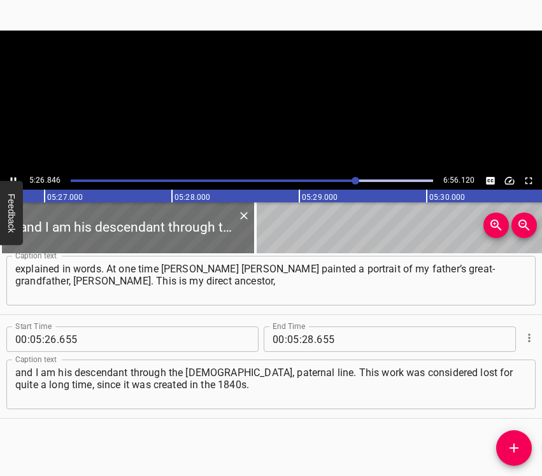
scroll to position [0, 41641]
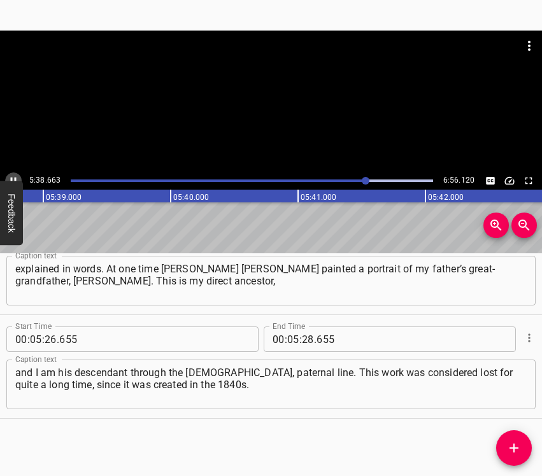
click at [11, 176] on icon "Play/Pause" at bounding box center [13, 180] width 11 height 11
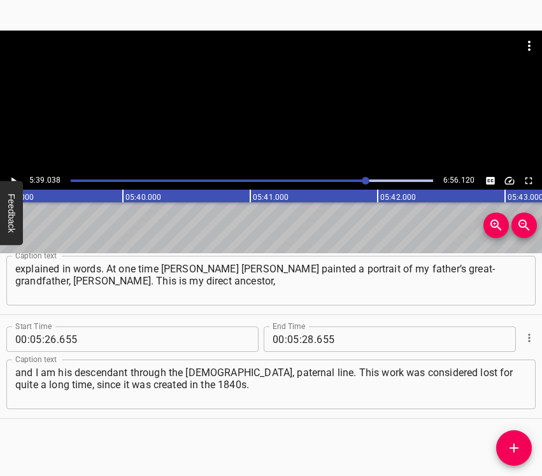
click at [7, 178] on button "Play/Pause" at bounding box center [13, 181] width 17 height 17
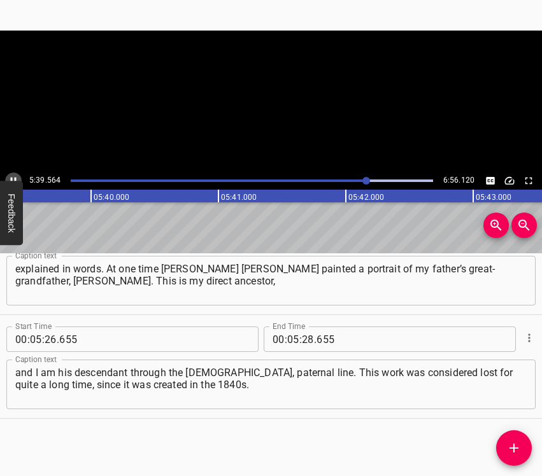
click at [7, 178] on button "Play/Pause" at bounding box center [13, 181] width 17 height 17
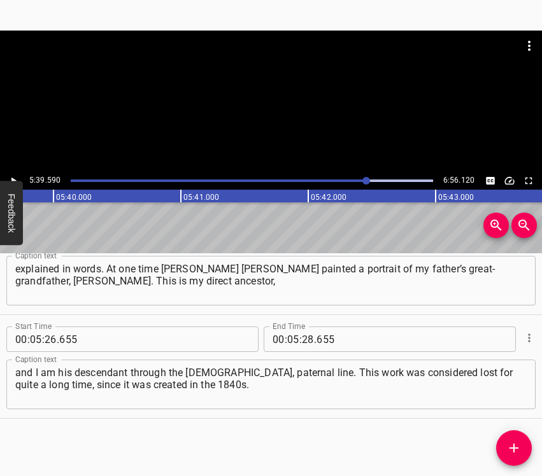
scroll to position [0, 43265]
click at [7, 178] on button "Play/Pause" at bounding box center [13, 181] width 17 height 17
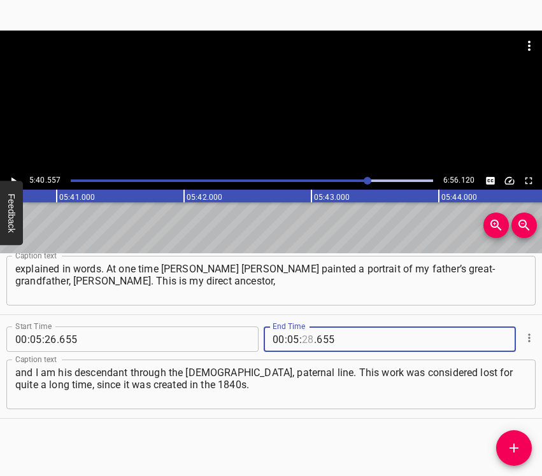
click at [303, 341] on input "number" at bounding box center [308, 339] width 12 height 25
type input "40"
type input "557"
click at [513, 445] on icon "Add Cue" at bounding box center [513, 448] width 15 height 15
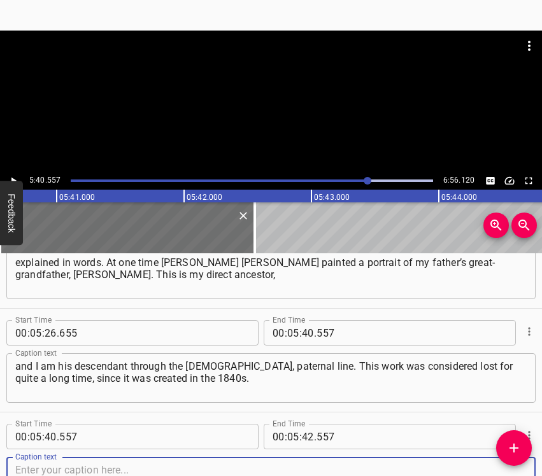
scroll to position [3471, 0]
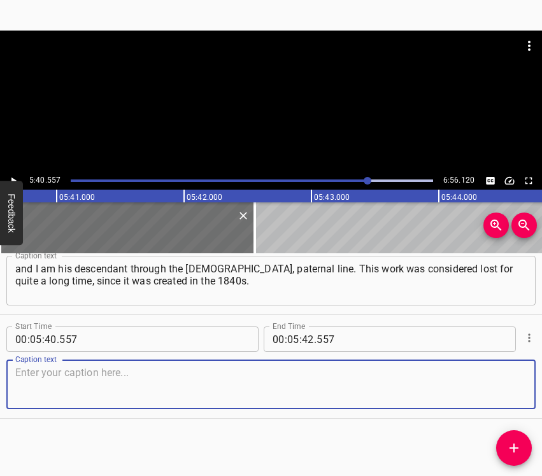
click at [506, 390] on textarea at bounding box center [271, 385] width 512 height 36
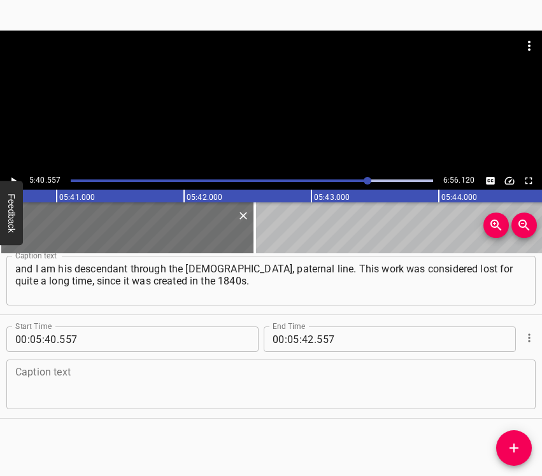
click at [50, 387] on textarea at bounding box center [271, 385] width 512 height 36
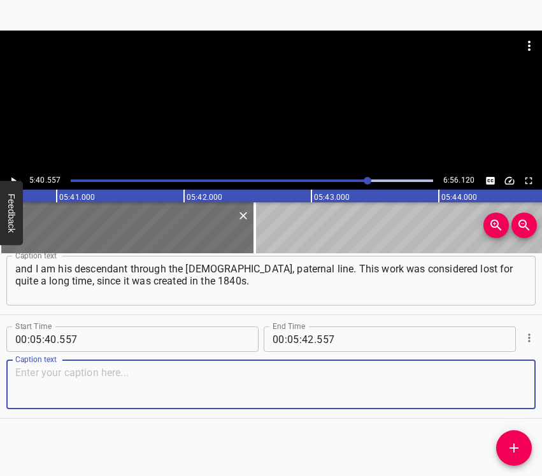
paste textarea "And in the 1990s this portrait appeared and was transferred to a museum. Now it…"
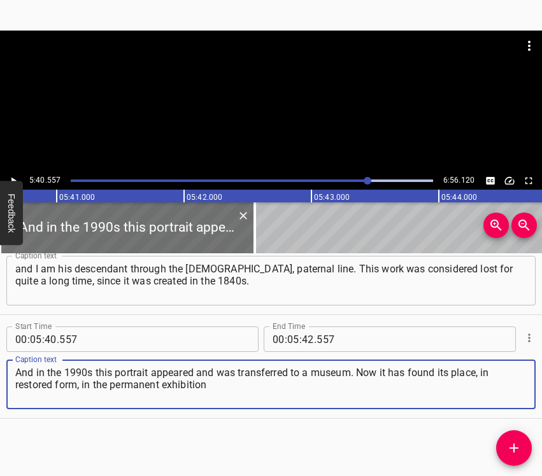
type textarea "And in the 1990s this portrait appeared and was transferred to a museum. Now it…"
click at [13, 176] on icon "Play/Pause" at bounding box center [13, 180] width 11 height 11
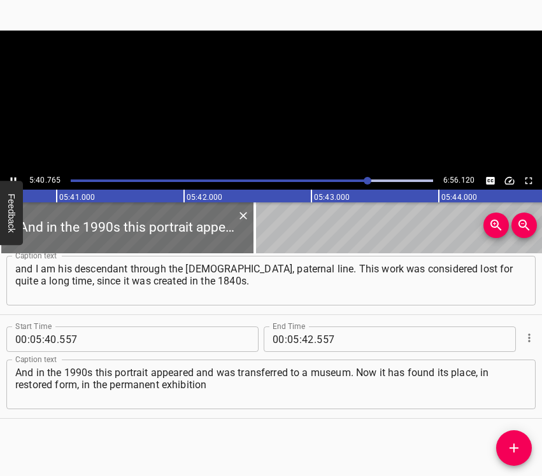
scroll to position [0, 43413]
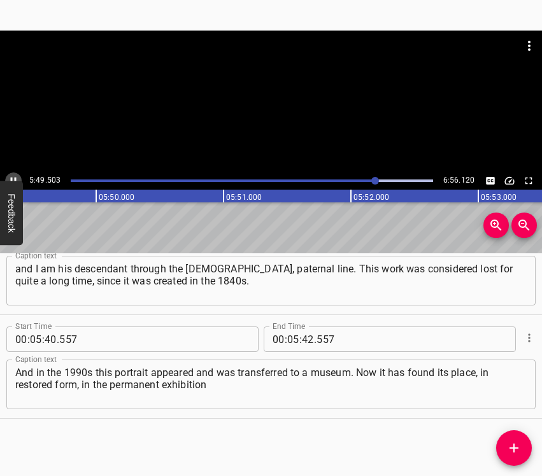
click at [12, 176] on icon "Play/Pause" at bounding box center [13, 180] width 11 height 11
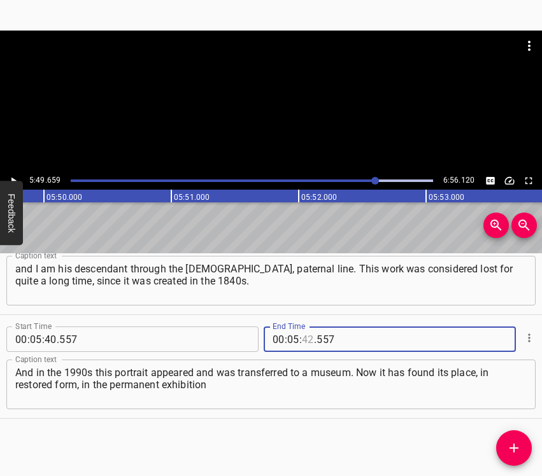
click at [302, 331] on input "number" at bounding box center [308, 339] width 12 height 25
type input "49"
type input "659"
click at [515, 445] on icon "Add Cue" at bounding box center [514, 448] width 9 height 9
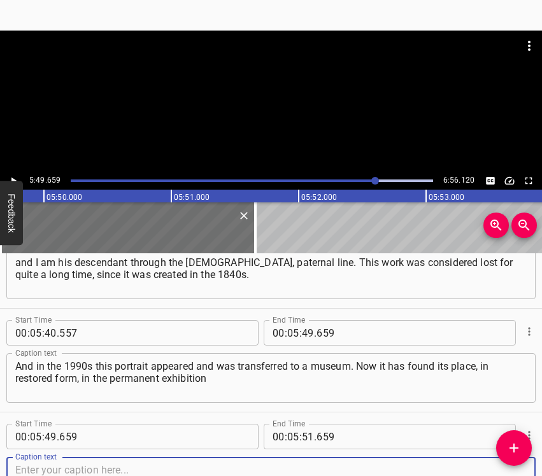
scroll to position [3575, 0]
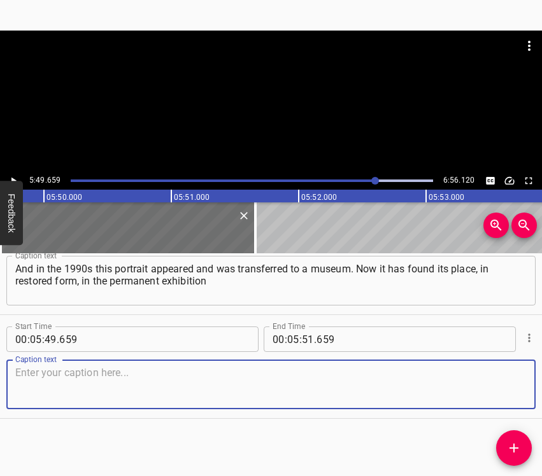
drag, startPoint x: 500, startPoint y: 390, endPoint x: 540, endPoint y: 394, distance: 39.7
click at [503, 390] on textarea at bounding box center [271, 385] width 512 height 36
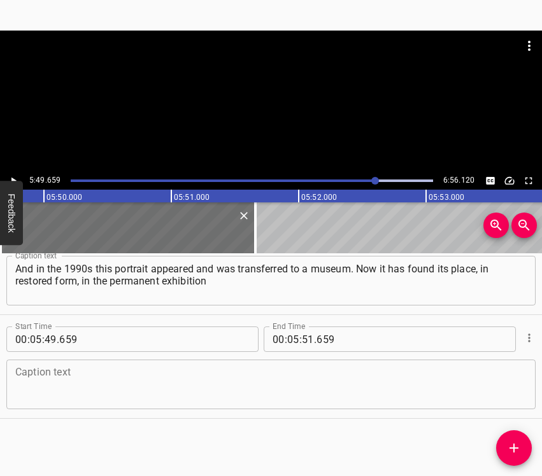
click at [43, 379] on textarea at bounding box center [271, 385] width 512 height 36
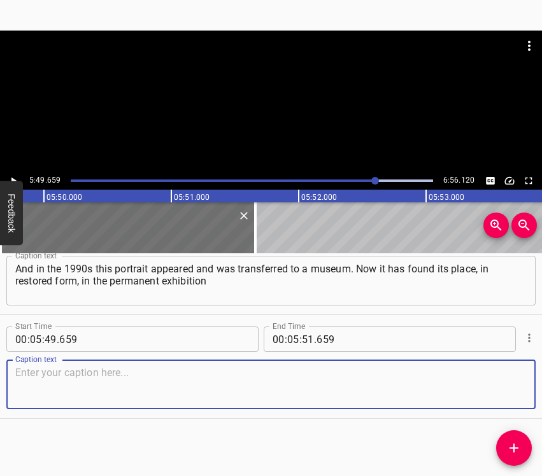
paste textarea "of the [GEOGRAPHIC_DATA] of the former [GEOGRAPHIC_DATA] in [GEOGRAPHIC_DATA] r…"
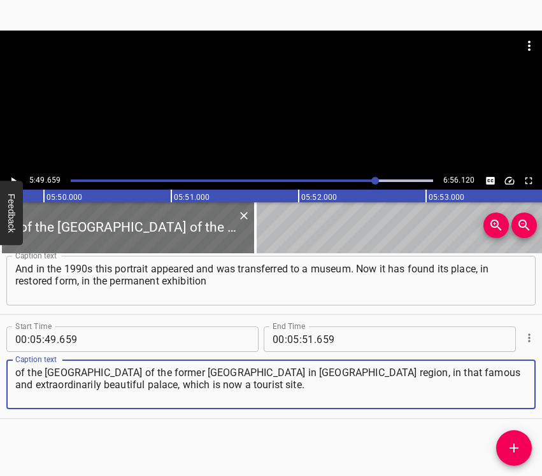
type textarea "of the [GEOGRAPHIC_DATA] of the former [GEOGRAPHIC_DATA] in [GEOGRAPHIC_DATA] r…"
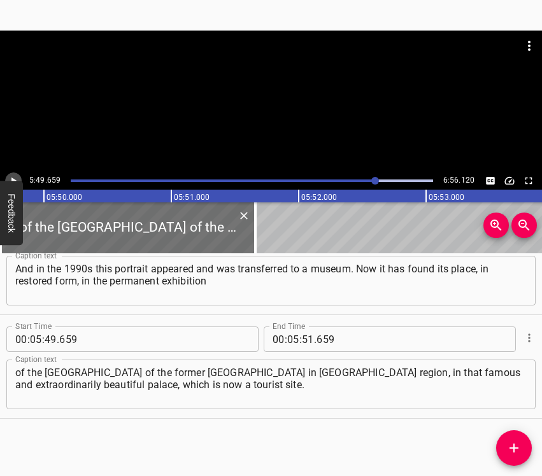
click at [8, 176] on icon "Play/Pause" at bounding box center [13, 180] width 11 height 11
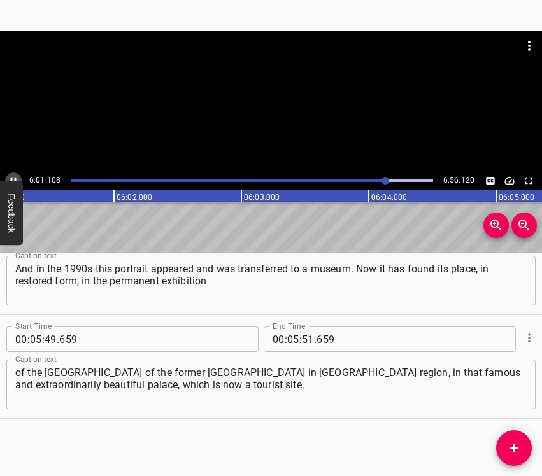
click at [15, 175] on button "Play/Pause" at bounding box center [13, 181] width 17 height 17
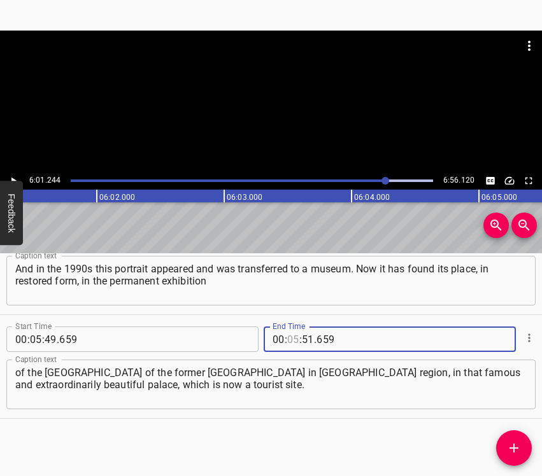
click at [287, 341] on input "number" at bounding box center [293, 339] width 12 height 25
type input "06"
type input "01"
type input "244"
click at [513, 445] on icon "Add Cue" at bounding box center [514, 448] width 9 height 9
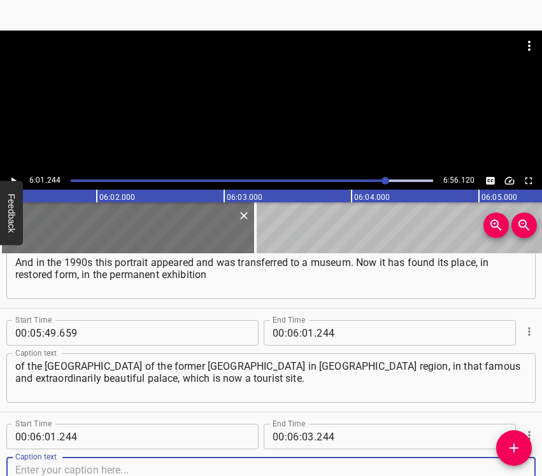
scroll to position [3679, 0]
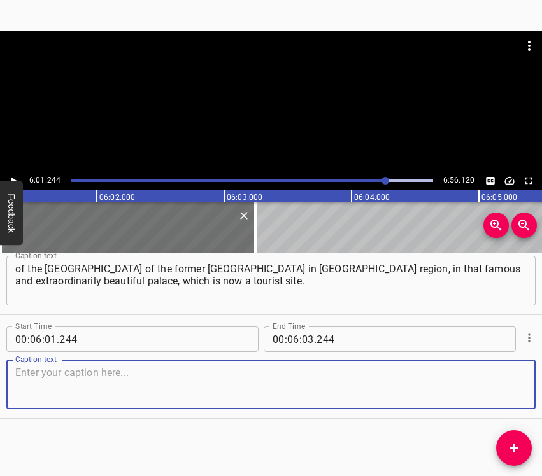
drag, startPoint x: 502, startPoint y: 391, endPoint x: 510, endPoint y: 389, distance: 8.1
click at [503, 390] on textarea at bounding box center [271, 385] width 512 height 36
click at [61, 372] on textarea at bounding box center [271, 385] width 512 height 36
paste textarea "To a lesser extent then, but now, without a doubt, he is very popular and well-…"
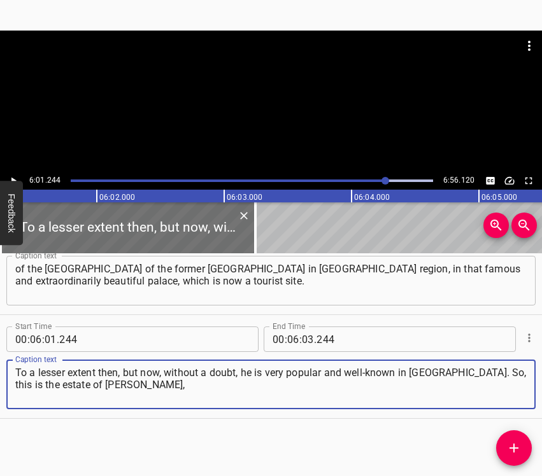
type textarea "To a lesser extent then, but now, without a doubt, he is very popular and well-…"
click at [18, 175] on button "Play/Pause" at bounding box center [13, 181] width 17 height 17
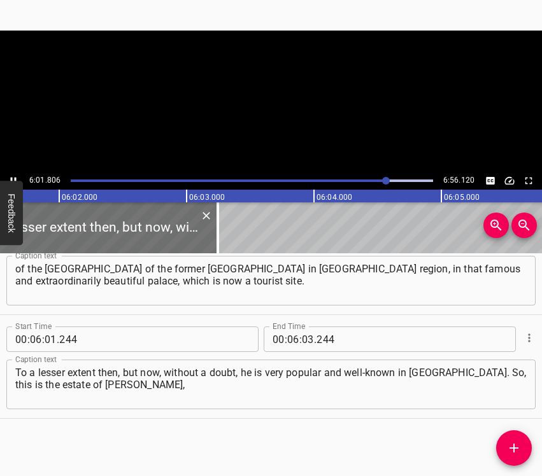
scroll to position [0, 46094]
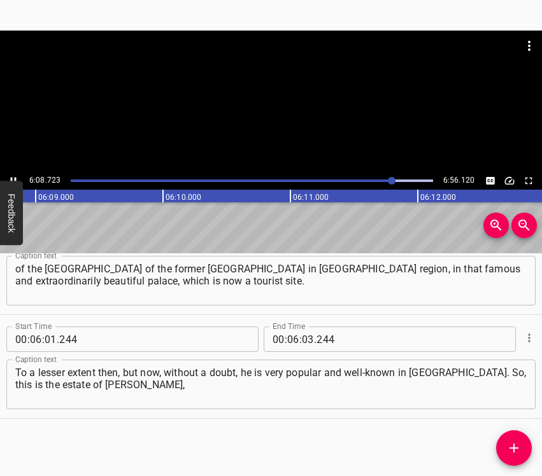
click at [14, 176] on icon "Play/Pause" at bounding box center [13, 180] width 11 height 11
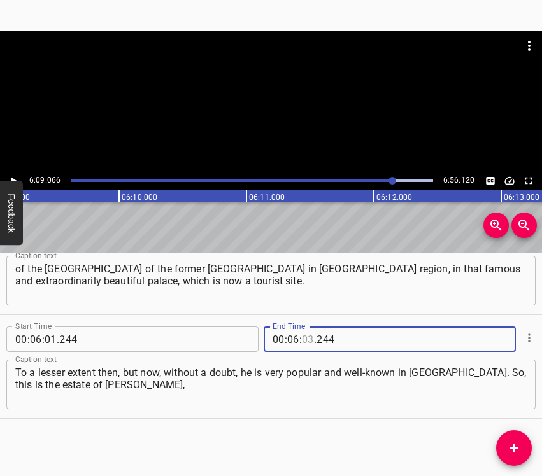
click at [304, 340] on input "number" at bounding box center [308, 339] width 12 height 25
type input "09"
type input "066"
click at [512, 450] on icon "Add Cue" at bounding box center [513, 448] width 15 height 15
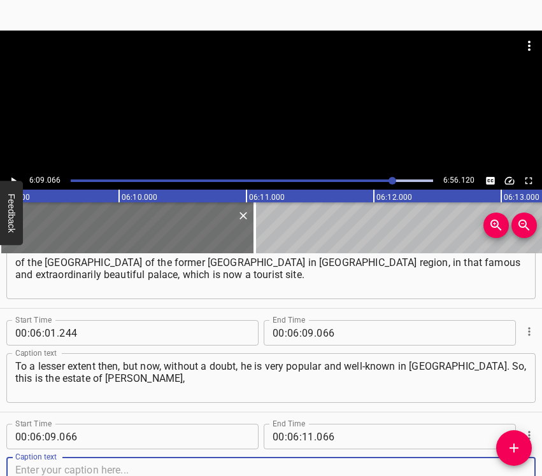
scroll to position [3783, 0]
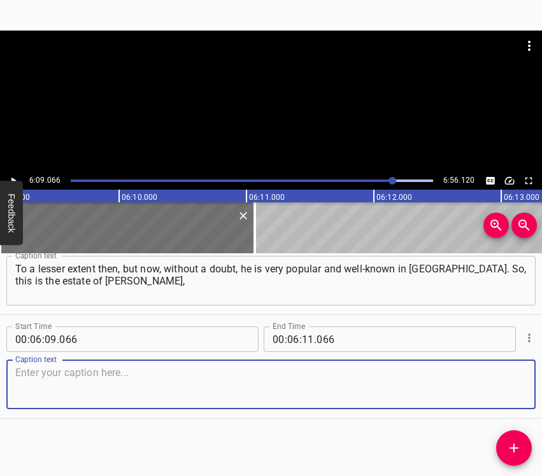
drag, startPoint x: 509, startPoint y: 385, endPoint x: 539, endPoint y: 379, distance: 30.6
click at [514, 384] on textarea at bounding box center [271, 385] width 512 height 36
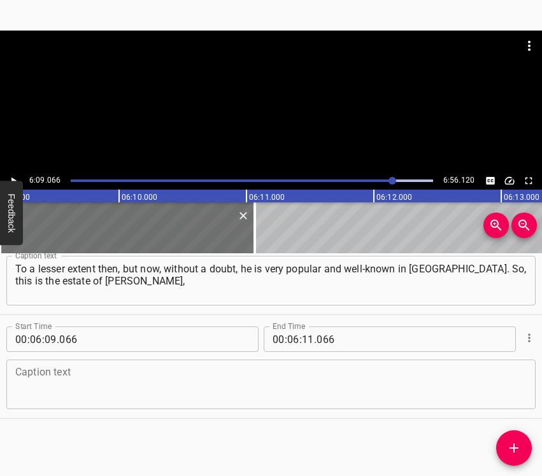
click at [55, 394] on textarea at bounding box center [271, 385] width 512 height 36
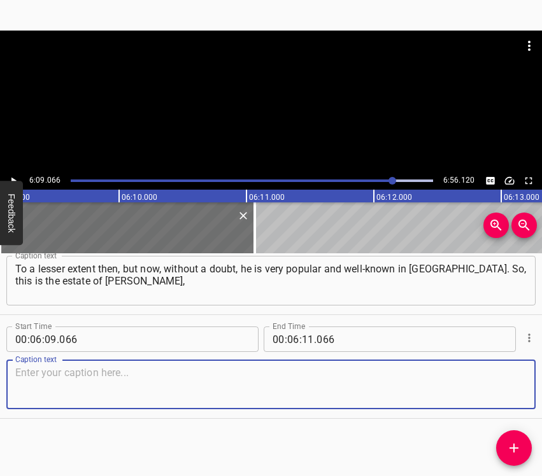
paste textarea "with whom our family was also connected in a certain way, since it was precisel…"
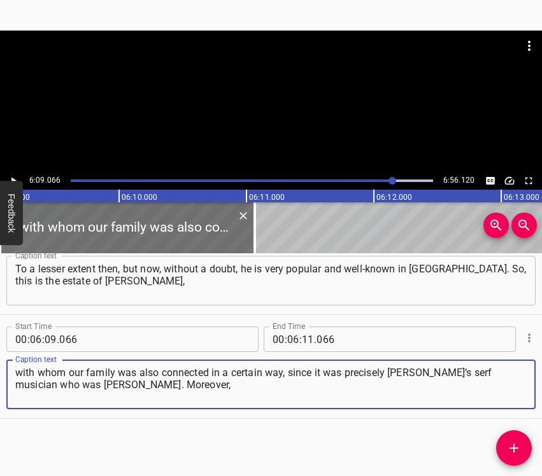
type textarea "with whom our family was also connected in a certain way, since it was precisel…"
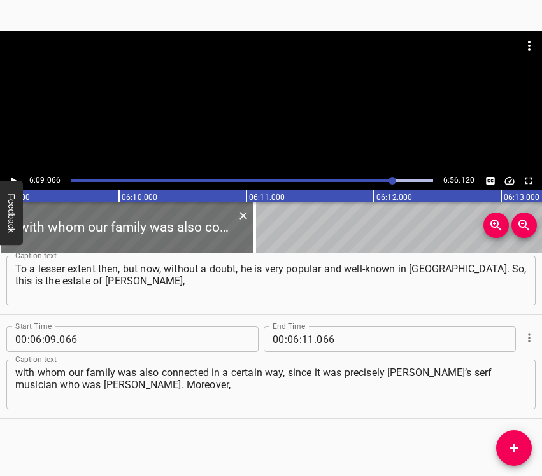
click at [13, 181] on button "Feedback" at bounding box center [11, 213] width 23 height 64
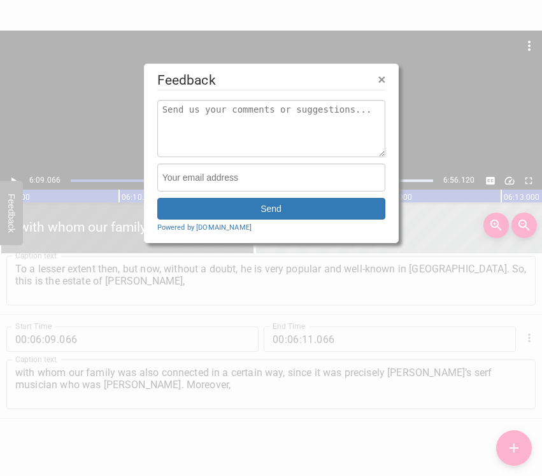
click at [16, 176] on div at bounding box center [271, 238] width 542 height 476
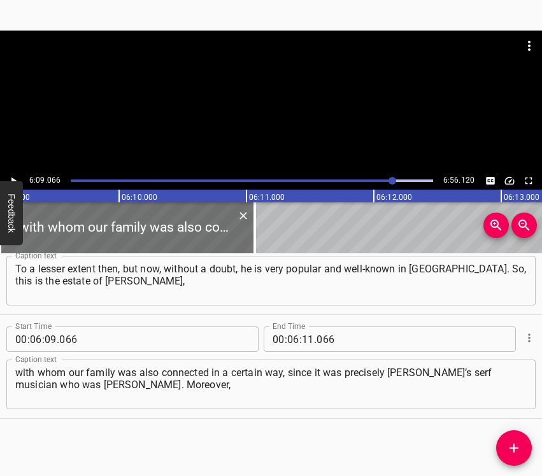
click at [16, 175] on icon "Play/Pause" at bounding box center [13, 180] width 11 height 11
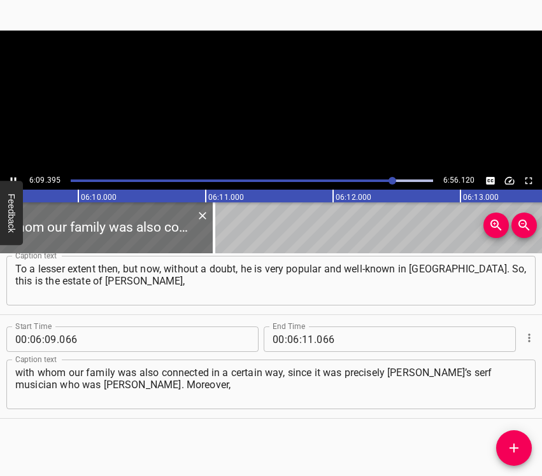
scroll to position [0, 47095]
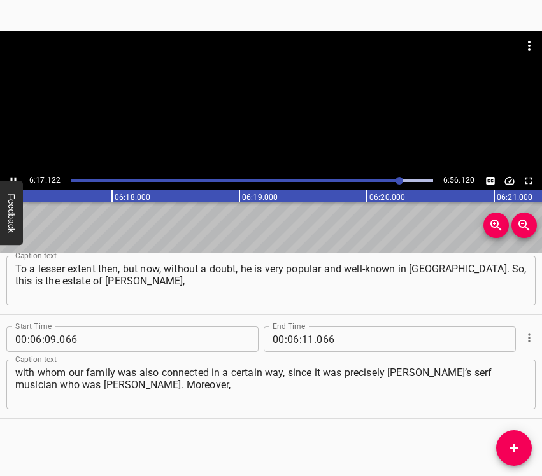
click at [15, 176] on icon "Play/Pause" at bounding box center [13, 180] width 11 height 11
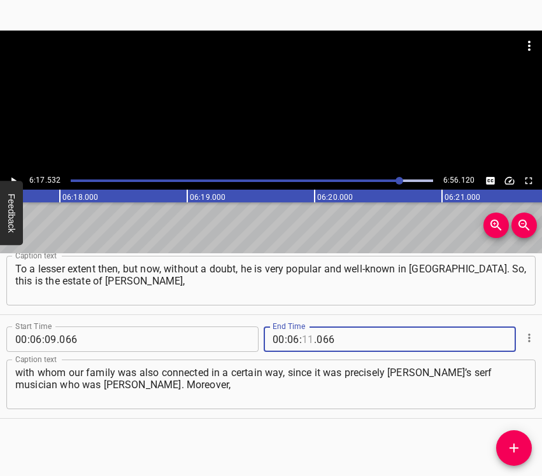
click at [302, 340] on input "number" at bounding box center [308, 339] width 12 height 25
type input "17"
type input "532"
click at [520, 452] on icon "Add Cue" at bounding box center [513, 448] width 15 height 15
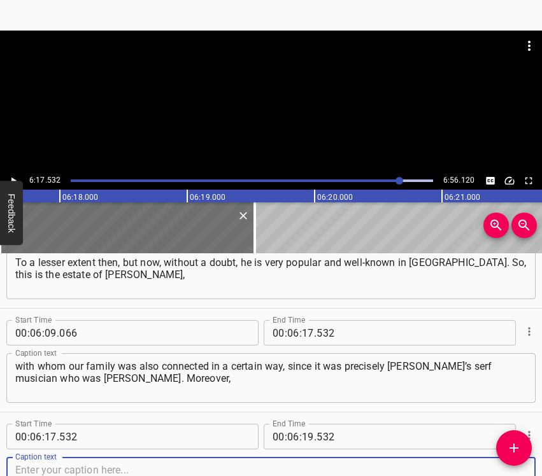
scroll to position [3886, 0]
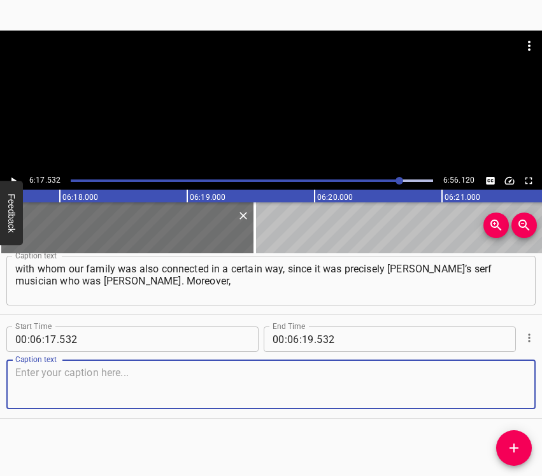
click at [503, 397] on textarea at bounding box center [271, 385] width 512 height 36
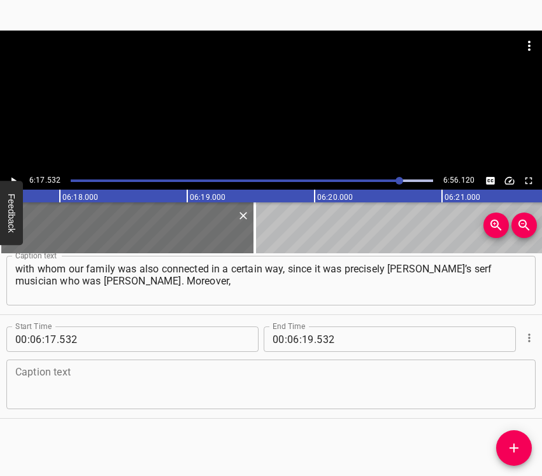
click at [47, 366] on div "Caption text" at bounding box center [270, 385] width 529 height 50
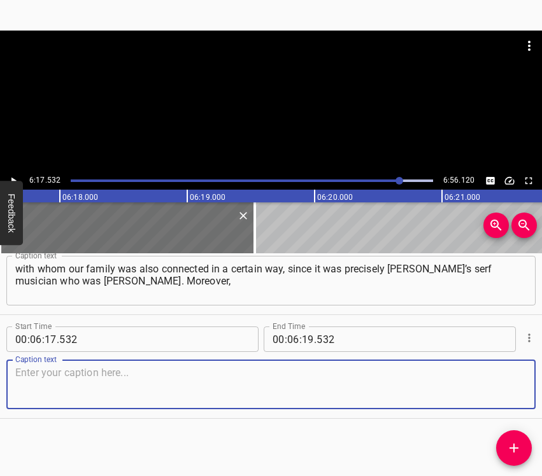
paste textarea "at one time in the [GEOGRAPHIC_DATA] in [GEOGRAPHIC_DATA], I was even told of a…"
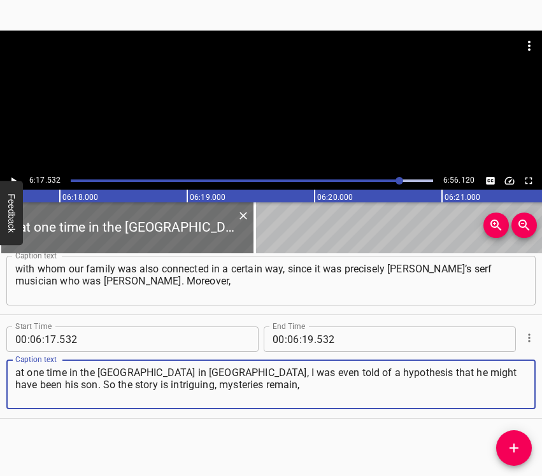
type textarea "at one time in the [GEOGRAPHIC_DATA] in [GEOGRAPHIC_DATA], I was even told of a…"
click at [18, 173] on div "6:17.532 6:56.120" at bounding box center [271, 181] width 542 height 18
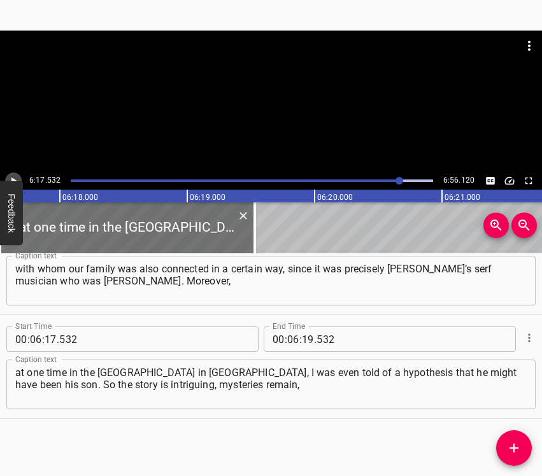
click at [15, 176] on icon "Play/Pause" at bounding box center [13, 180] width 11 height 11
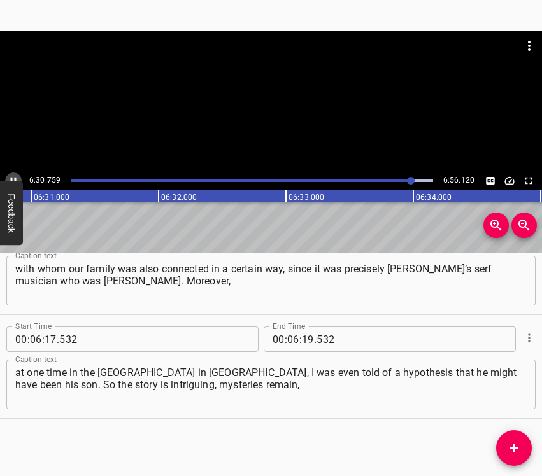
click at [13, 173] on button "Play/Pause" at bounding box center [13, 181] width 17 height 17
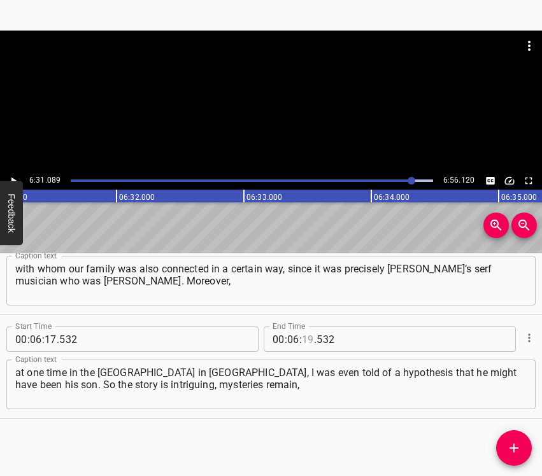
click at [303, 344] on input "number" at bounding box center [308, 339] width 12 height 25
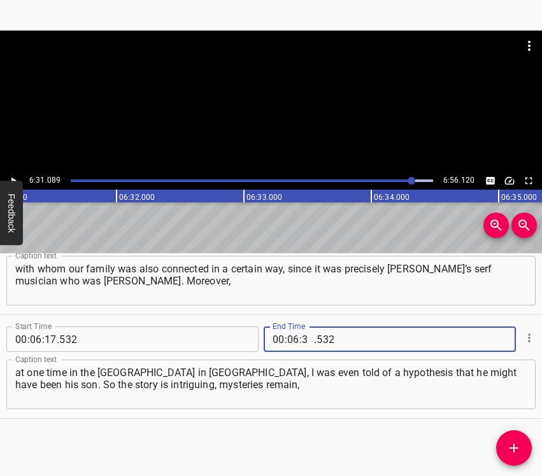
type input "31"
type input "089"
click at [514, 441] on icon "Add Cue" at bounding box center [513, 448] width 15 height 15
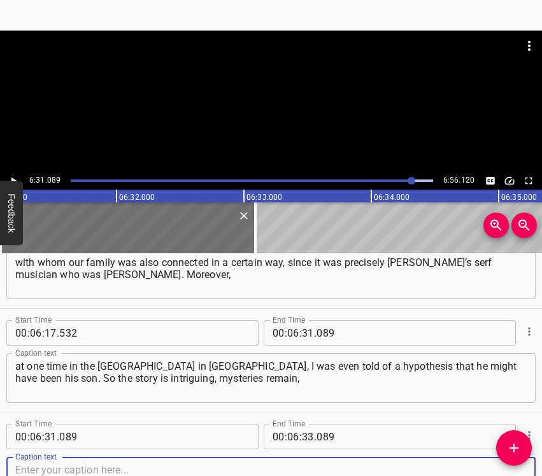
scroll to position [3990, 0]
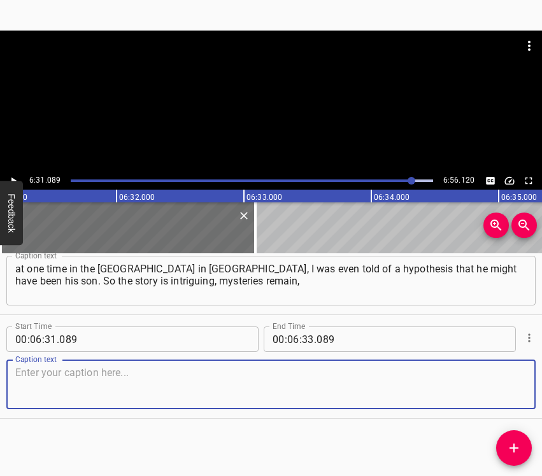
drag, startPoint x: 496, startPoint y: 386, endPoint x: 537, endPoint y: 382, distance: 41.6
click at [496, 386] on textarea at bounding box center [271, 385] width 512 height 36
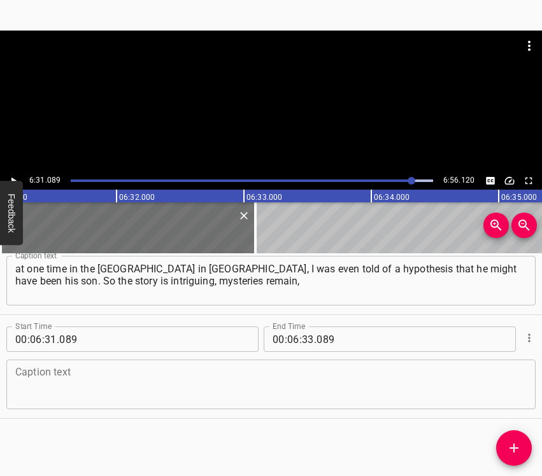
click at [74, 381] on textarea at bounding box center [271, 385] width 512 height 36
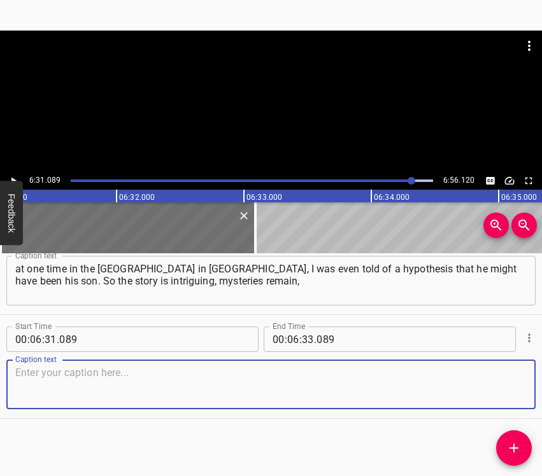
paste textarea "and the intrigue has not yet been unraveled. The portrait exists; it is part of…"
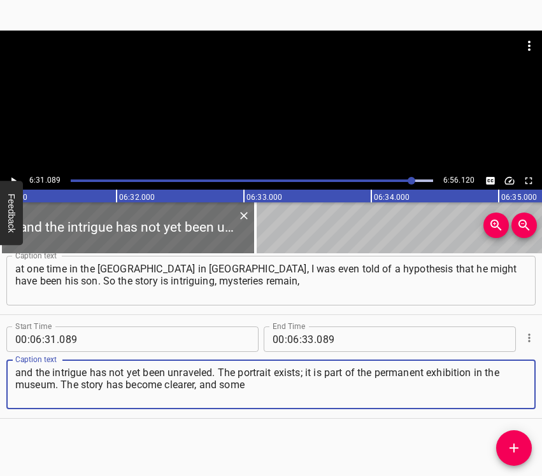
type textarea "and the intrigue has not yet been unraveled. The portrait exists; it is part of…"
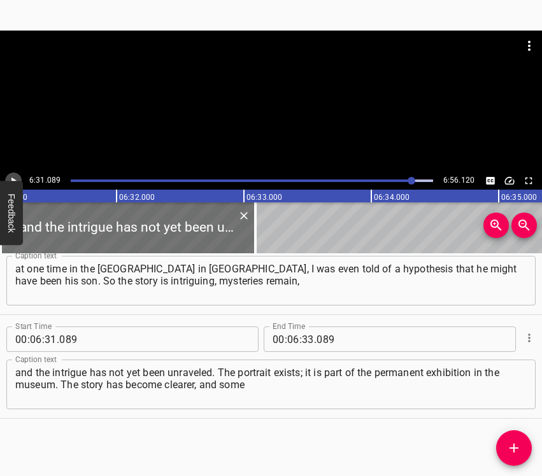
click at [14, 177] on icon "Play/Pause" at bounding box center [13, 180] width 11 height 11
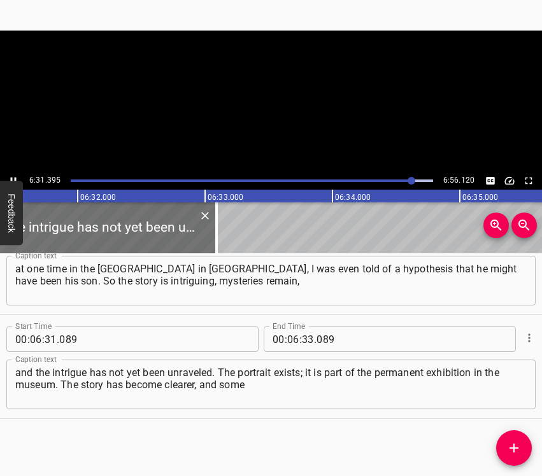
scroll to position [0, 49865]
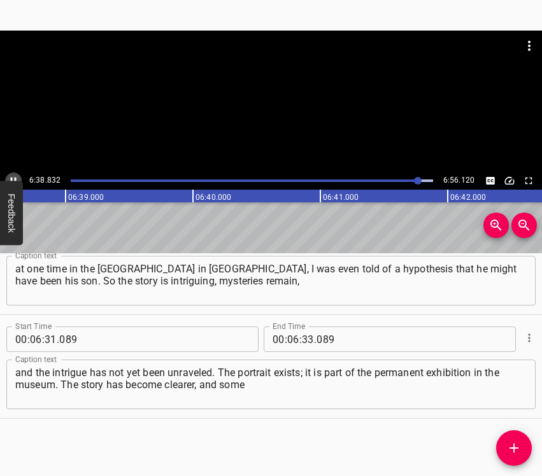
click at [11, 177] on icon "Play/Pause" at bounding box center [13, 180] width 11 height 11
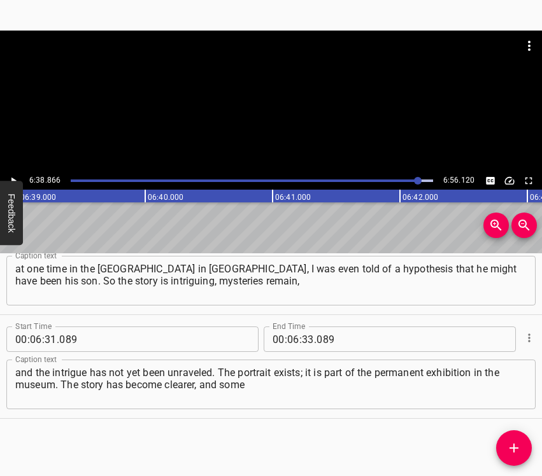
scroll to position [0, 50816]
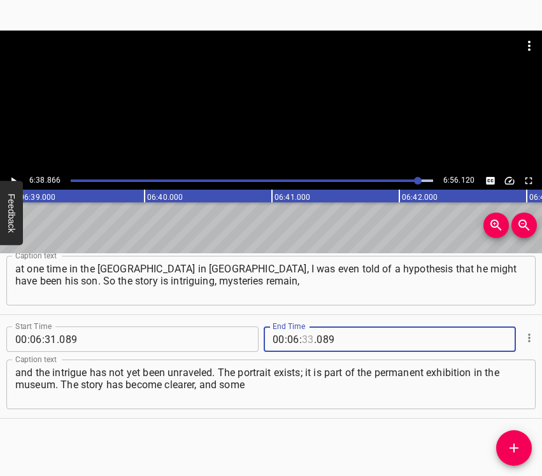
click at [304, 340] on input "number" at bounding box center [308, 339] width 12 height 25
type input "38"
type input "866"
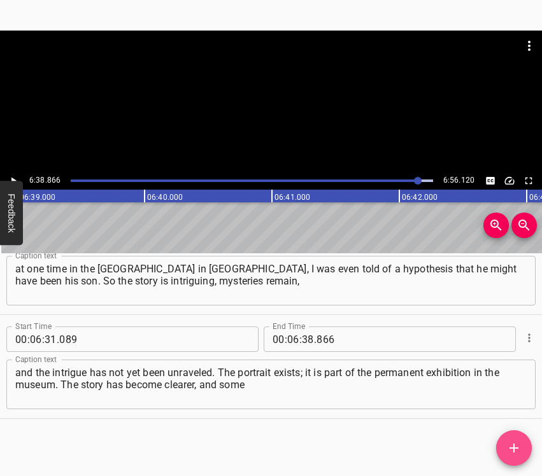
click at [520, 445] on icon "Add Cue" at bounding box center [513, 448] width 15 height 15
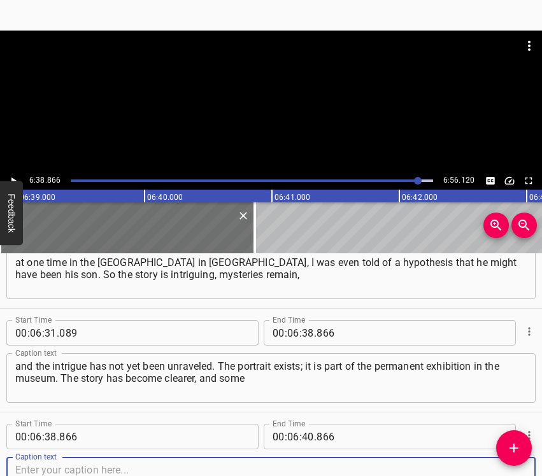
scroll to position [4094, 0]
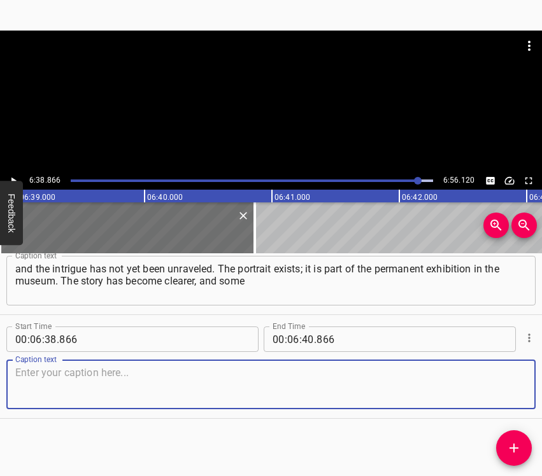
click at [506, 380] on textarea at bounding box center [271, 385] width 512 height 36
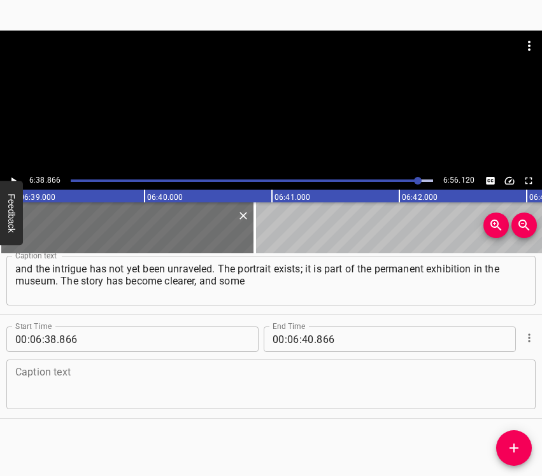
click at [211, 390] on textarea at bounding box center [271, 385] width 512 height 36
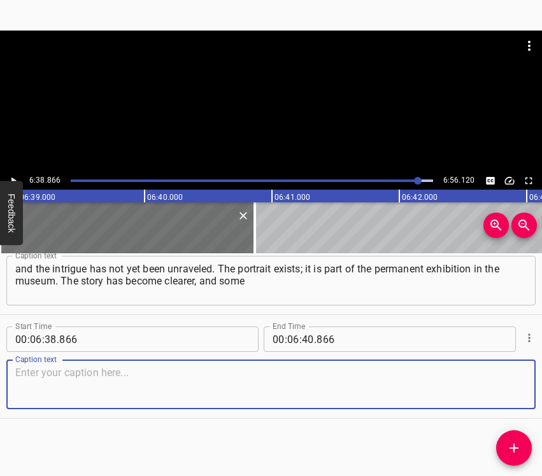
paste textarea "of our relatives have been found — those we had neither known nor heard about. …"
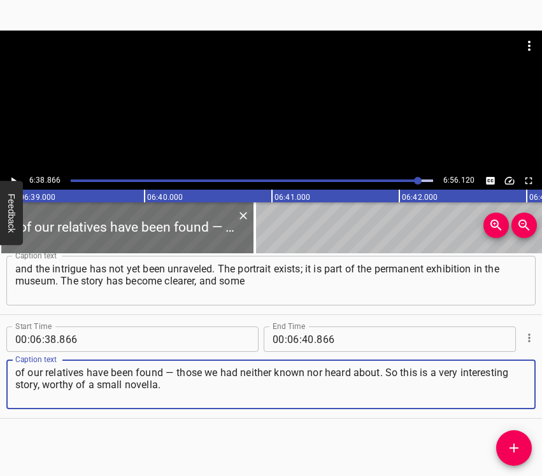
type textarea "of our relatives have been found — those we had neither known nor heard about. …"
click at [304, 337] on input "number" at bounding box center [308, 339] width 12 height 25
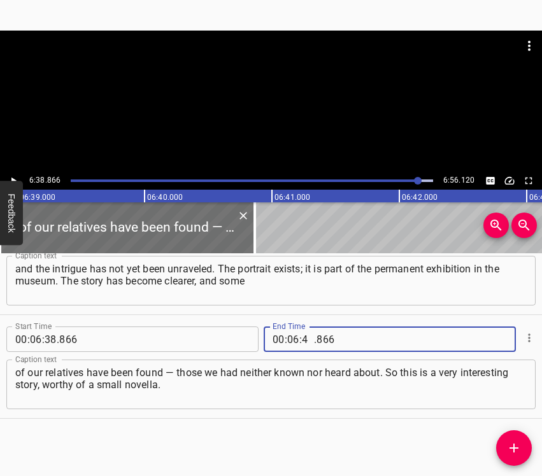
type input "46"
type input "120"
click at [9, 176] on icon "Play/Pause" at bounding box center [13, 180] width 11 height 11
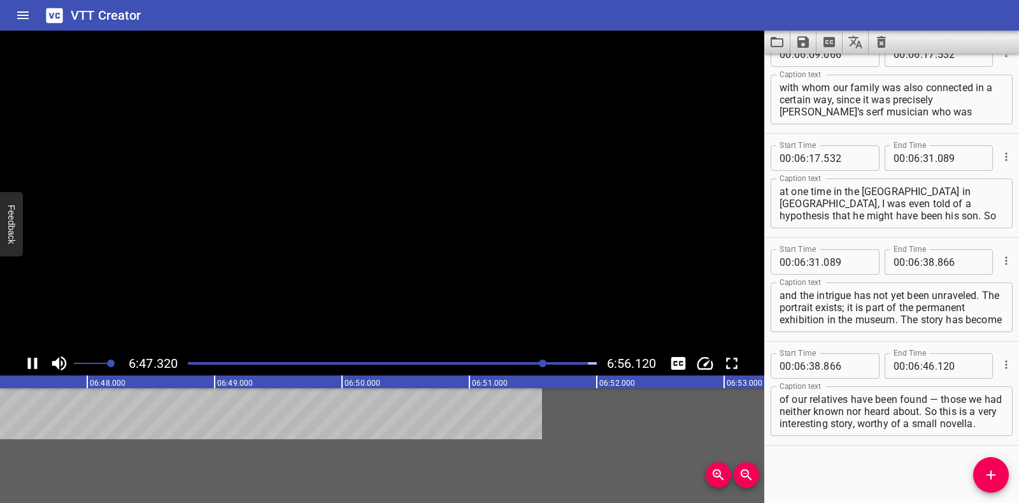
scroll to position [3868, 0]
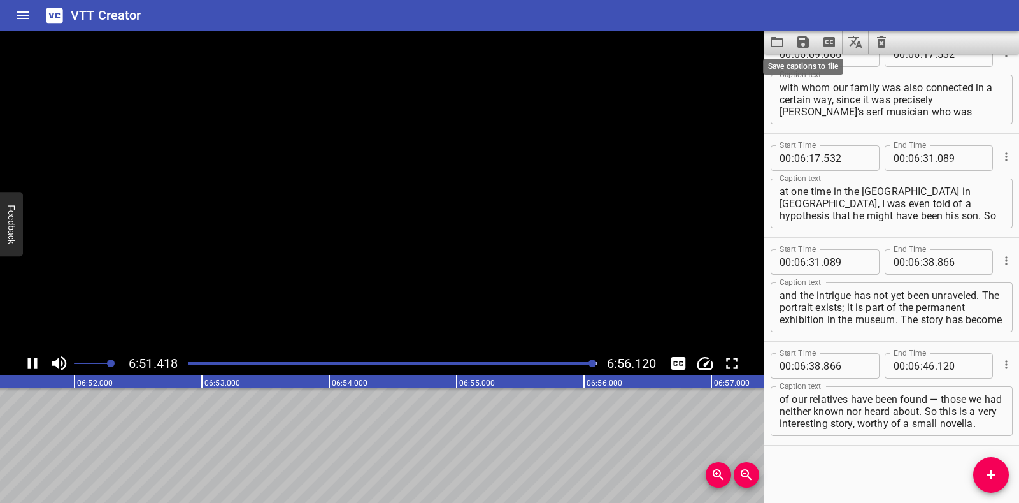
click at [541, 38] on icon "Save captions to file" at bounding box center [803, 41] width 11 height 11
click at [541, 70] on li "Save to VTT file" at bounding box center [838, 70] width 94 height 23
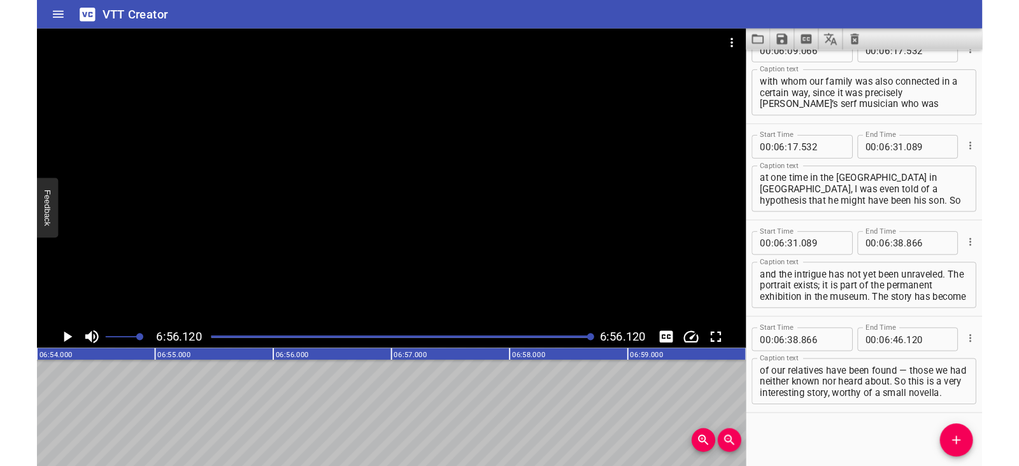
scroll to position [3904, 0]
